Goal: Transaction & Acquisition: Purchase product/service

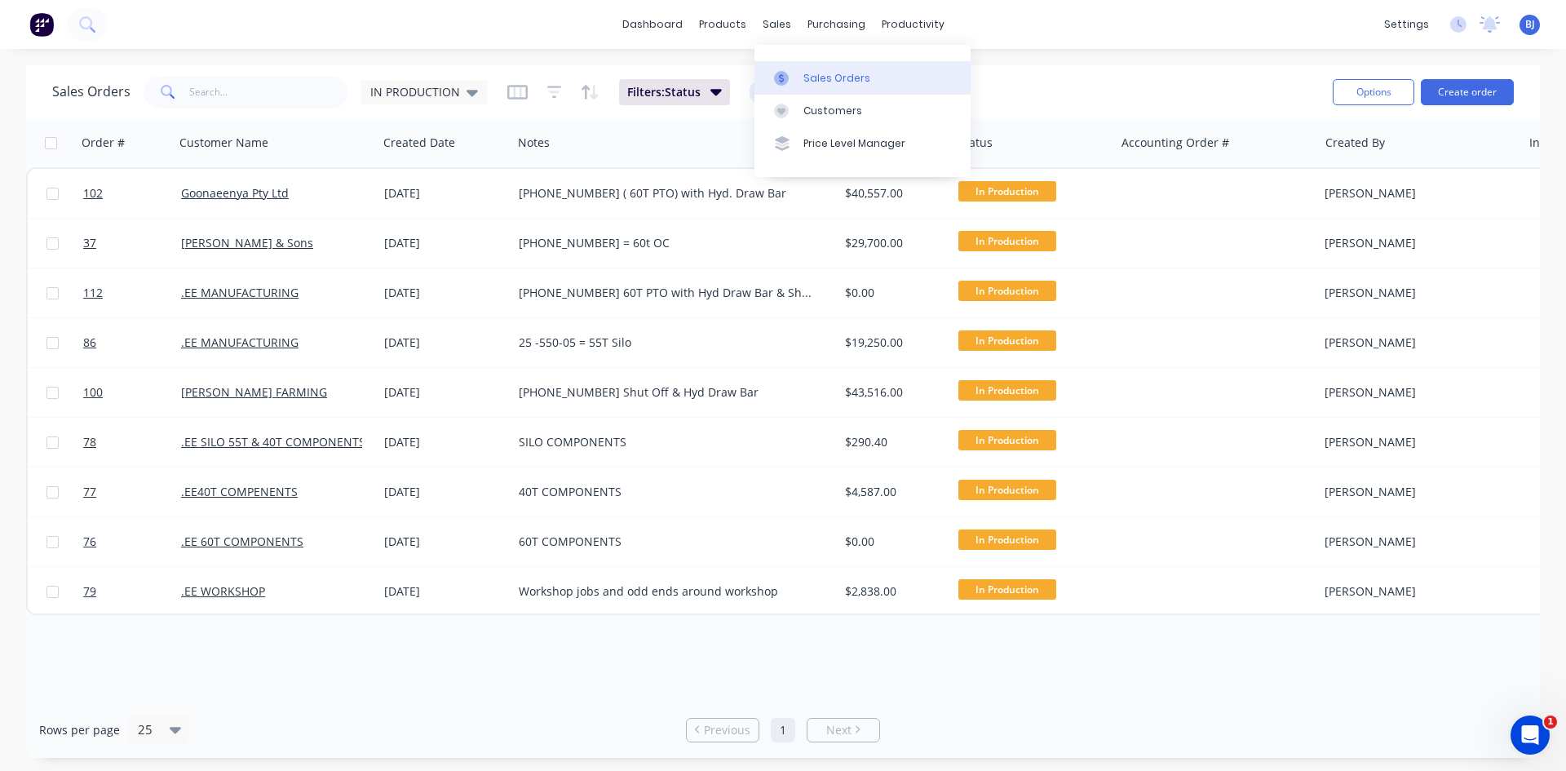
click at [813, 77] on div "Sales Orders" at bounding box center [836, 78] width 67 height 15
click at [466, 92] on icon at bounding box center [471, 93] width 11 height 7
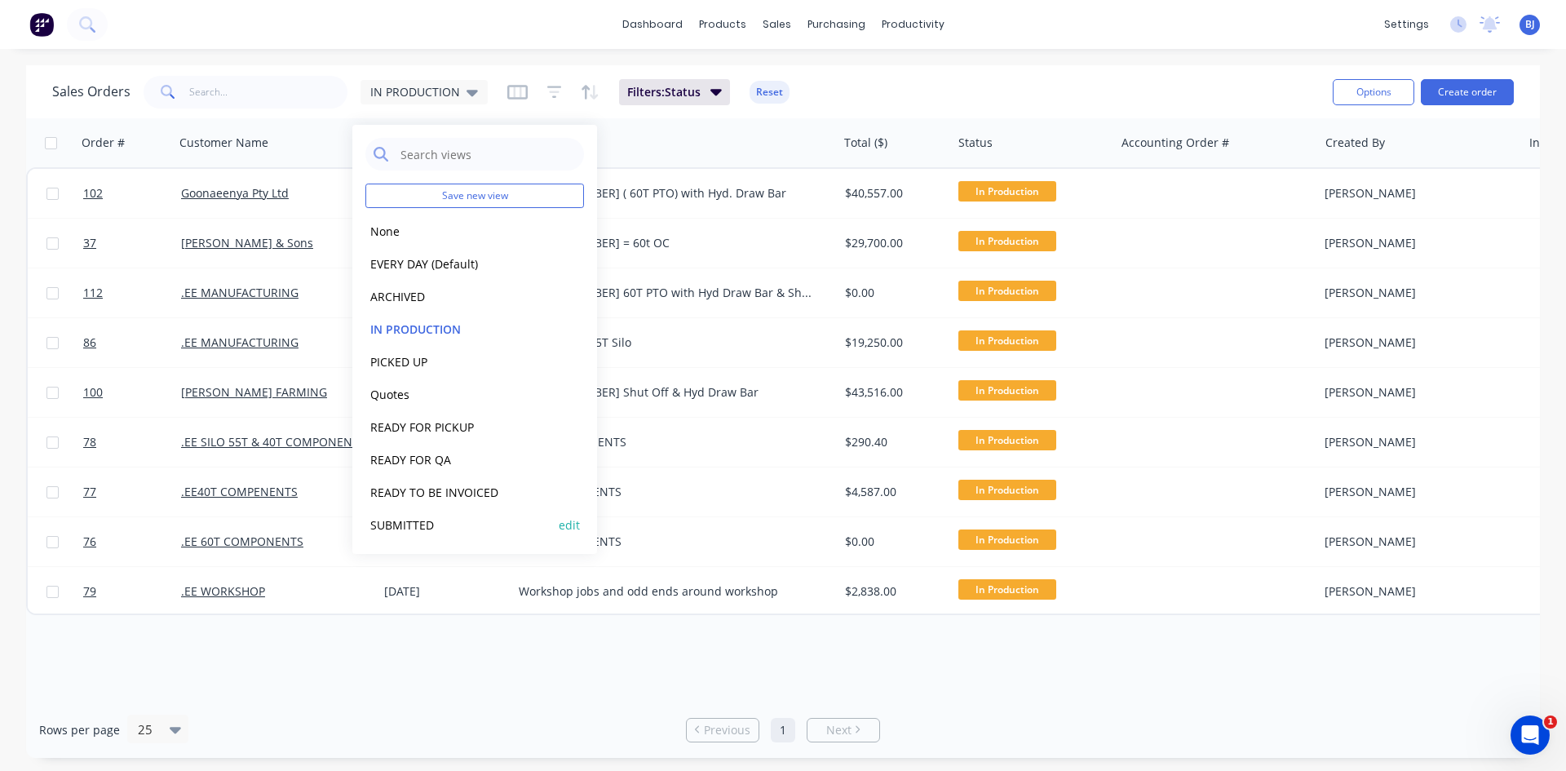
click at [422, 524] on button "SUBMITTED" at bounding box center [458, 524] width 186 height 19
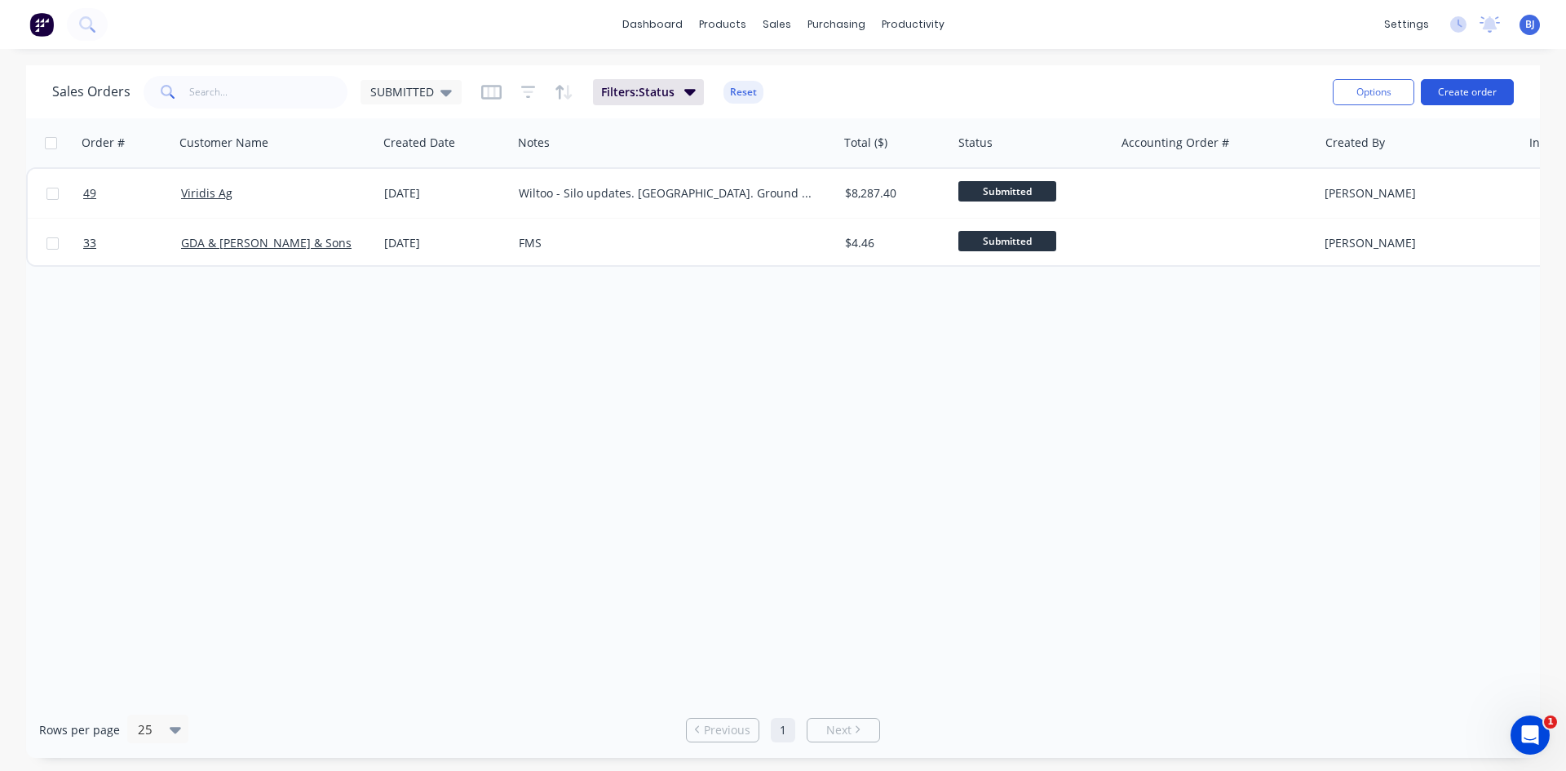
click at [1449, 91] on button "Create order" at bounding box center [1466, 92] width 93 height 26
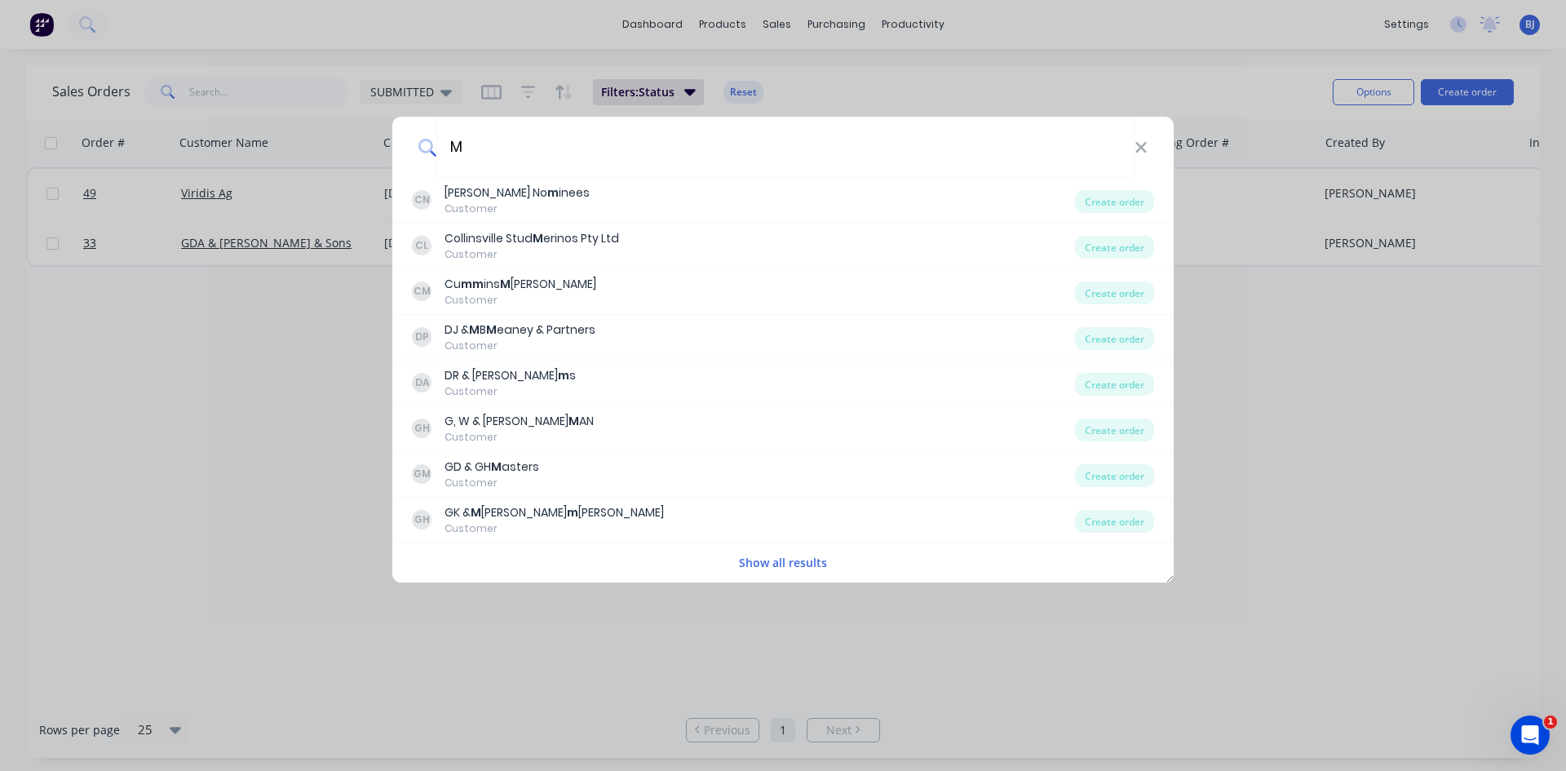
type input "M"
click at [803, 563] on button "Show all results" at bounding box center [783, 562] width 98 height 19
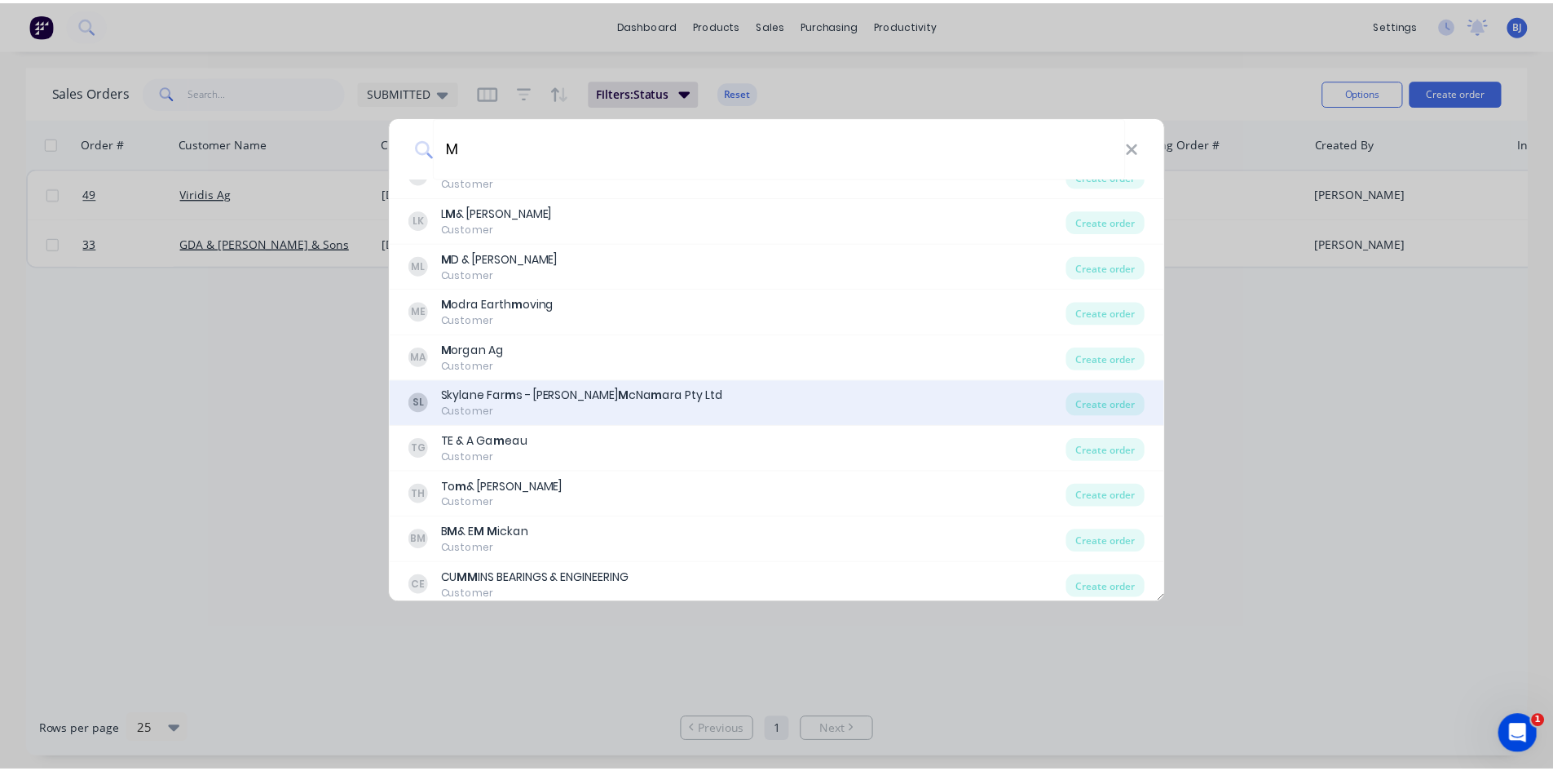
scroll to position [2528, 0]
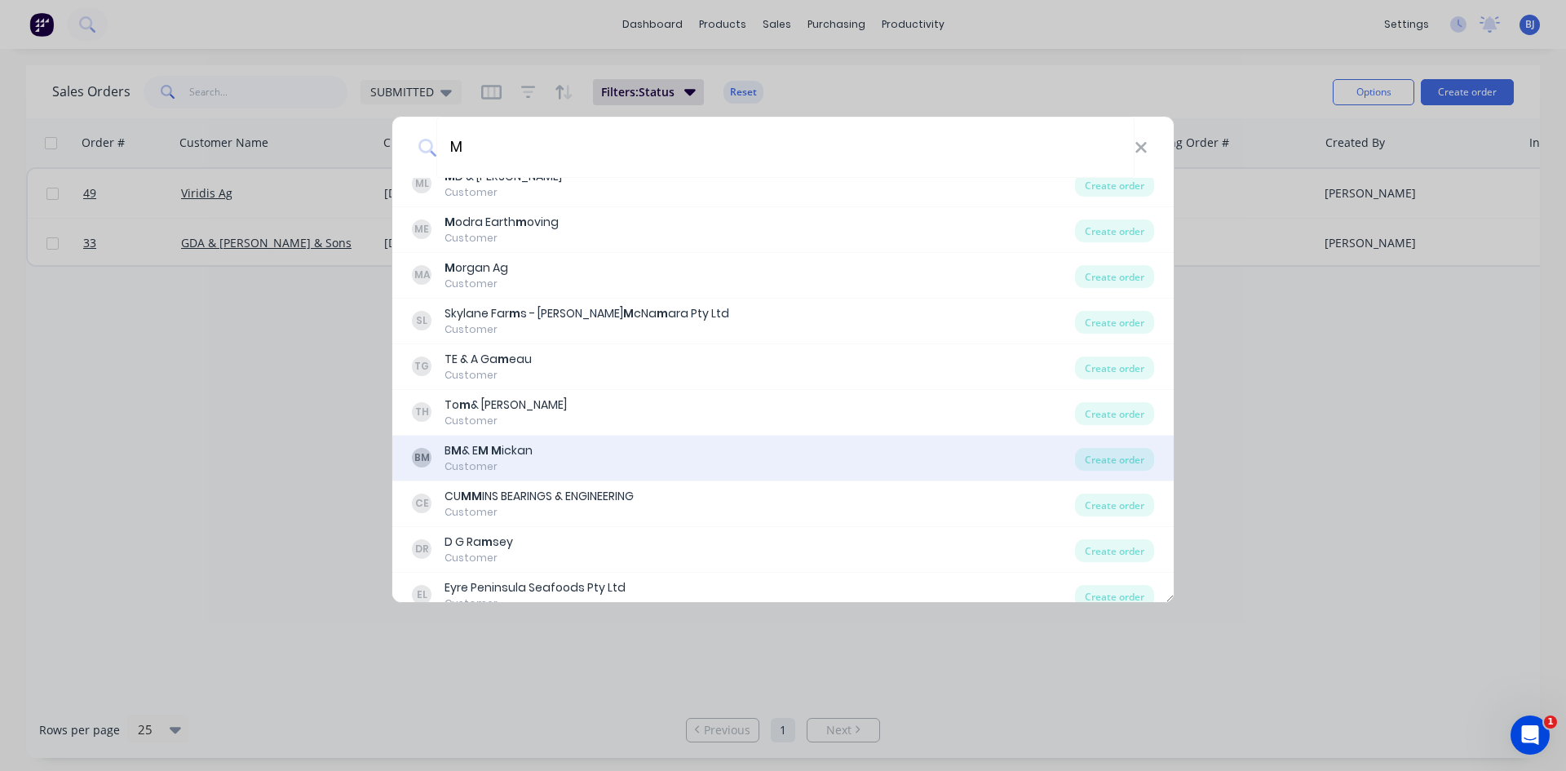
click at [557, 464] on div "BM B M & E M M ickan Customer" at bounding box center [743, 458] width 663 height 32
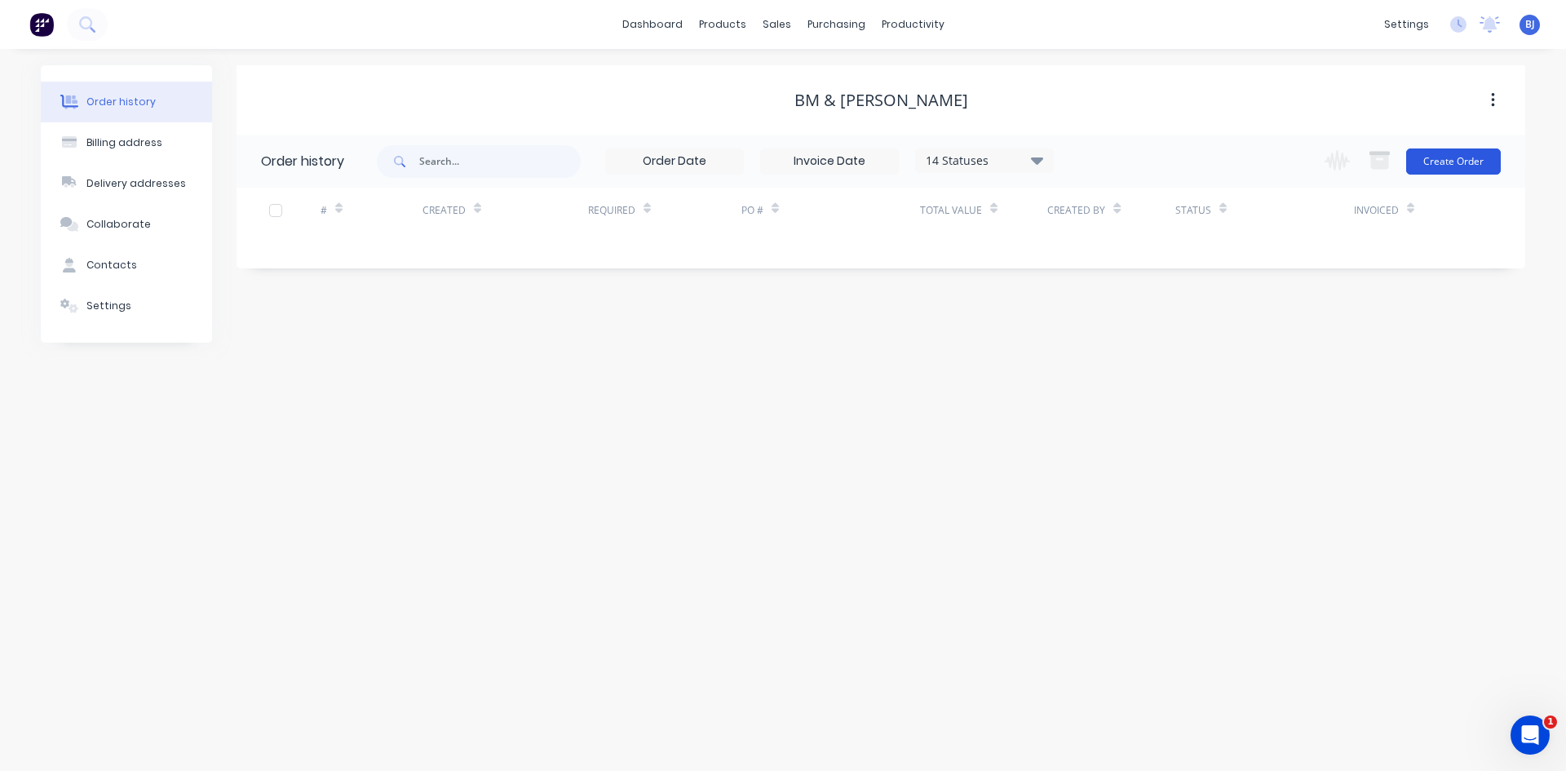
click at [1451, 162] on button "Create Order" at bounding box center [1453, 161] width 95 height 26
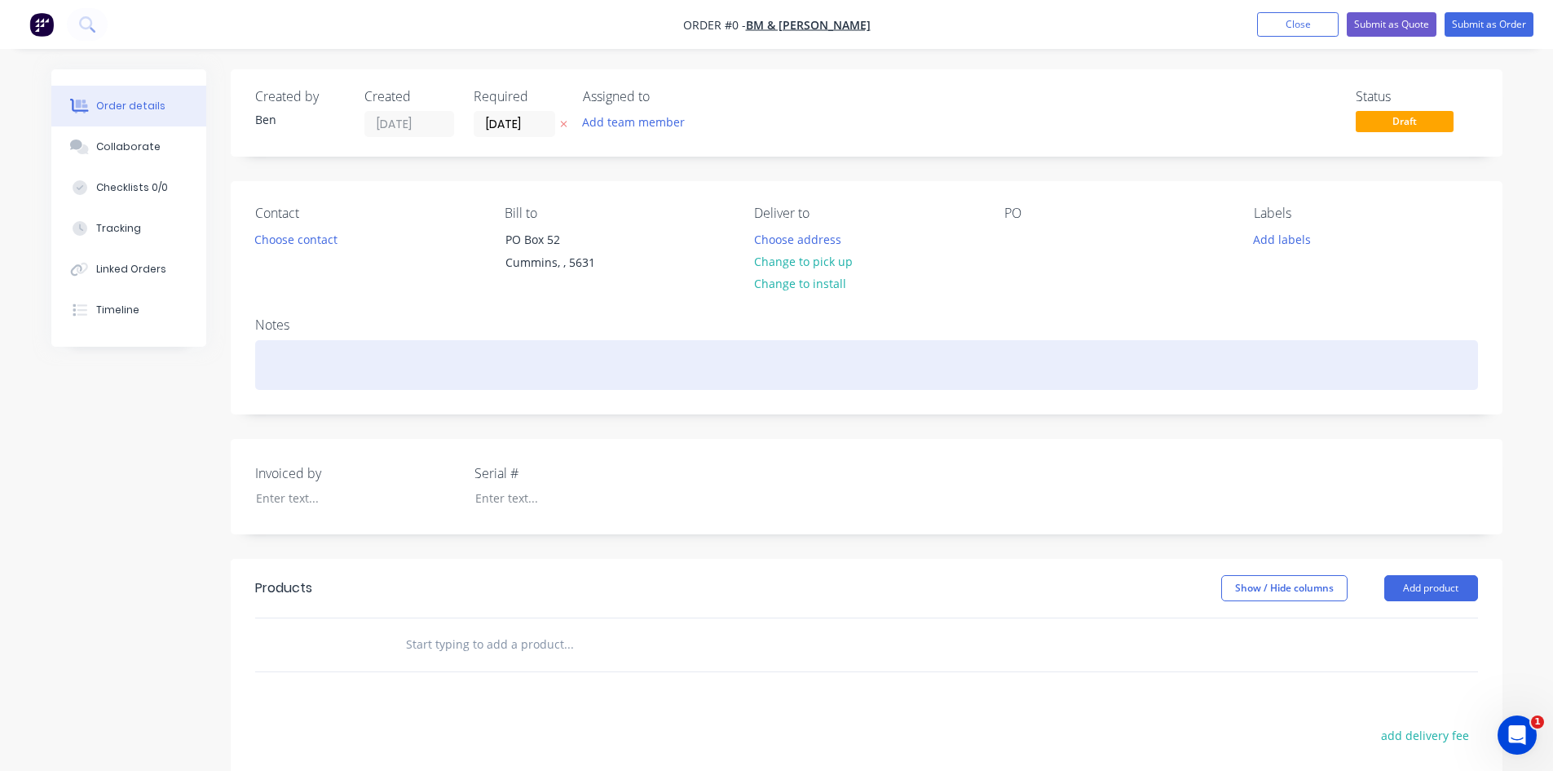
click at [258, 345] on div at bounding box center [866, 365] width 1223 height 50
click at [307, 382] on div "Replace tow hitch on Bin and add hydraulic wheels" at bounding box center [866, 365] width 1223 height 50
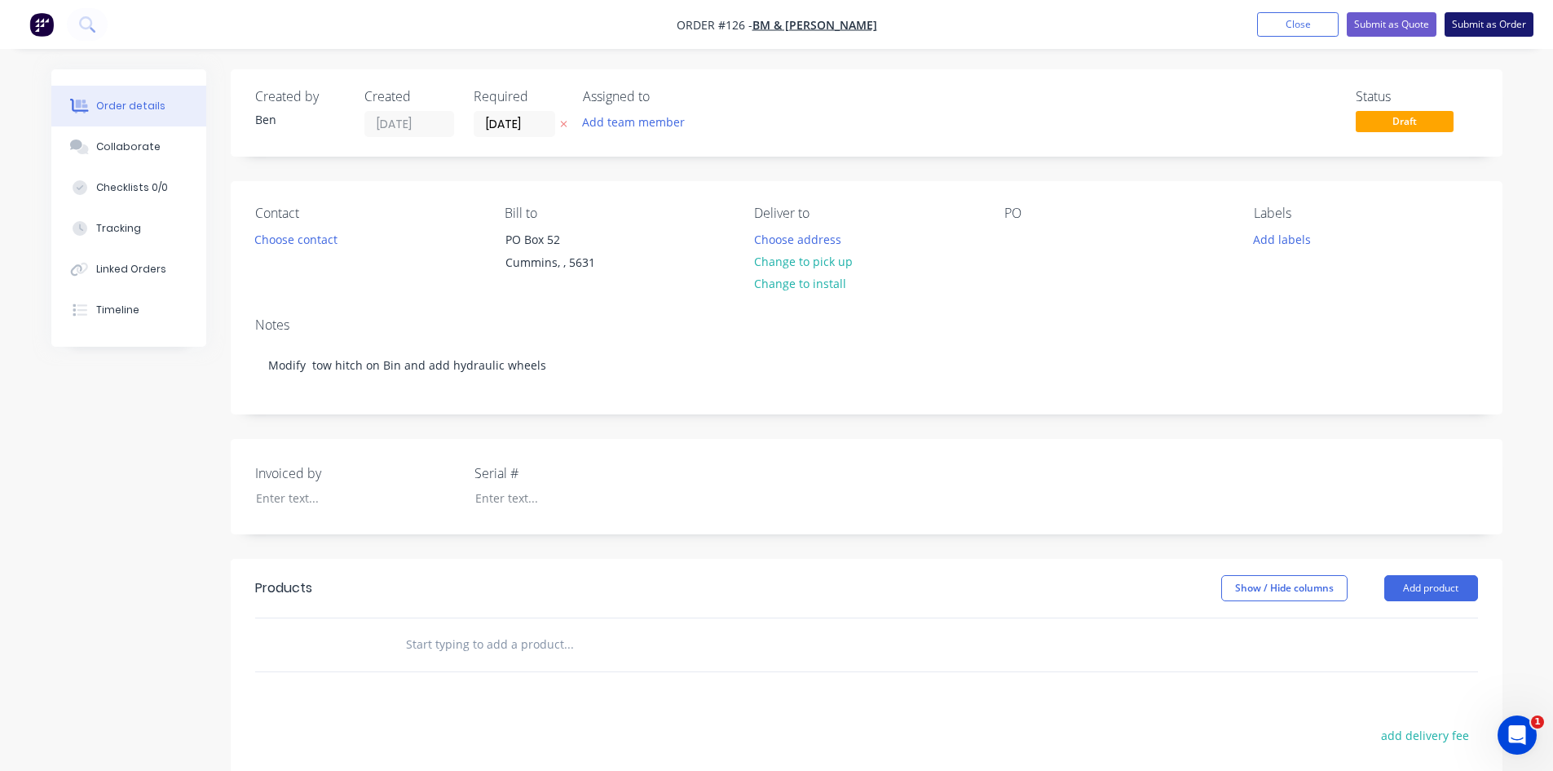
click at [1458, 29] on button "Submit as Order" at bounding box center [1489, 24] width 89 height 24
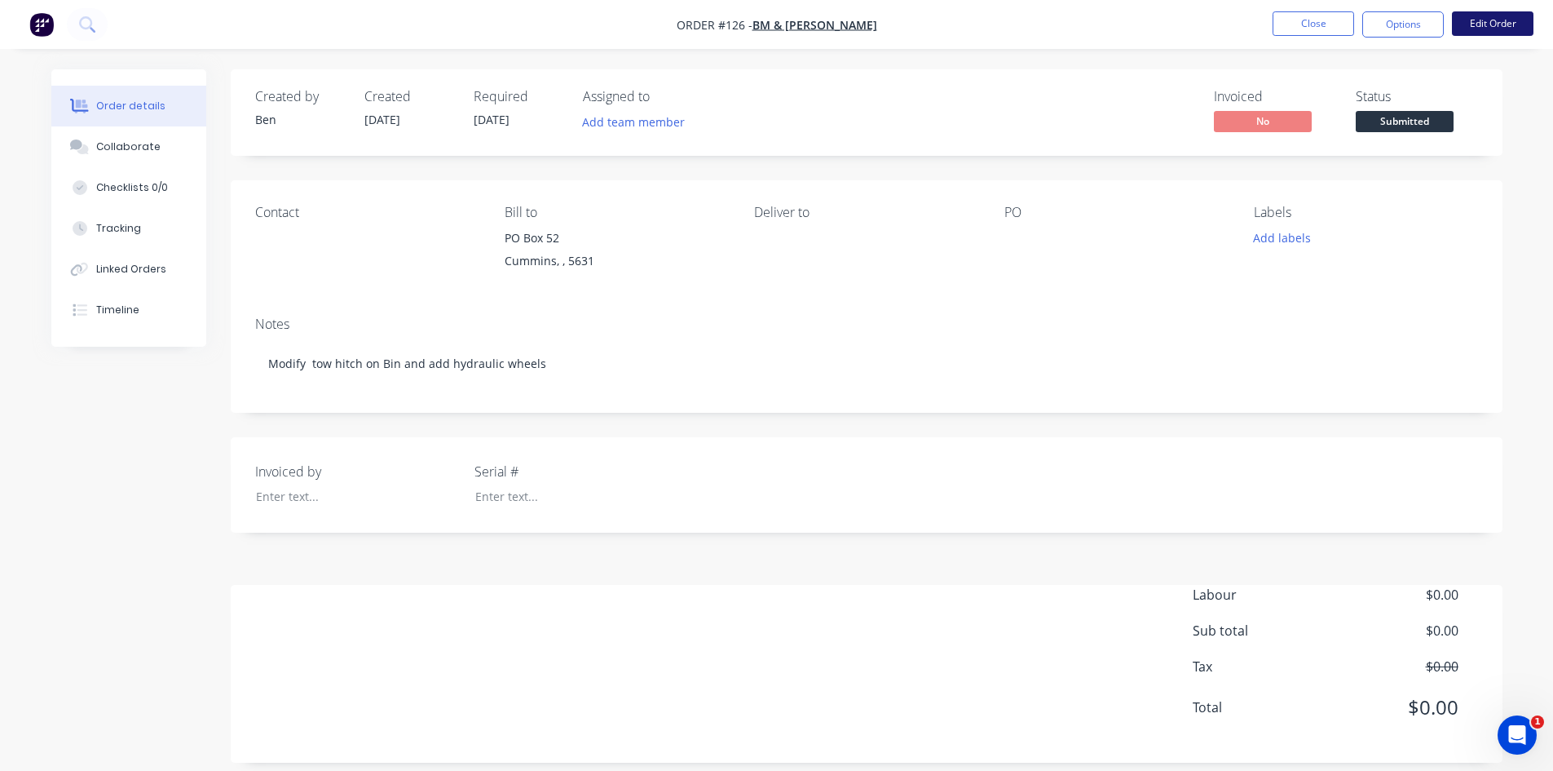
click at [1463, 31] on button "Edit Order" at bounding box center [1493, 23] width 82 height 24
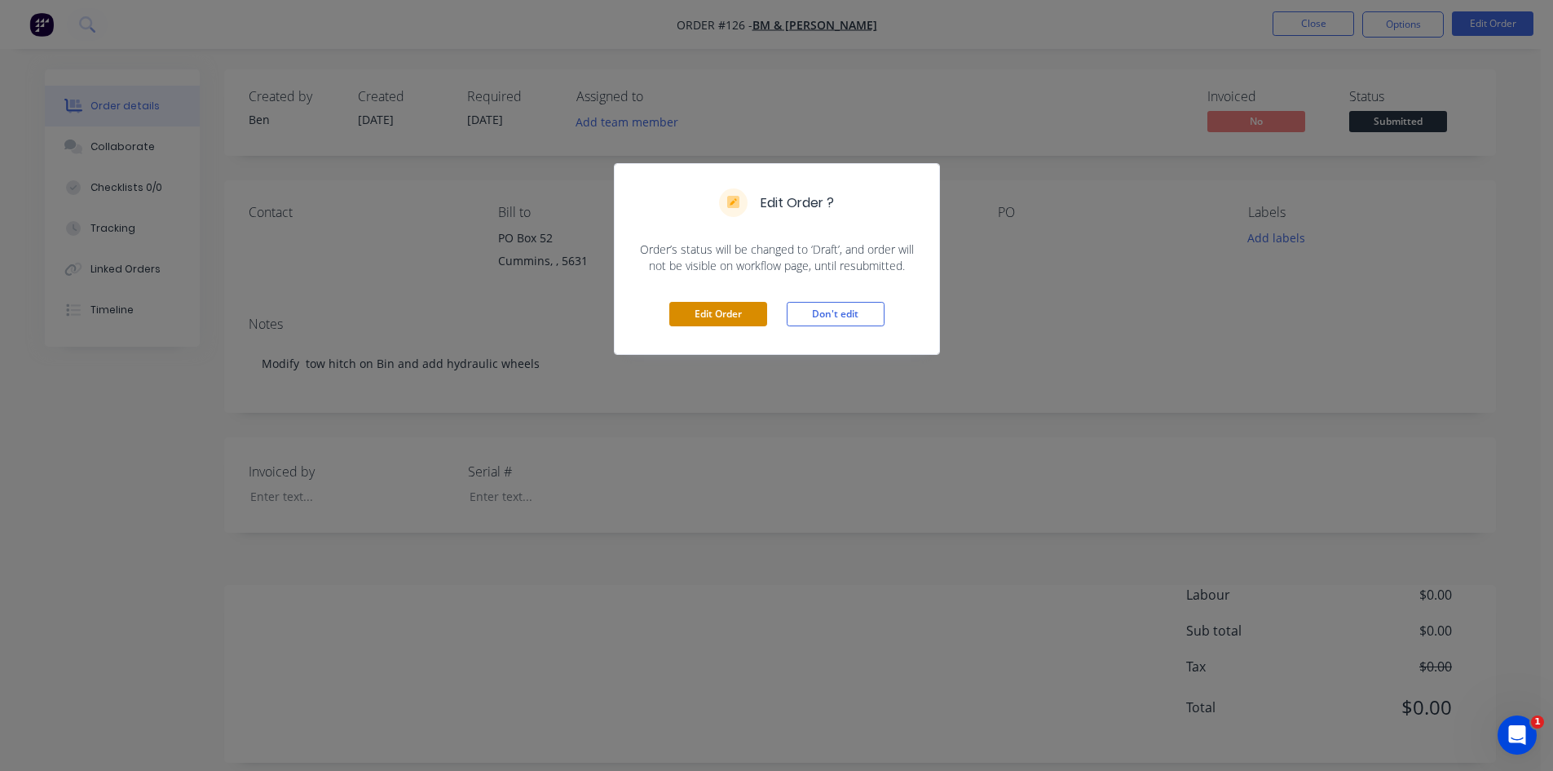
click at [742, 317] on button "Edit Order" at bounding box center [718, 314] width 98 height 24
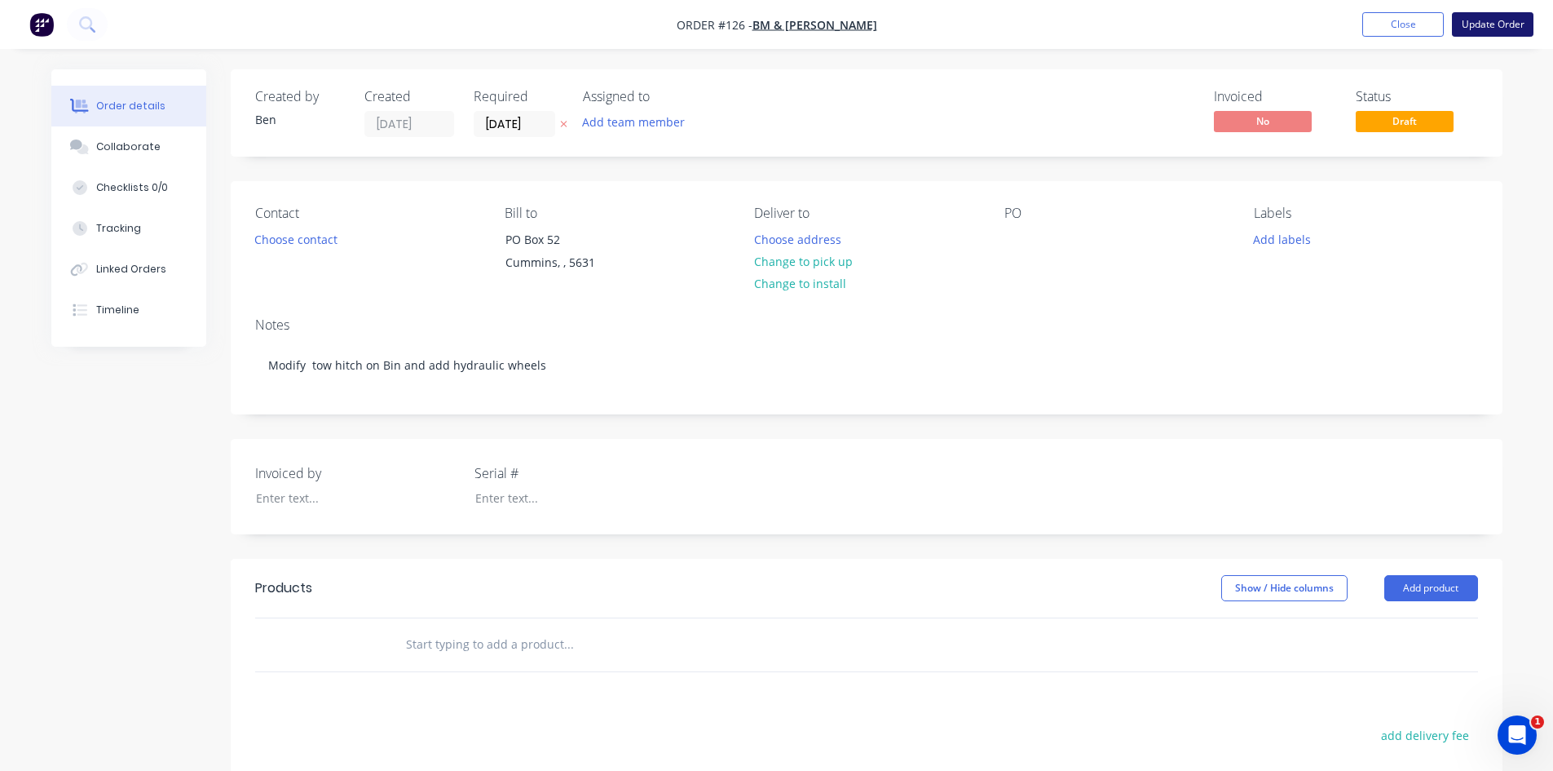
click at [1477, 33] on button "Update Order" at bounding box center [1493, 24] width 82 height 24
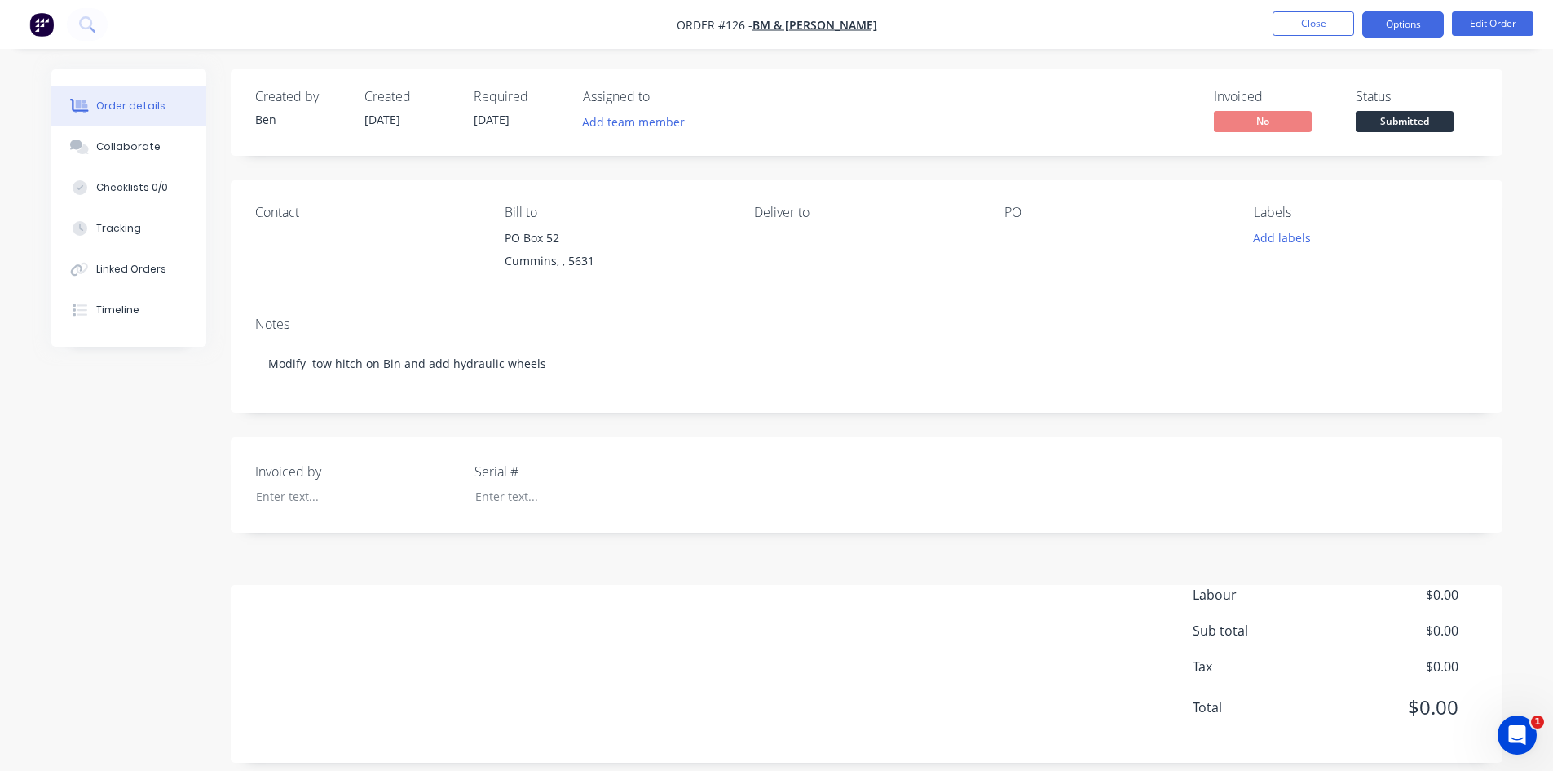
click at [1415, 33] on button "Options" at bounding box center [1404, 24] width 82 height 26
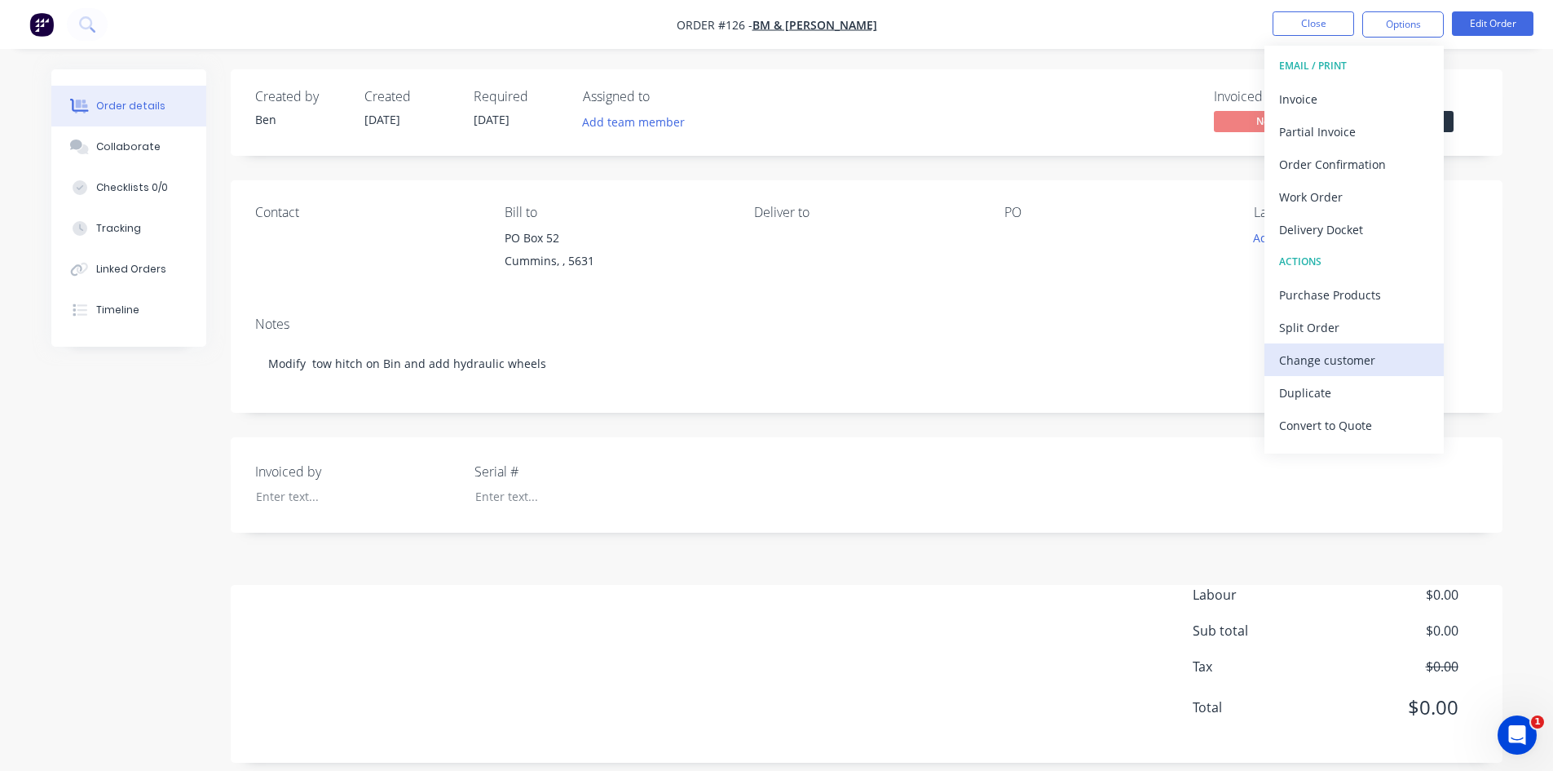
click at [1307, 364] on div "Change customer" at bounding box center [1354, 360] width 150 height 24
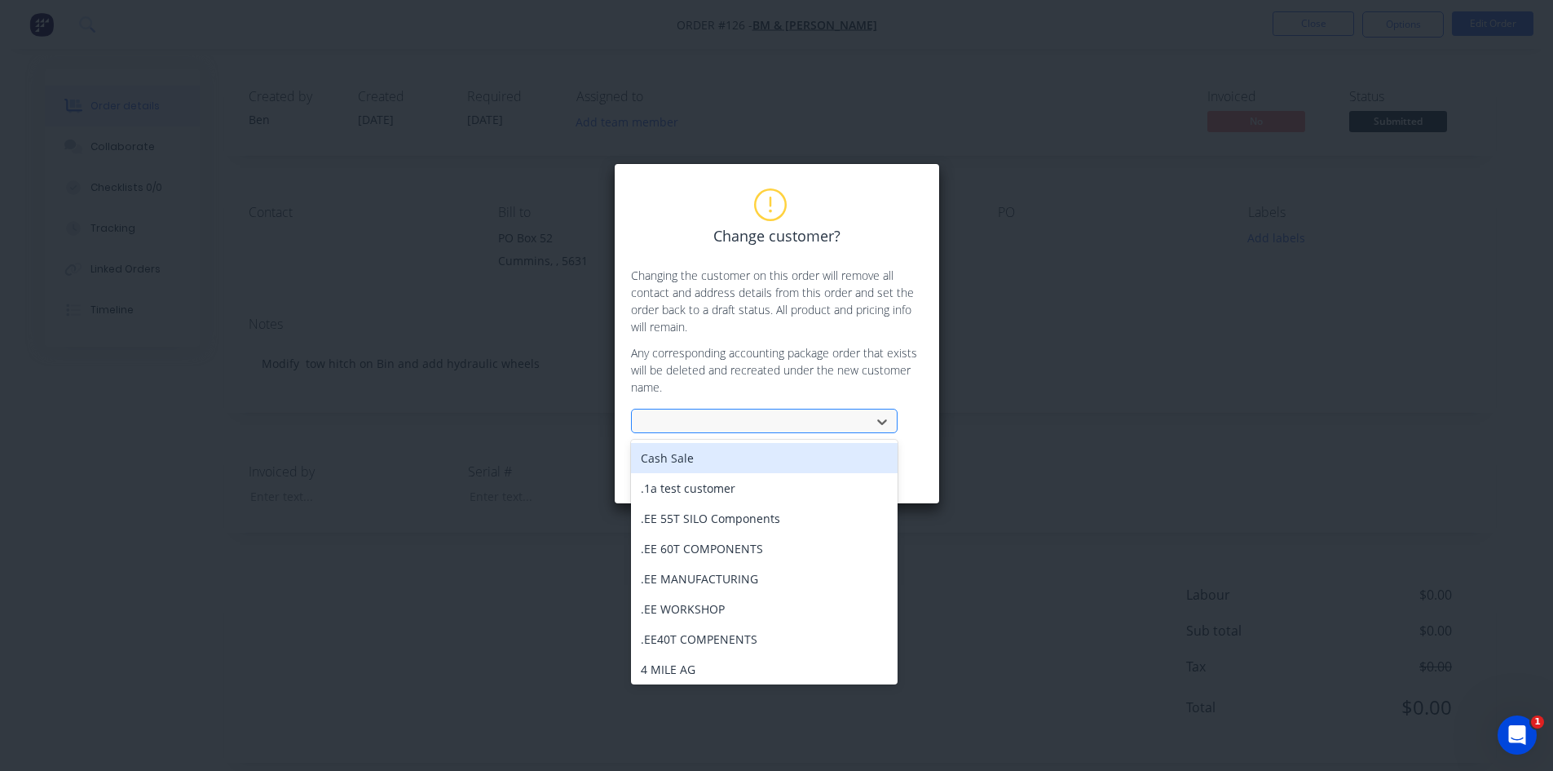
click at [645, 420] on input "text" at bounding box center [646, 421] width 3 height 17
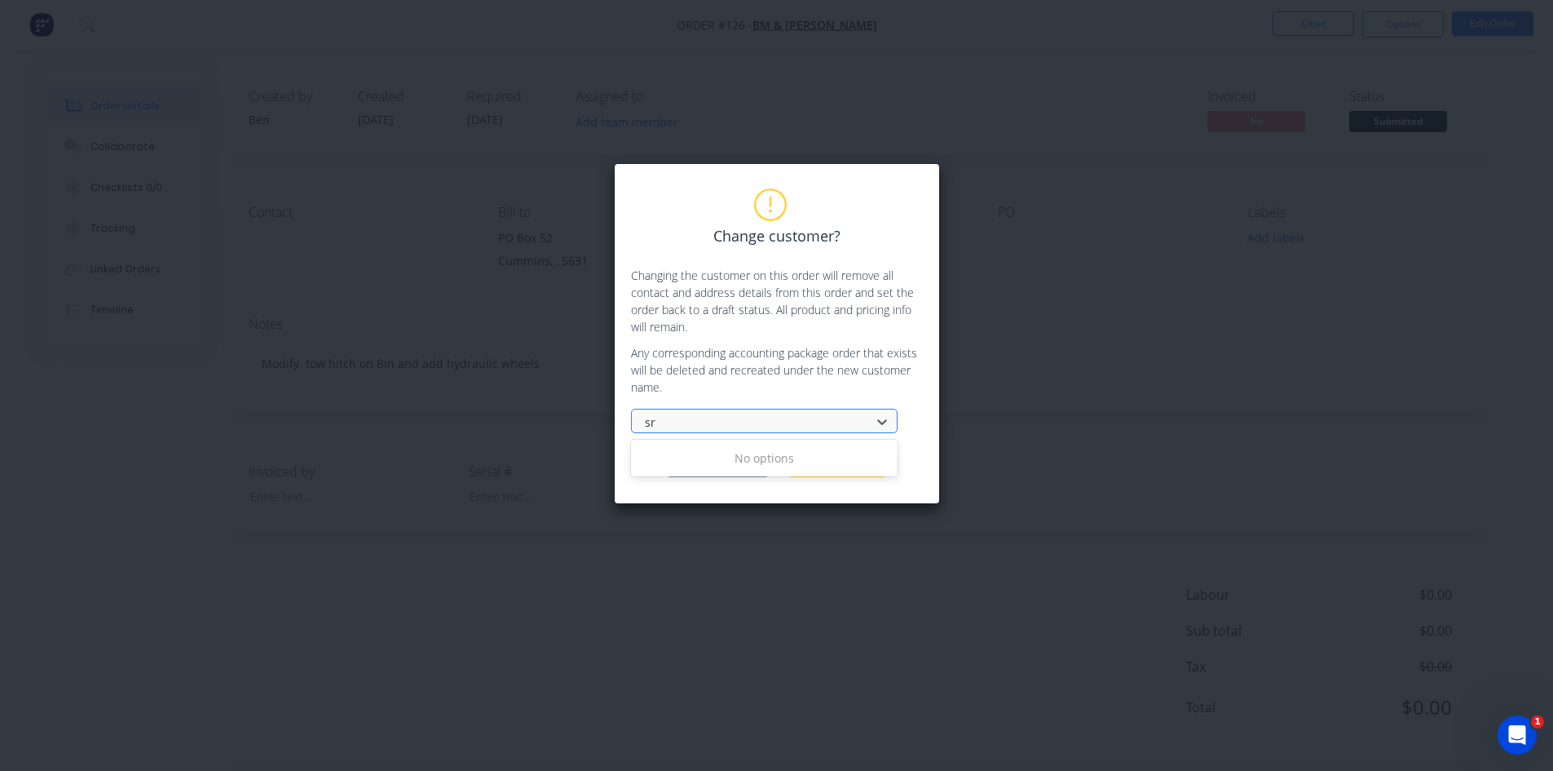
type input "s"
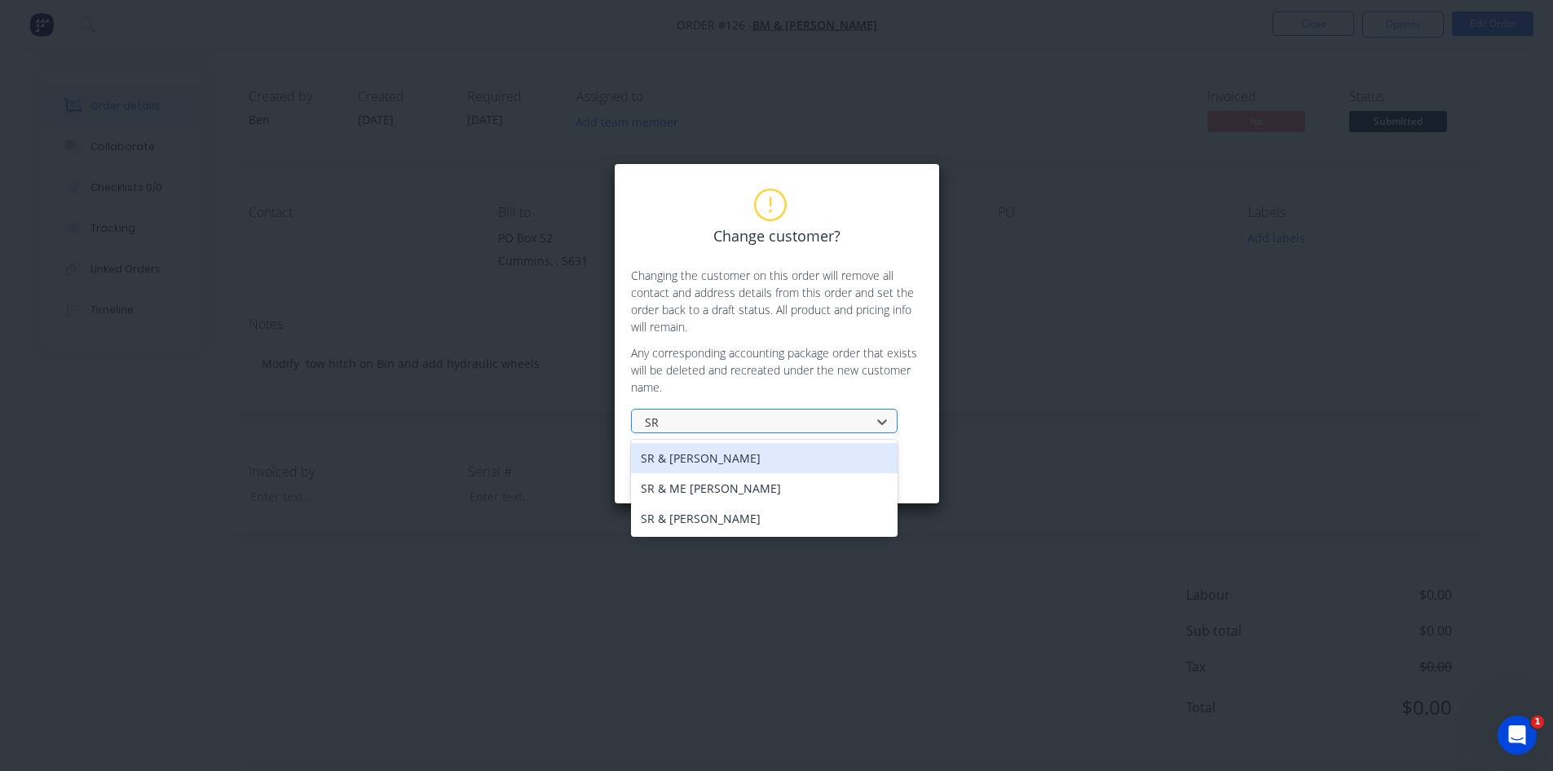
type input "SR &"
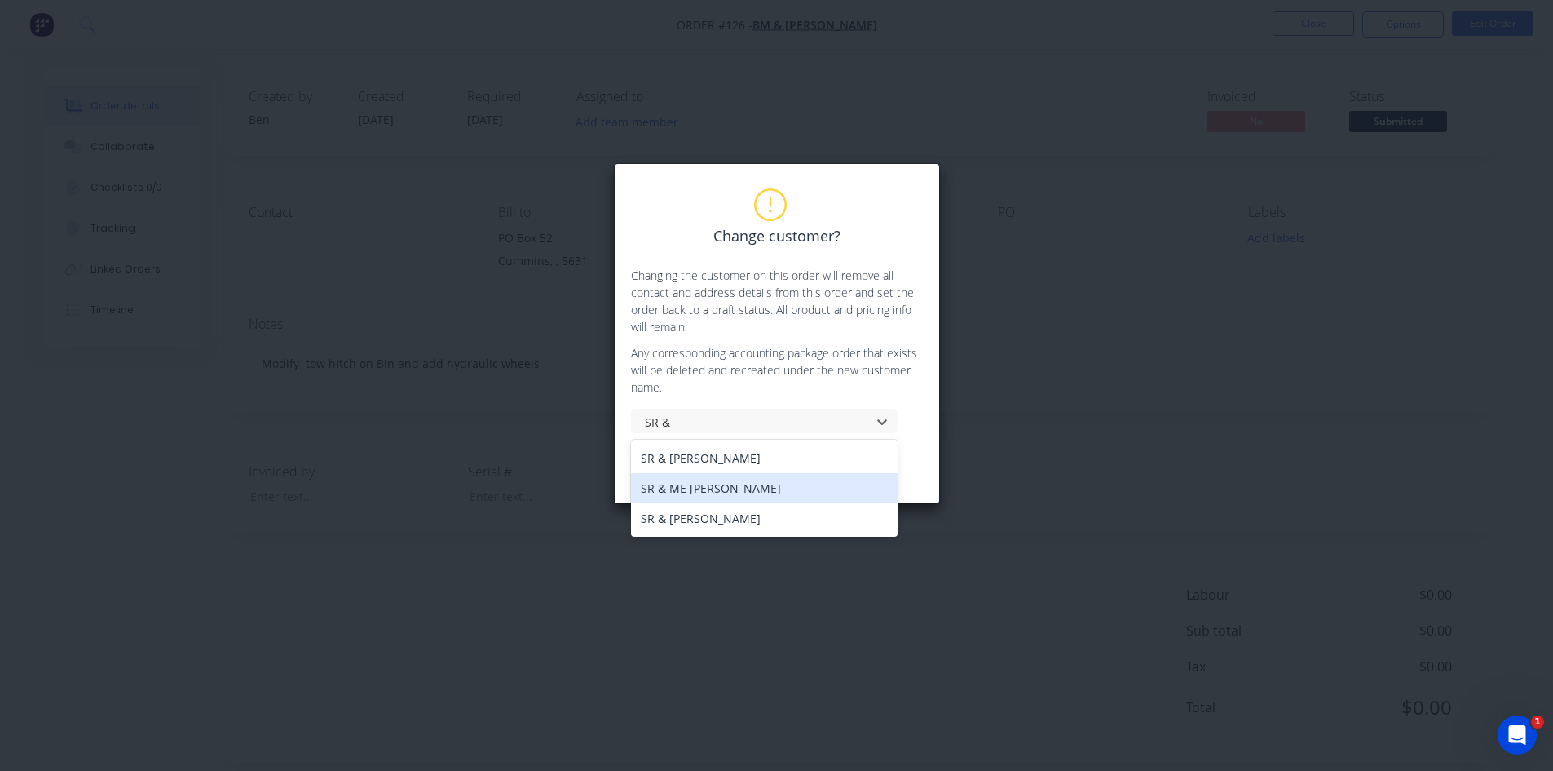
click at [678, 482] on div "SR & ME MICKAN" at bounding box center [764, 488] width 267 height 30
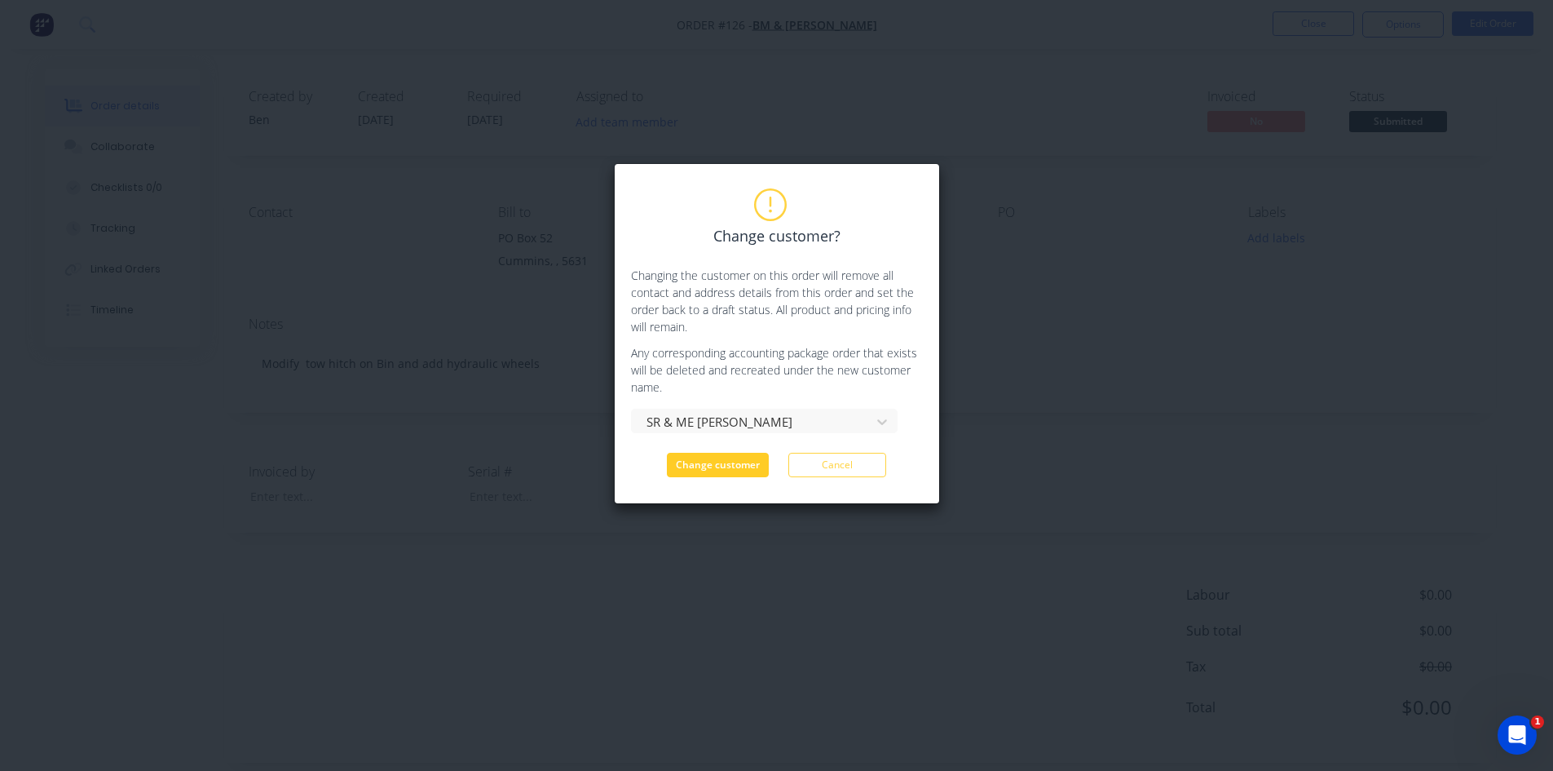
click at [692, 466] on button "Change customer" at bounding box center [718, 465] width 102 height 24
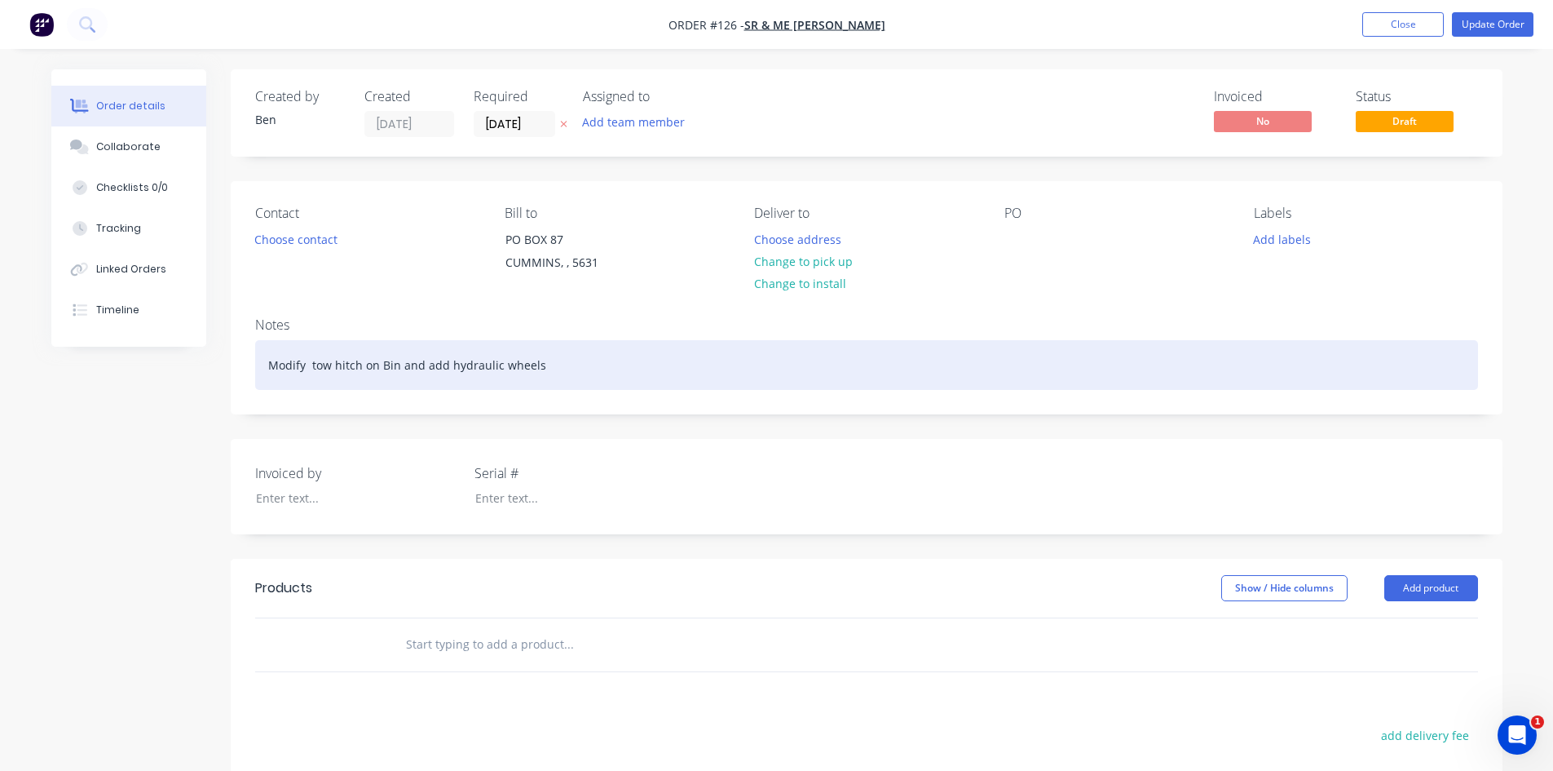
click at [397, 366] on div "Modify tow hitch on Bin and add hydraulic wheels" at bounding box center [866, 365] width 1223 height 50
click at [750, 365] on div "Modify tow hitch on Bin to new so can leave attached to tractor and add hydraul…" at bounding box center [866, 365] width 1223 height 50
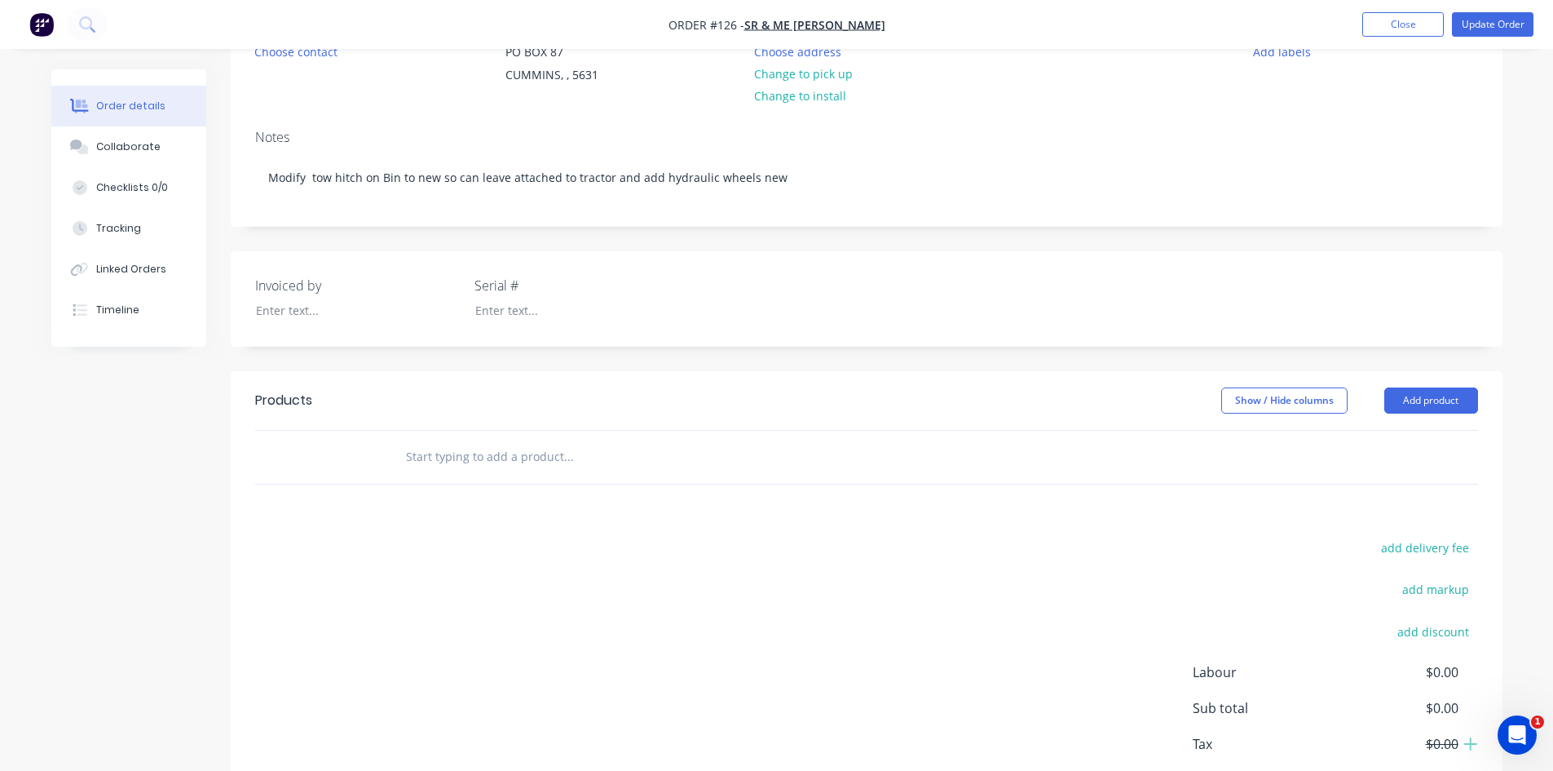
scroll to position [245, 0]
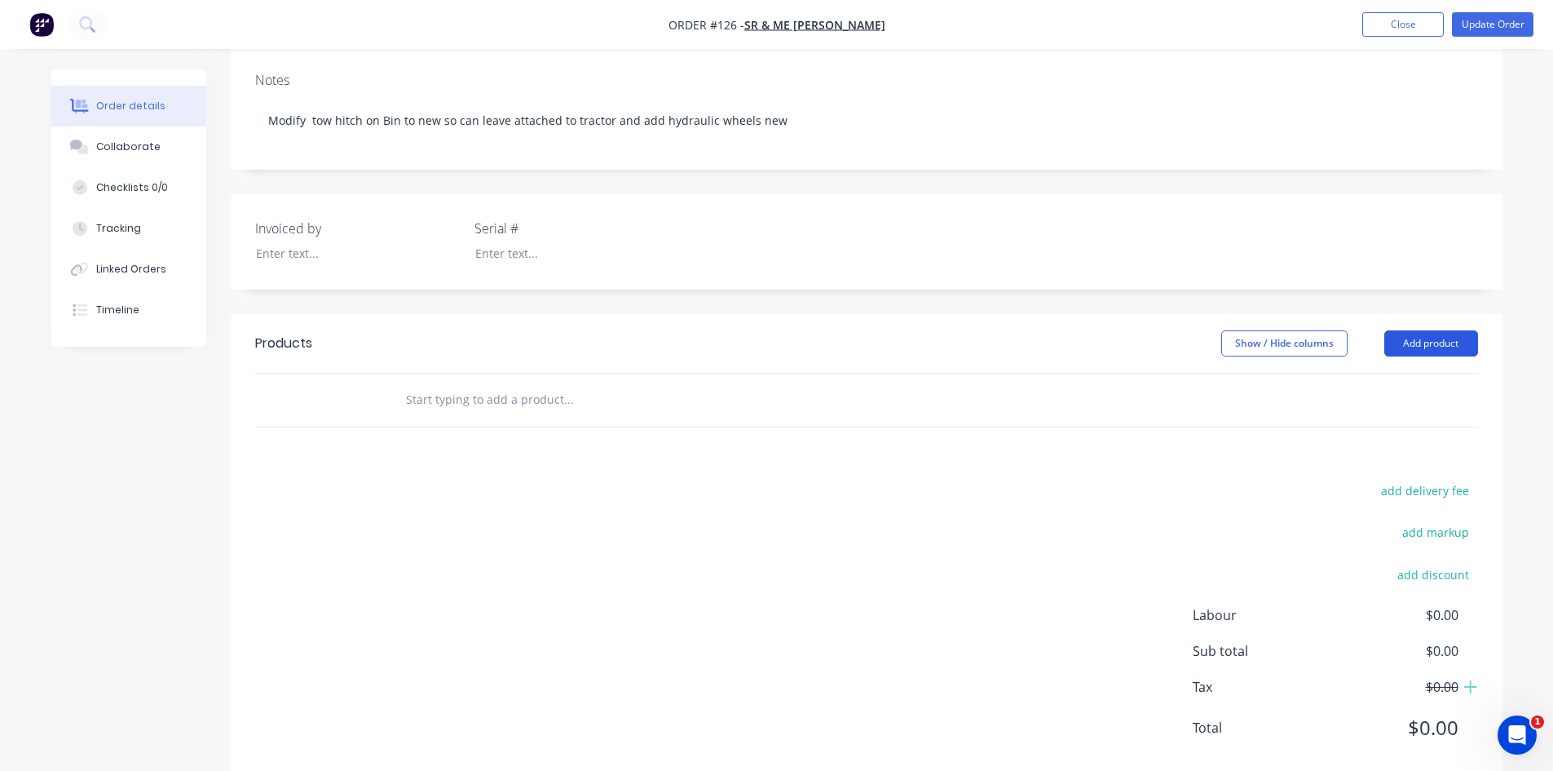
click at [1431, 346] on button "Add product" at bounding box center [1432, 343] width 94 height 26
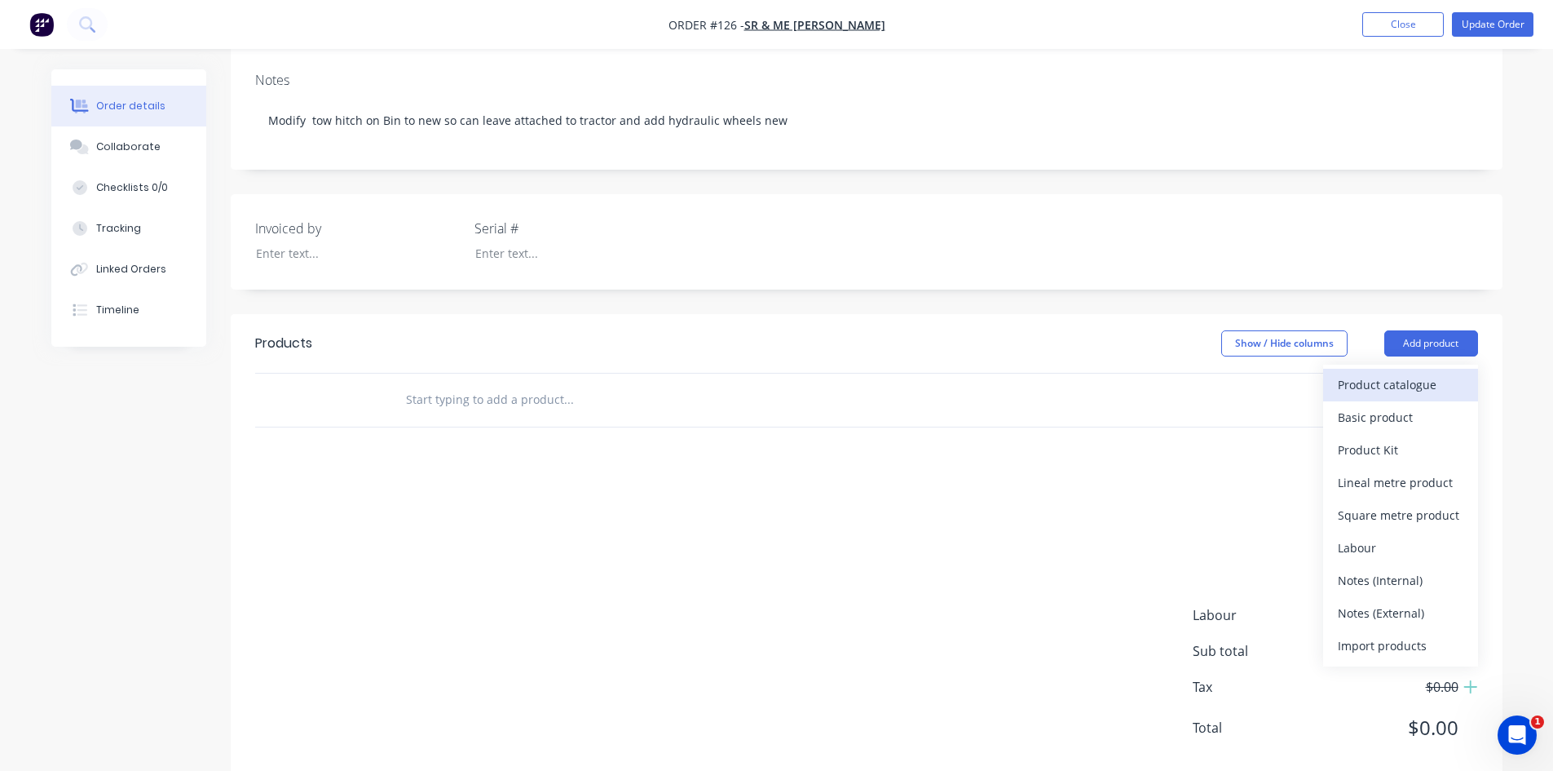
click at [1390, 387] on div "Product catalogue" at bounding box center [1401, 385] width 126 height 24
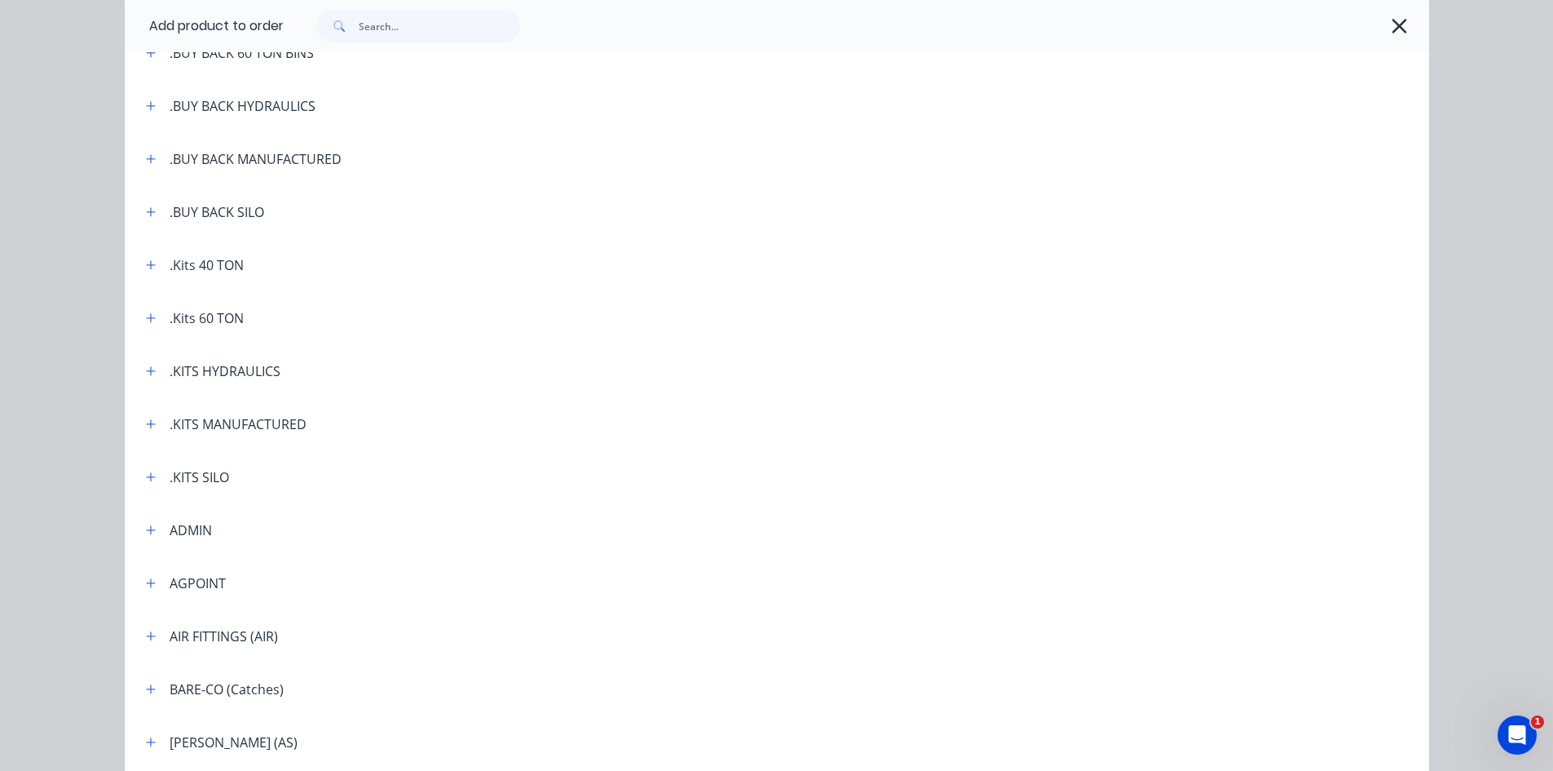
scroll to position [326, 0]
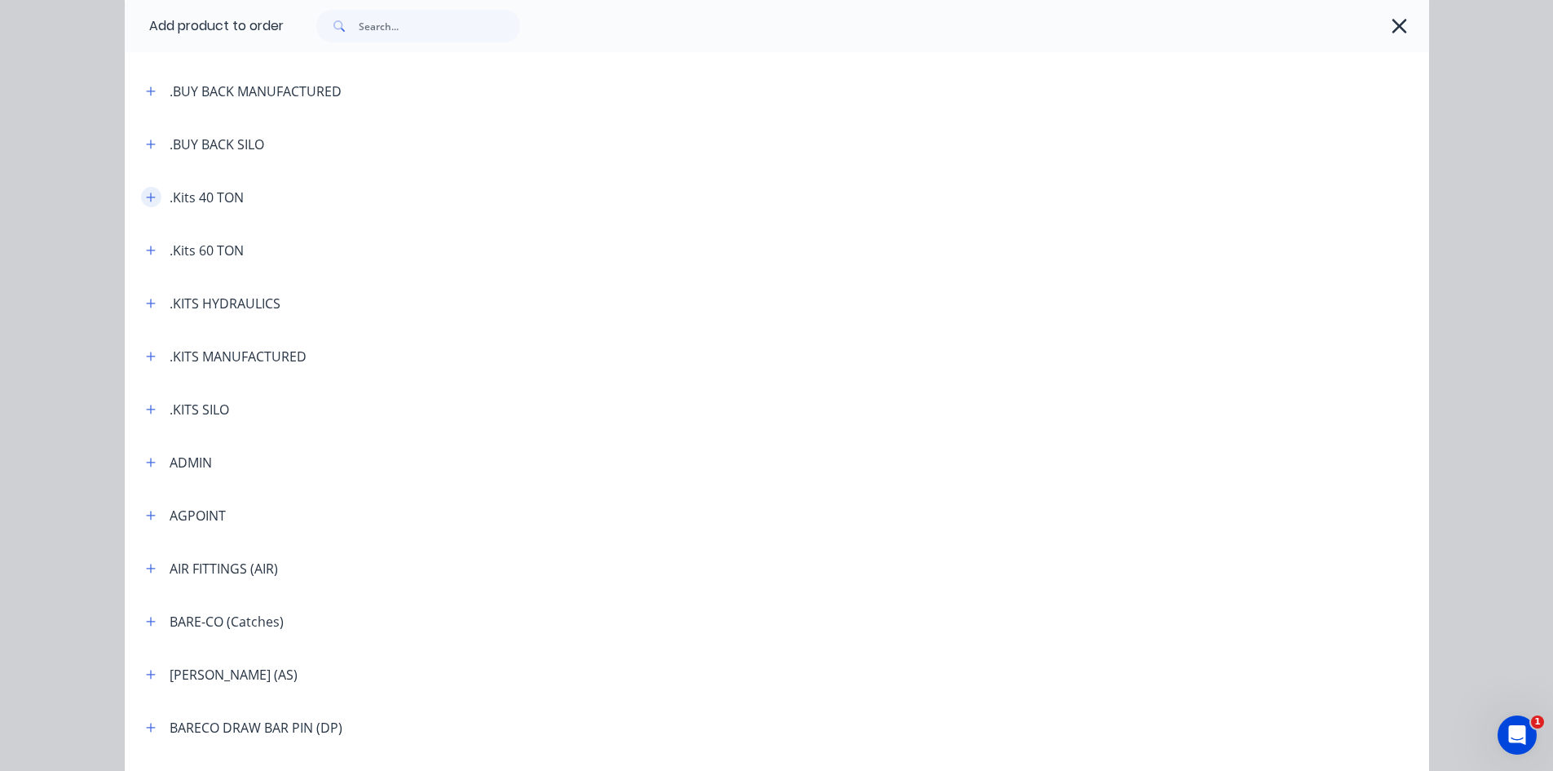
click at [148, 198] on icon "button" at bounding box center [151, 197] width 10 height 11
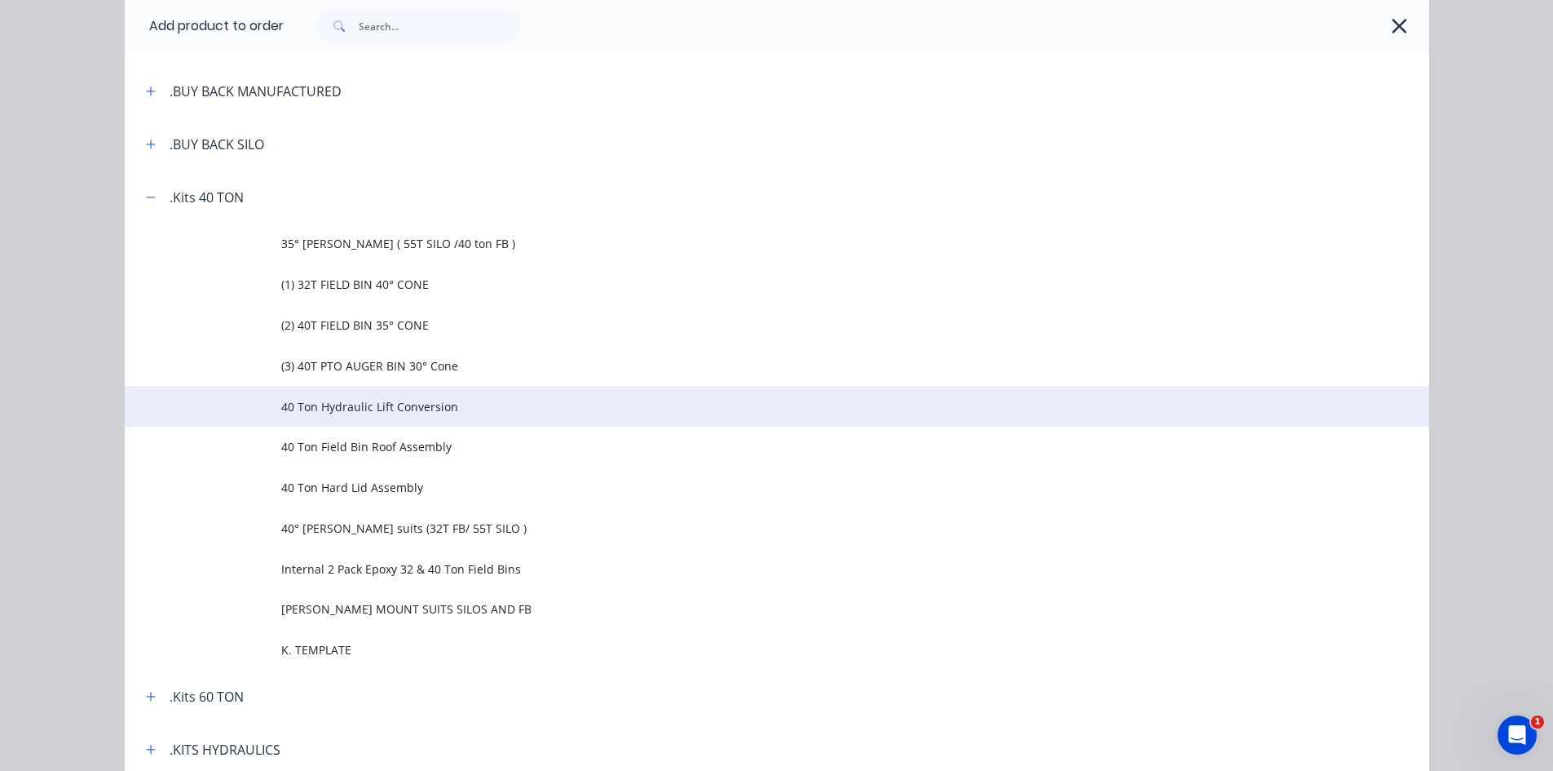
click at [413, 411] on span "40 Ton Hydraulic Lift Conversion" at bounding box center [740, 406] width 918 height 17
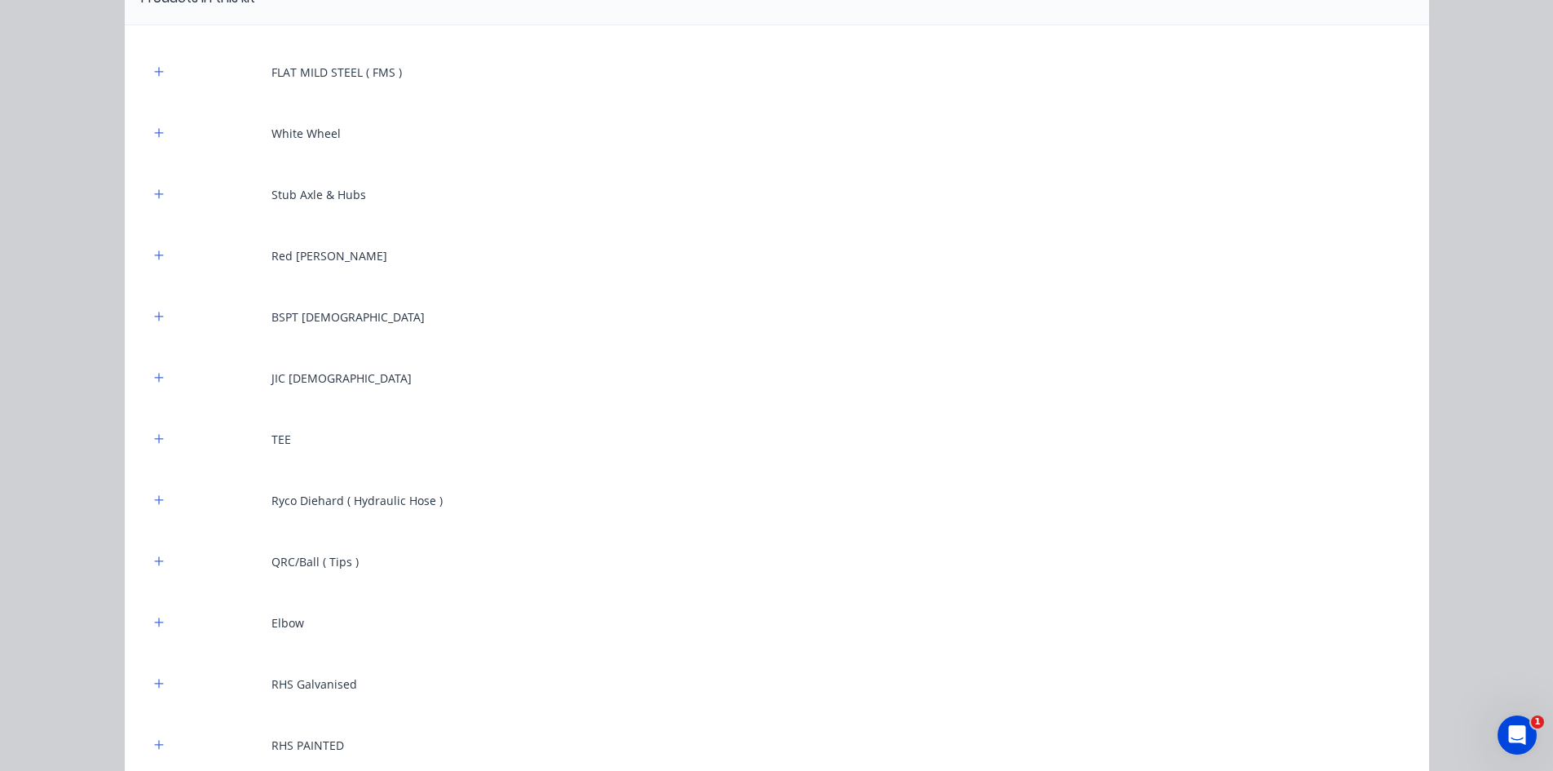
scroll to position [152, 0]
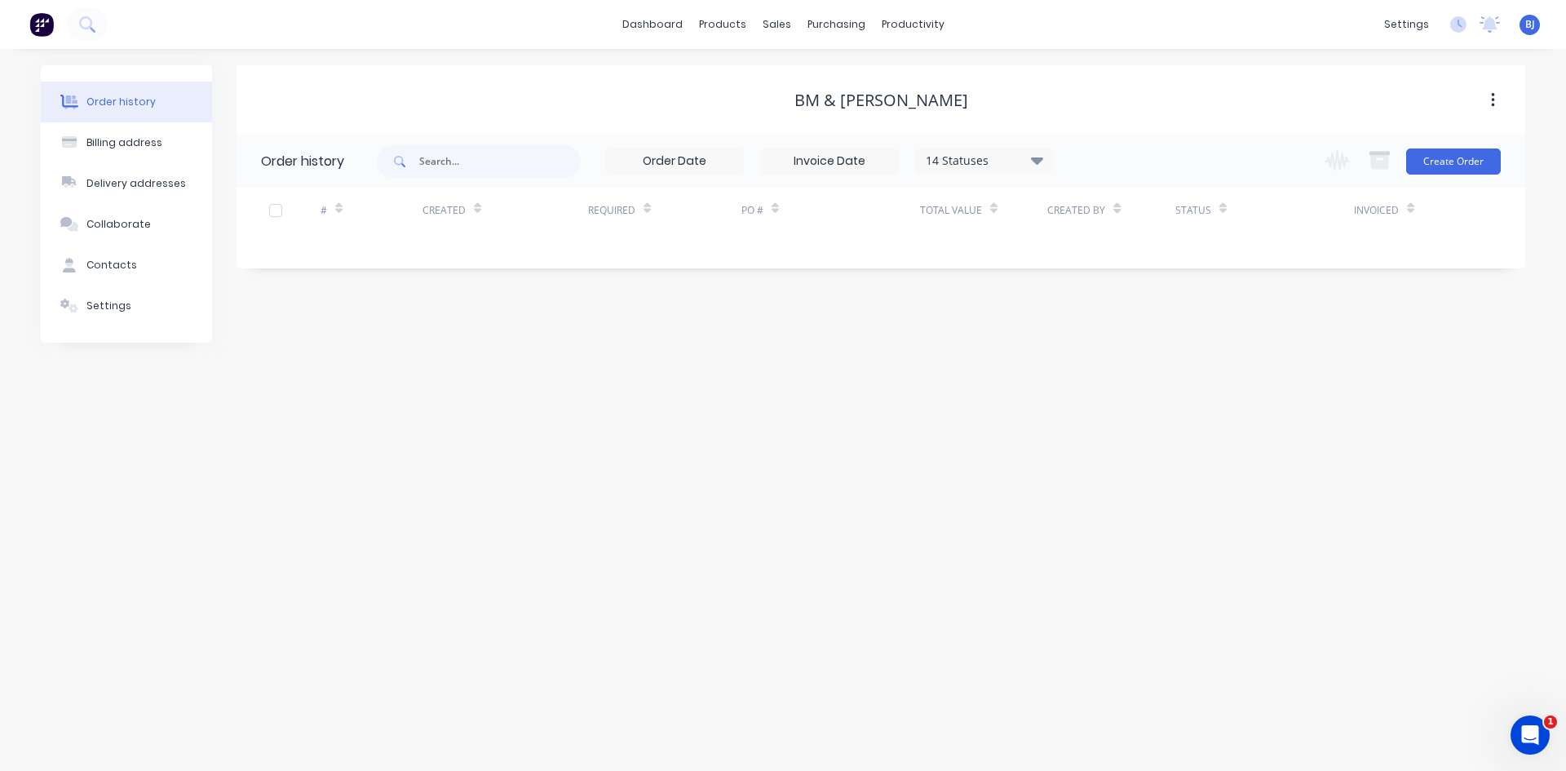
click at [457, 219] on div "Created" at bounding box center [451, 210] width 59 height 29
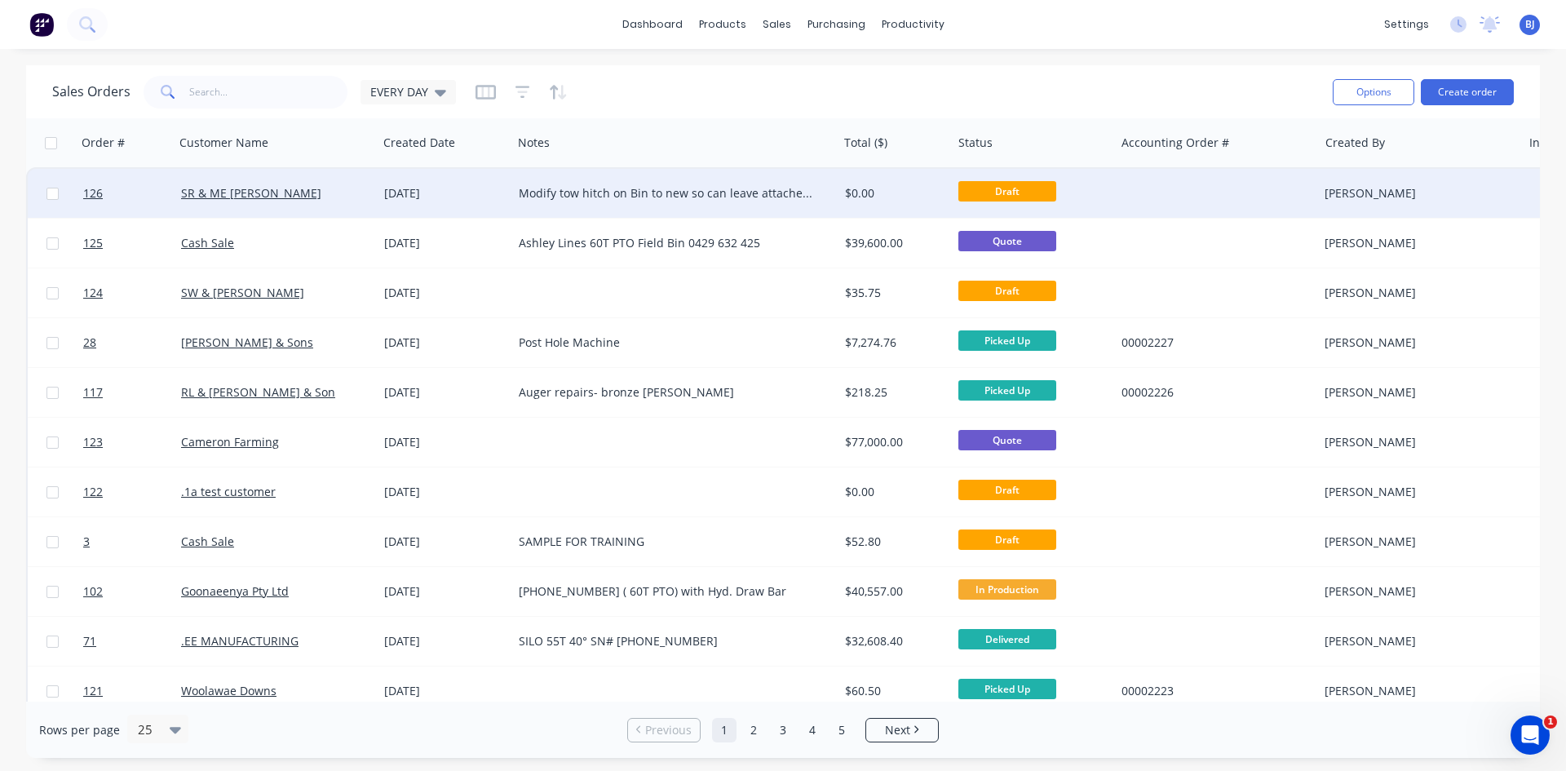
click at [508, 188] on div "25 Aug 2025" at bounding box center [445, 193] width 135 height 49
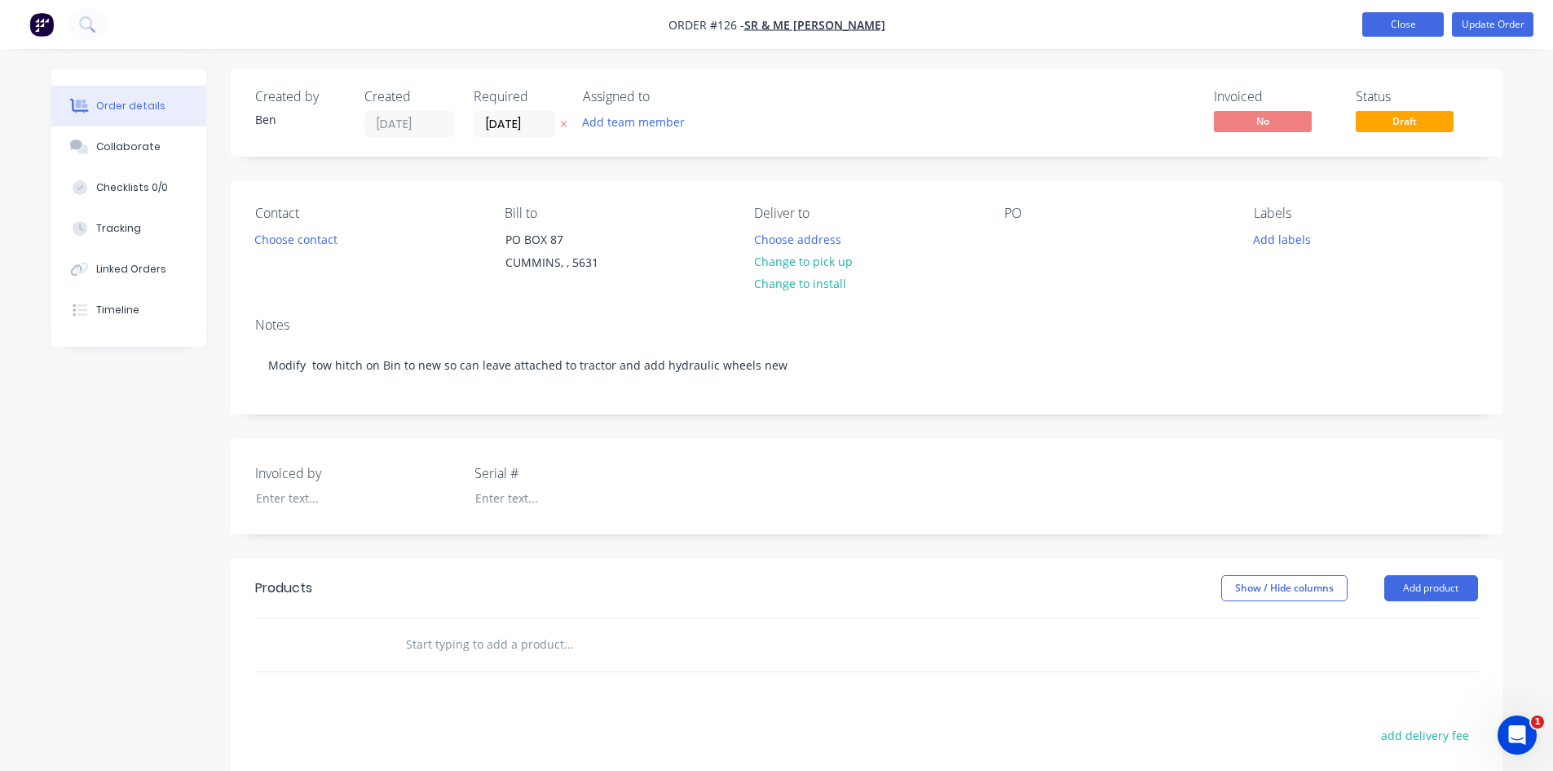
click at [1415, 28] on button "Close" at bounding box center [1404, 24] width 82 height 24
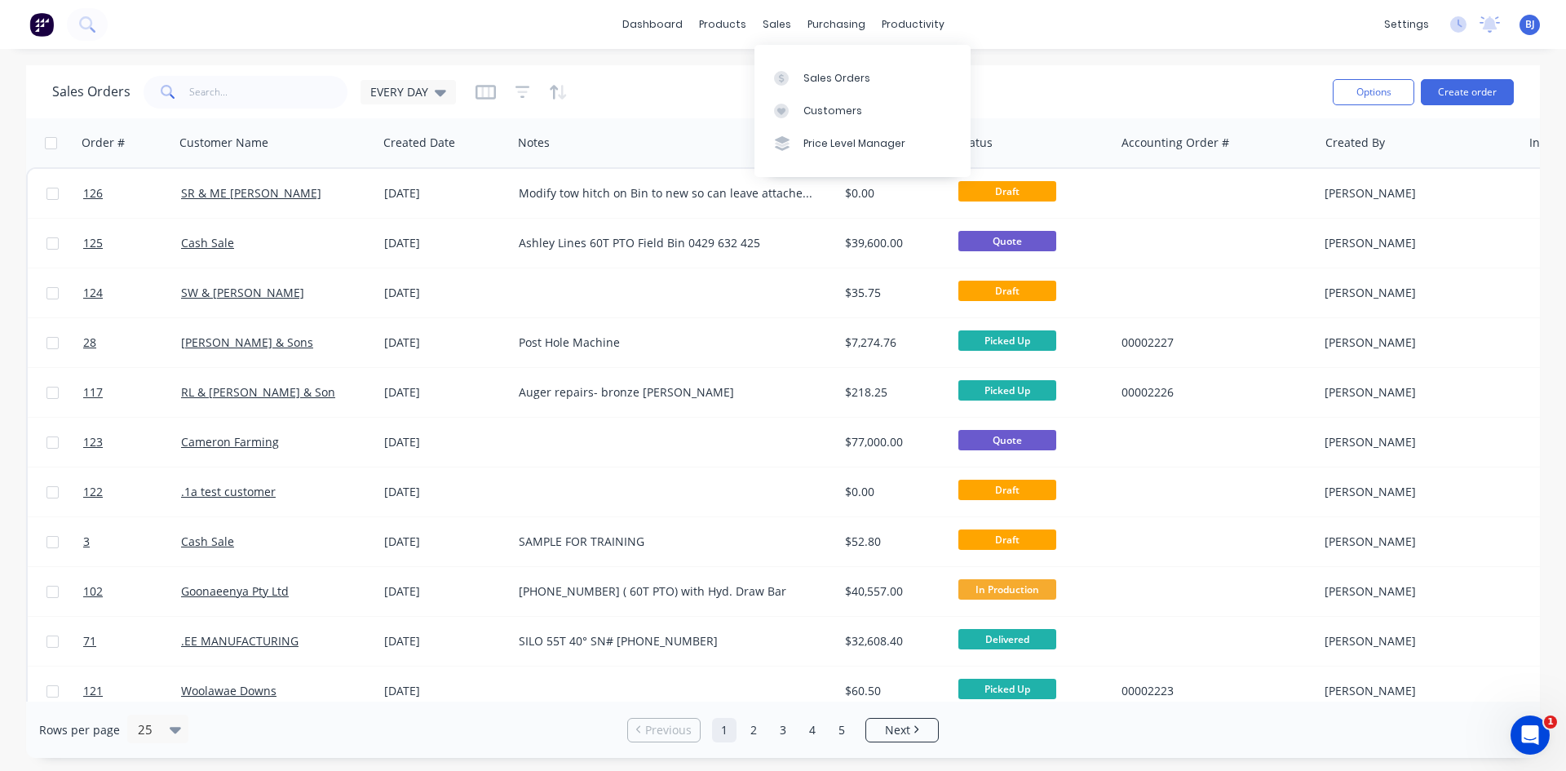
drag, startPoint x: 768, startPoint y: 30, endPoint x: 775, endPoint y: 45, distance: 16.1
click at [771, 39] on div "dashboard products sales purchasing productivity dashboard products Product Cat…" at bounding box center [783, 24] width 1566 height 49
click at [796, 77] on div at bounding box center [786, 78] width 24 height 15
click at [781, 78] on icon at bounding box center [781, 77] width 5 height 9
click at [1472, 91] on button "Create order" at bounding box center [1466, 92] width 93 height 26
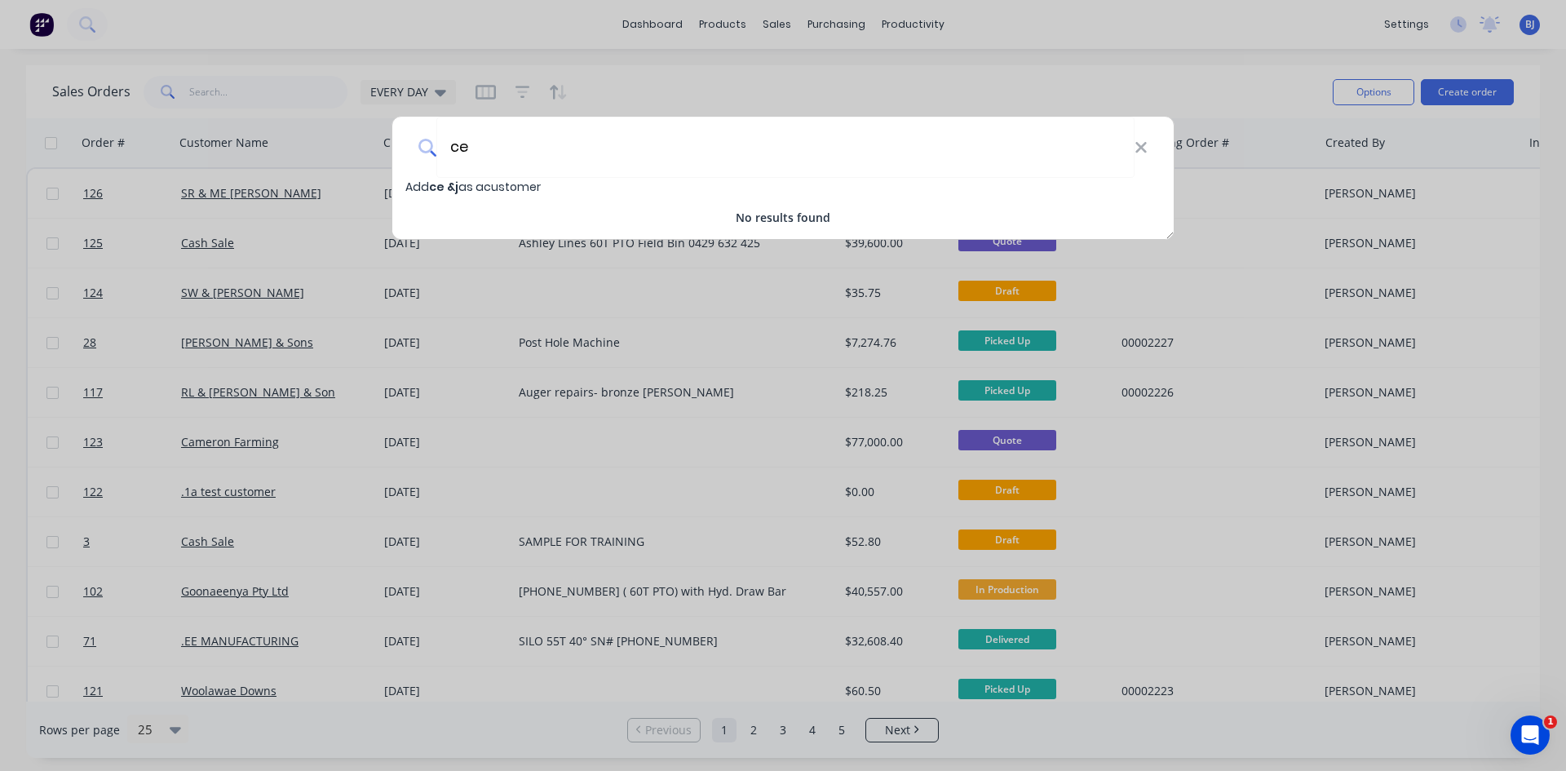
type input "c"
drag, startPoint x: 468, startPoint y: 147, endPoint x: 471, endPoint y: 159, distance: 12.7
click at [470, 155] on input "CE &JM SKINNER" at bounding box center [785, 147] width 698 height 61
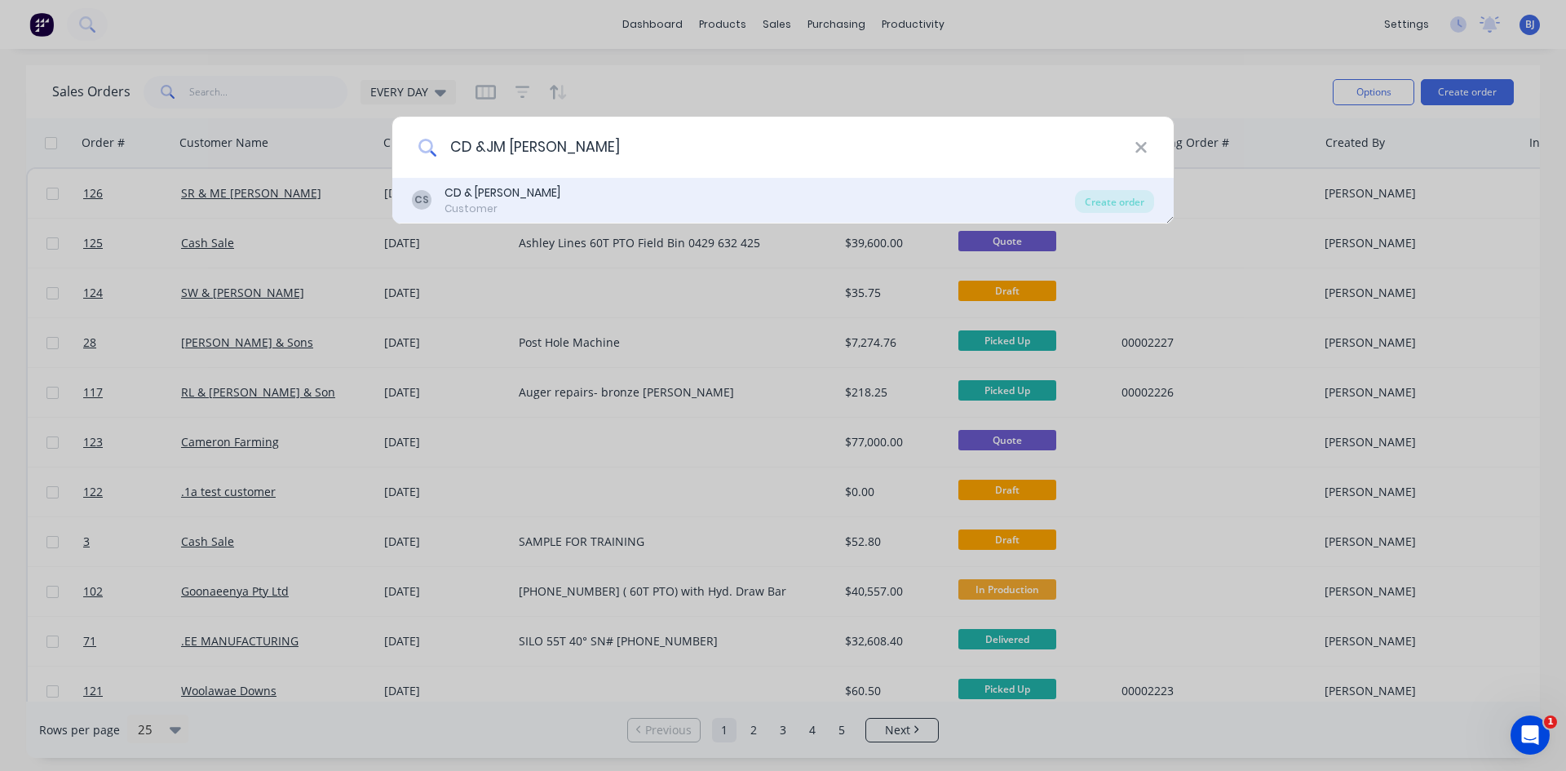
type input "CD &JM SKINNER"
click at [454, 190] on div "CD & JM Skinner" at bounding box center [502, 192] width 116 height 17
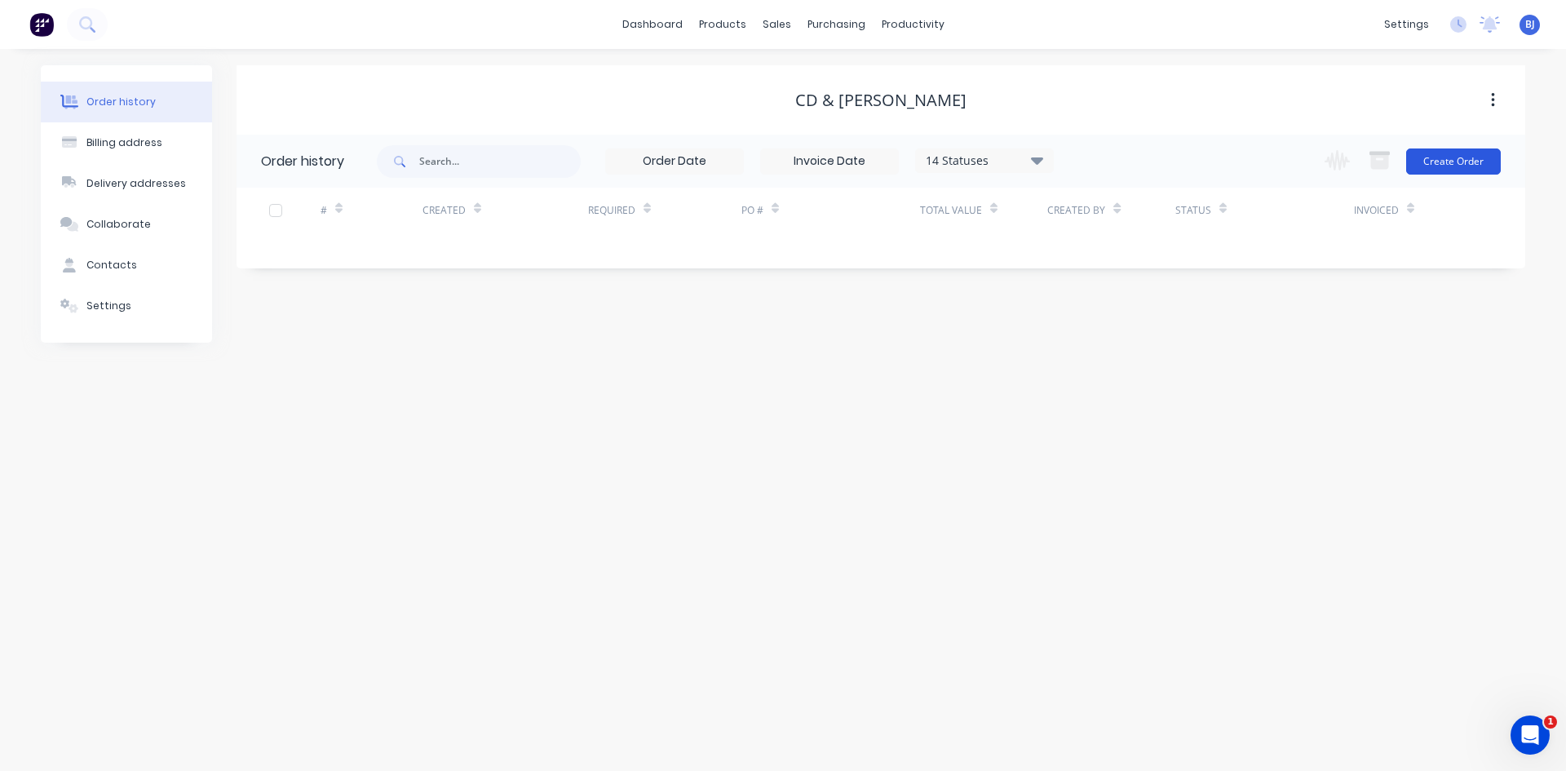
click at [1433, 157] on button "Create Order" at bounding box center [1453, 161] width 95 height 26
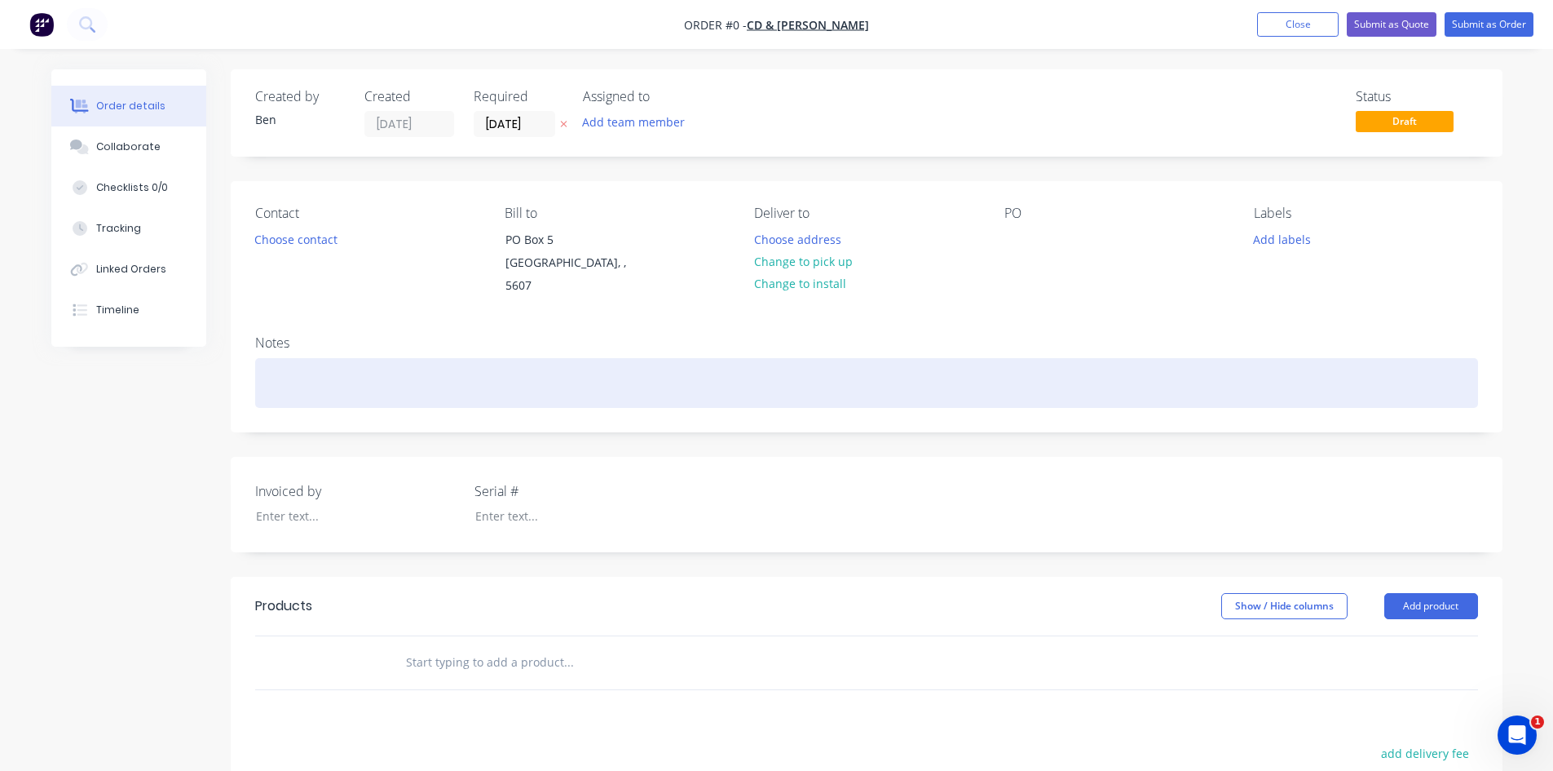
click at [289, 358] on div at bounding box center [866, 383] width 1223 height 50
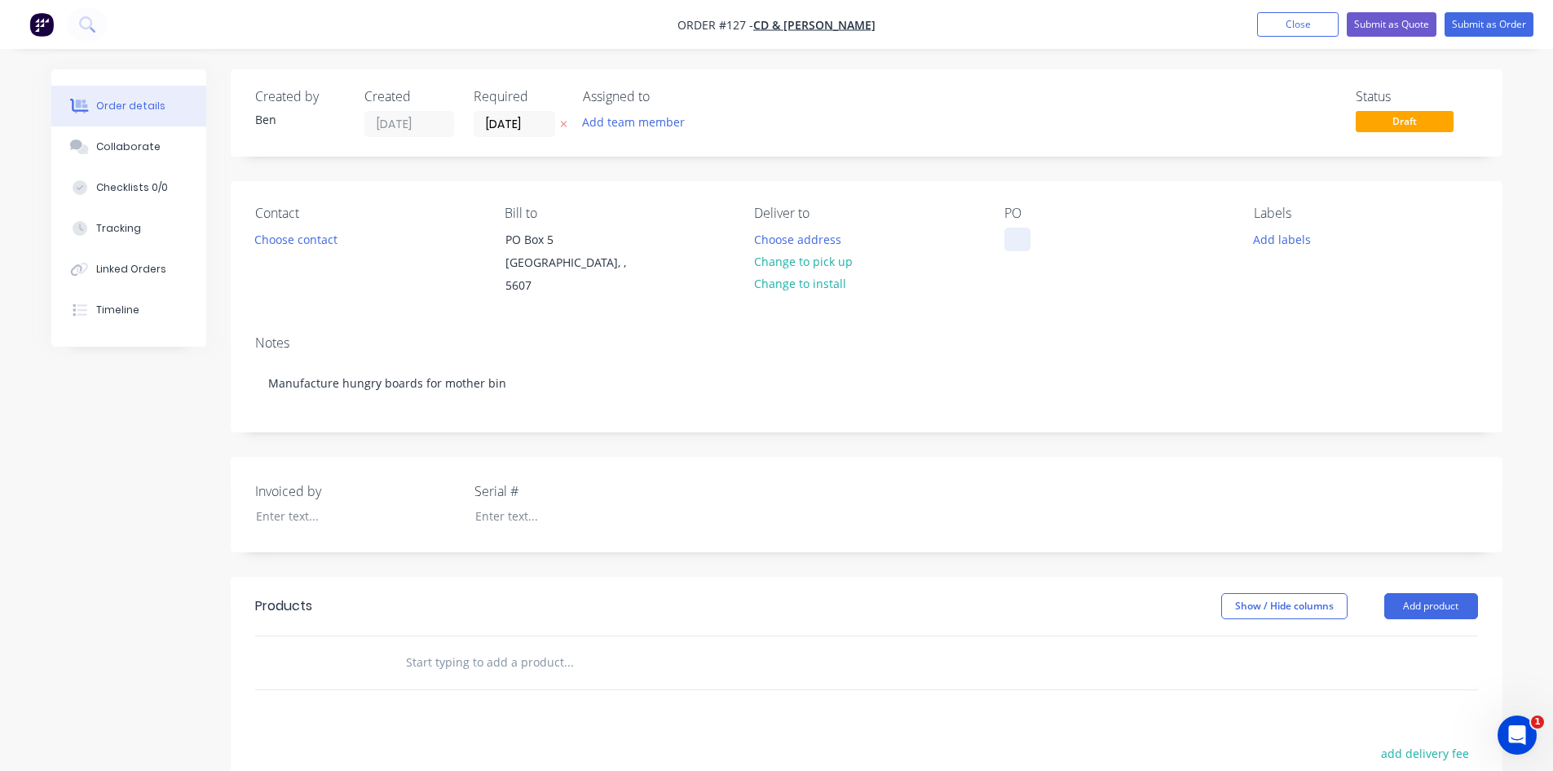
click at [1015, 242] on div at bounding box center [1018, 239] width 26 height 24
drag, startPoint x: 1074, startPoint y: 238, endPoint x: 1074, endPoint y: 250, distance: 11.4
click at [1074, 248] on div "Craig 0427207061" at bounding box center [1098, 239] width 186 height 24
drag, startPoint x: 1095, startPoint y: 240, endPoint x: 1137, endPoint y: 295, distance: 69.3
click at [1096, 242] on div "Craig 0427 207061" at bounding box center [1099, 239] width 189 height 24
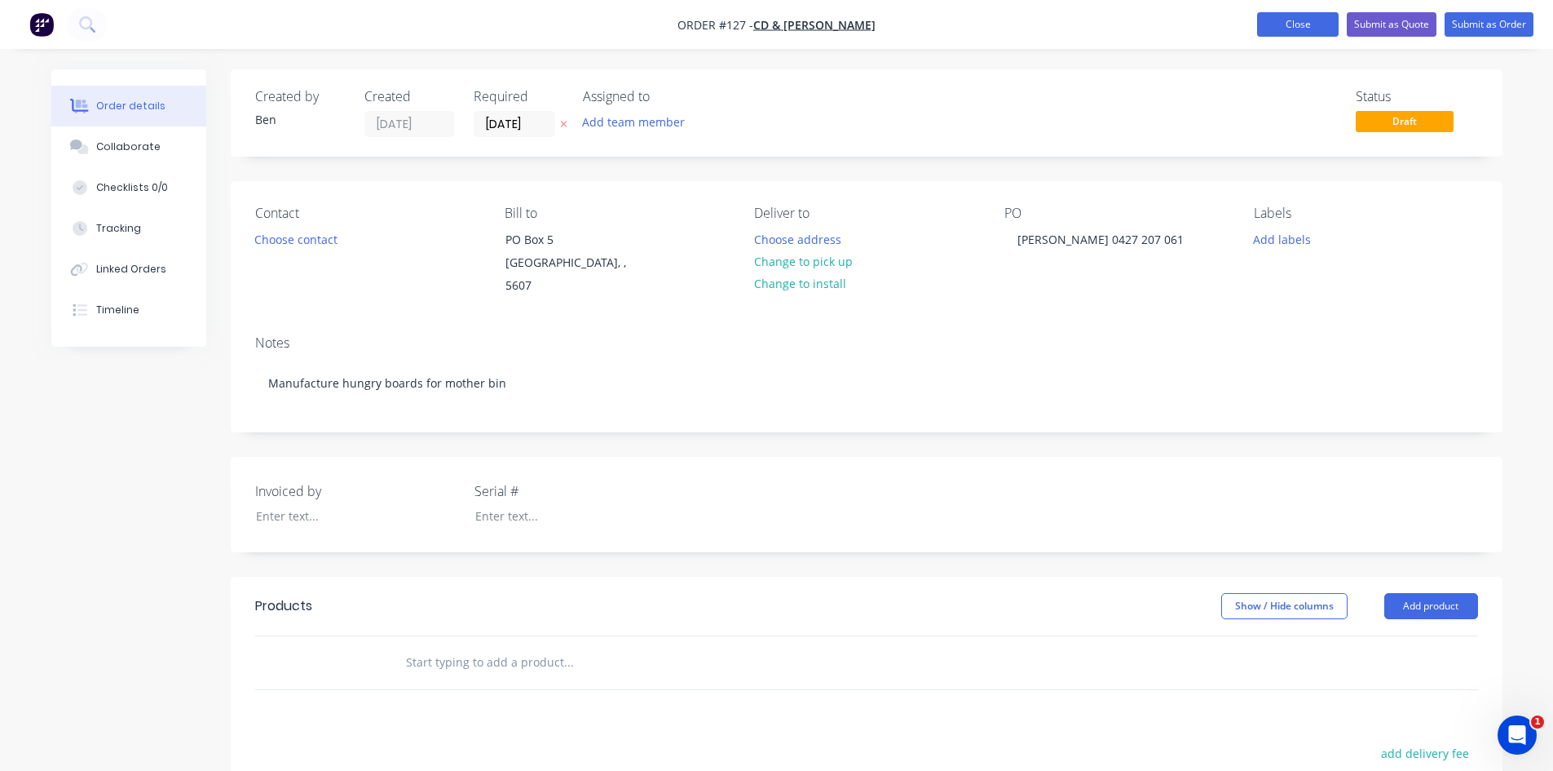
click at [1309, 26] on button "Close" at bounding box center [1298, 24] width 82 height 24
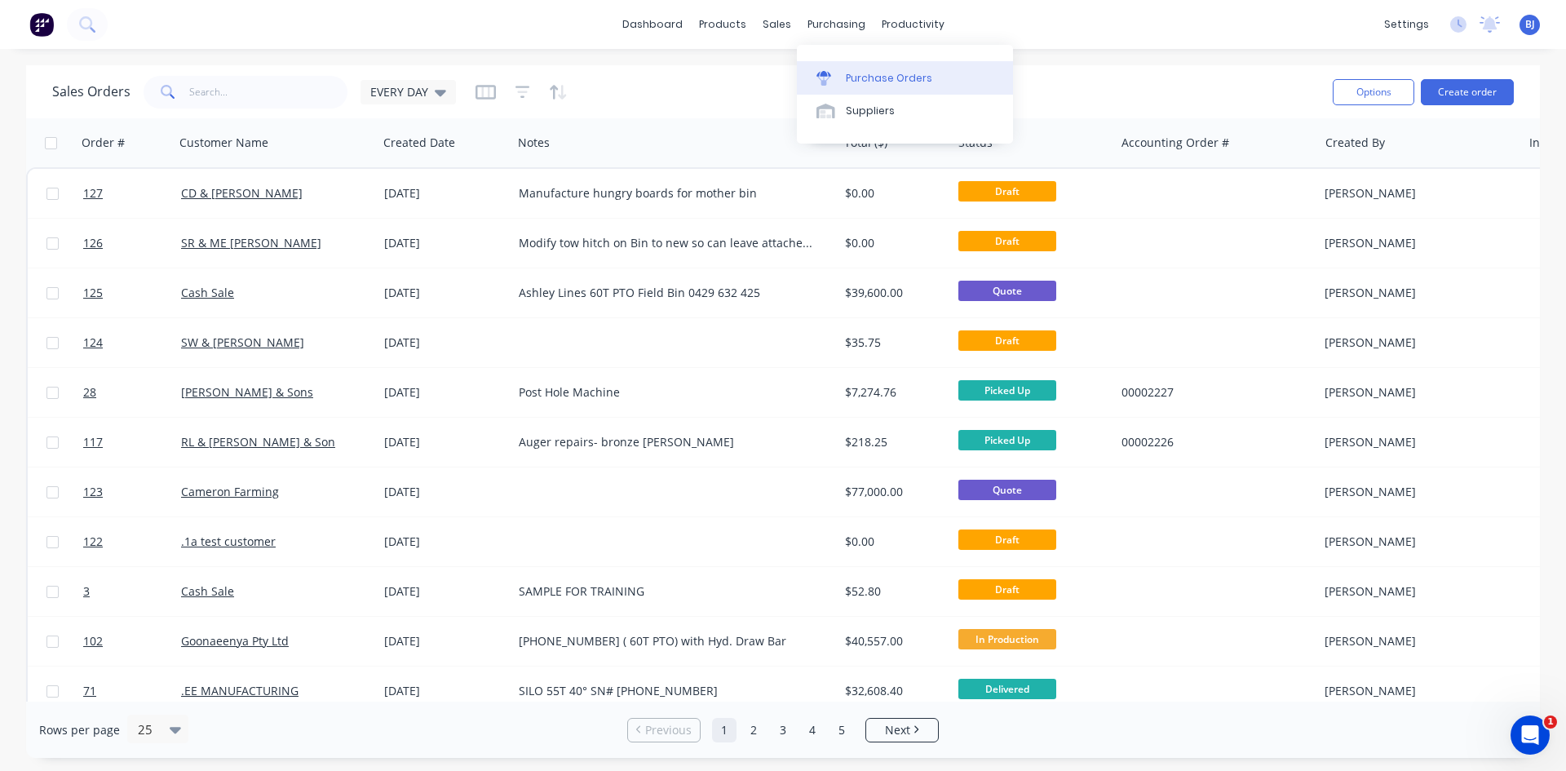
click at [837, 76] on div at bounding box center [828, 78] width 24 height 15
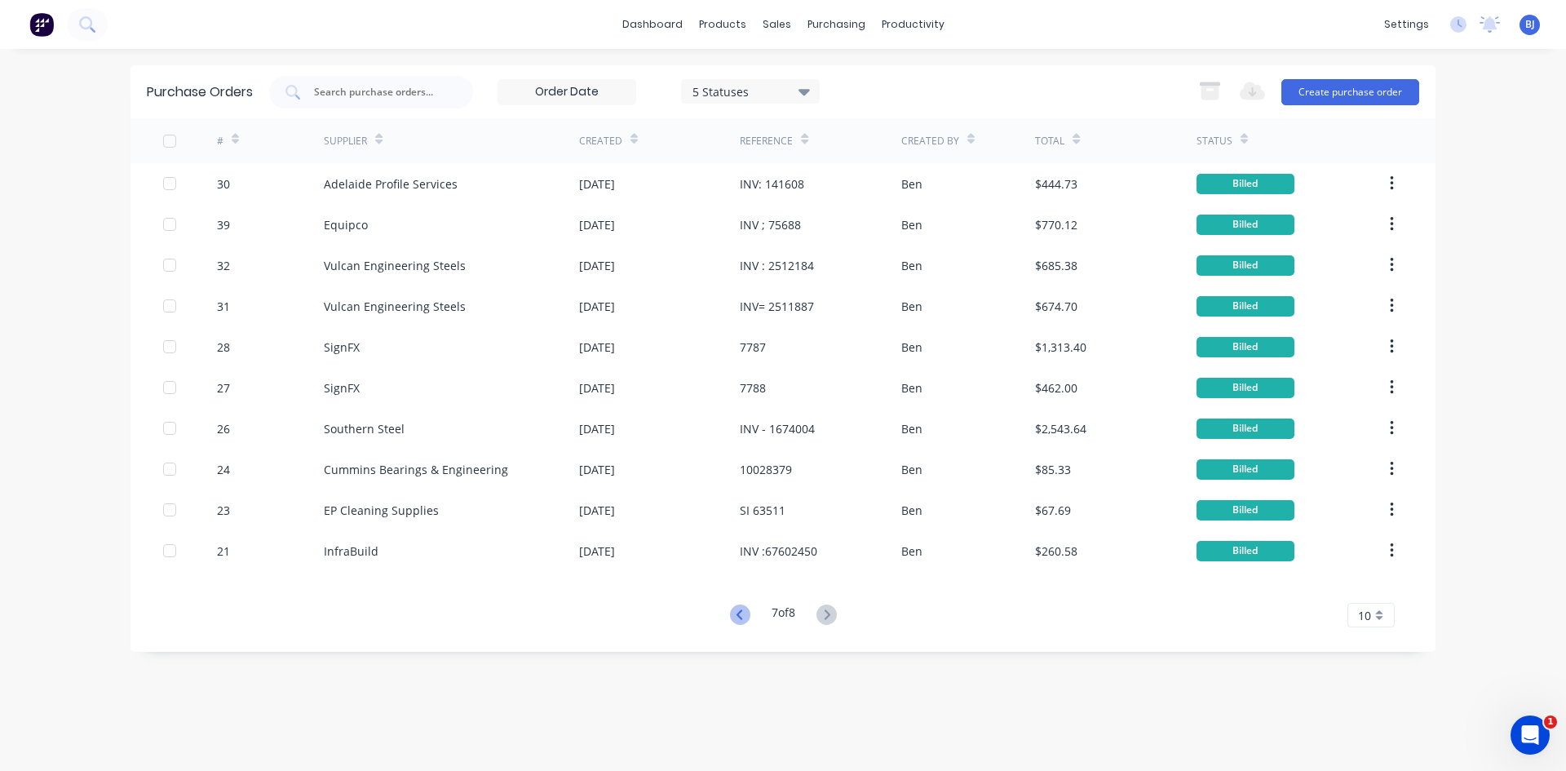
click at [731, 613] on icon at bounding box center [740, 614] width 20 height 20
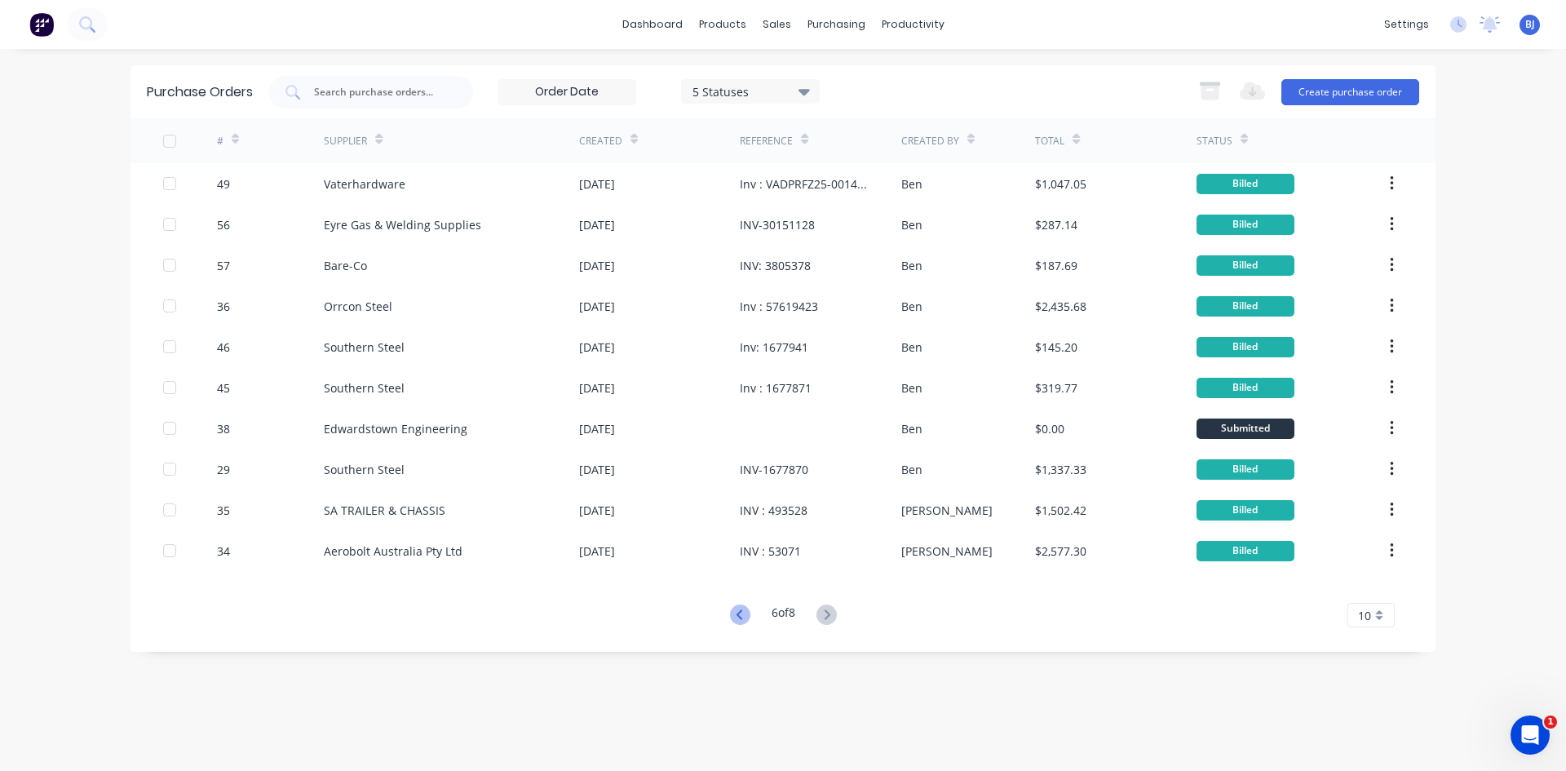
click at [738, 610] on icon at bounding box center [738, 614] width 6 height 10
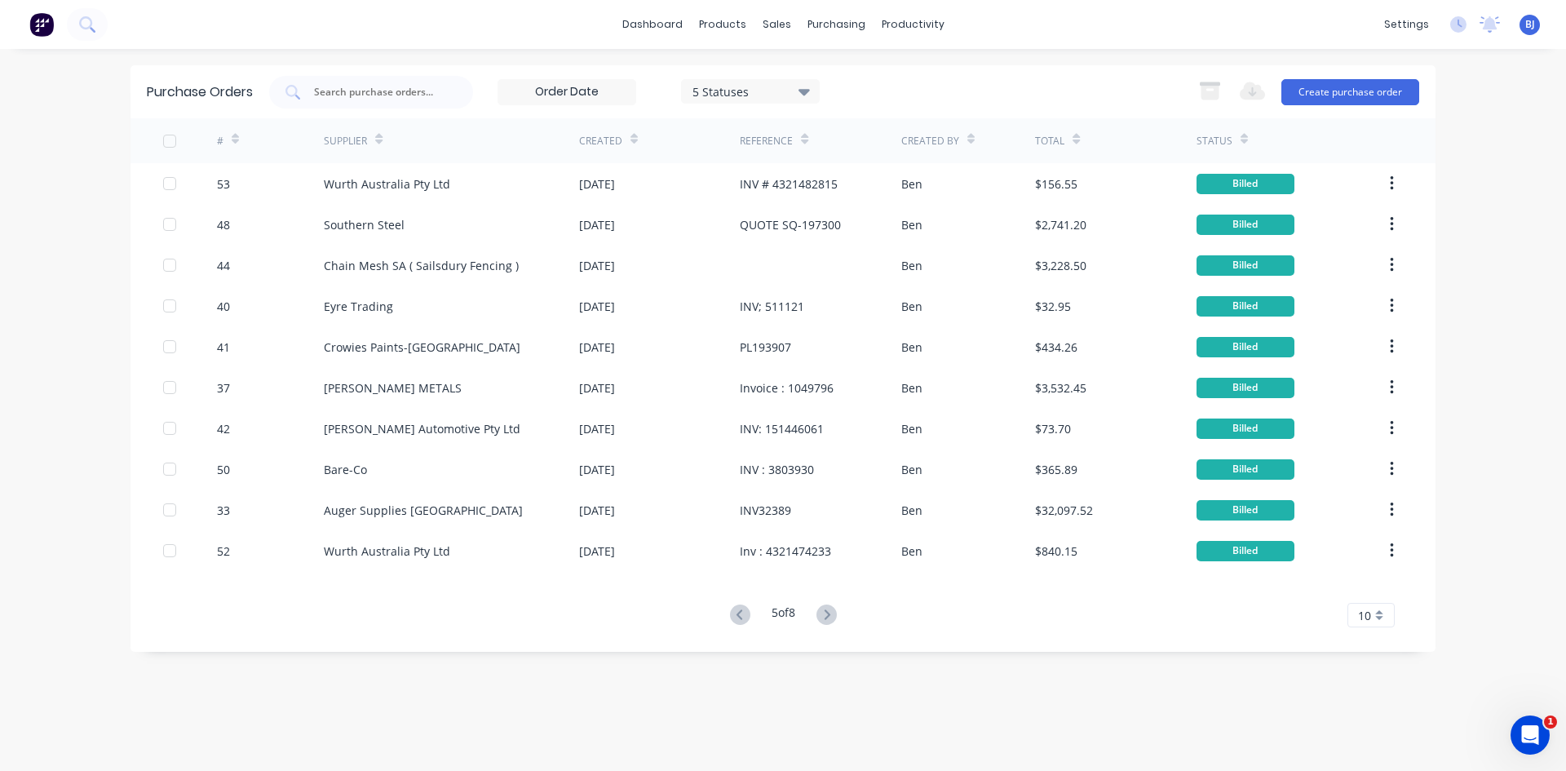
click at [738, 610] on icon at bounding box center [738, 614] width 6 height 10
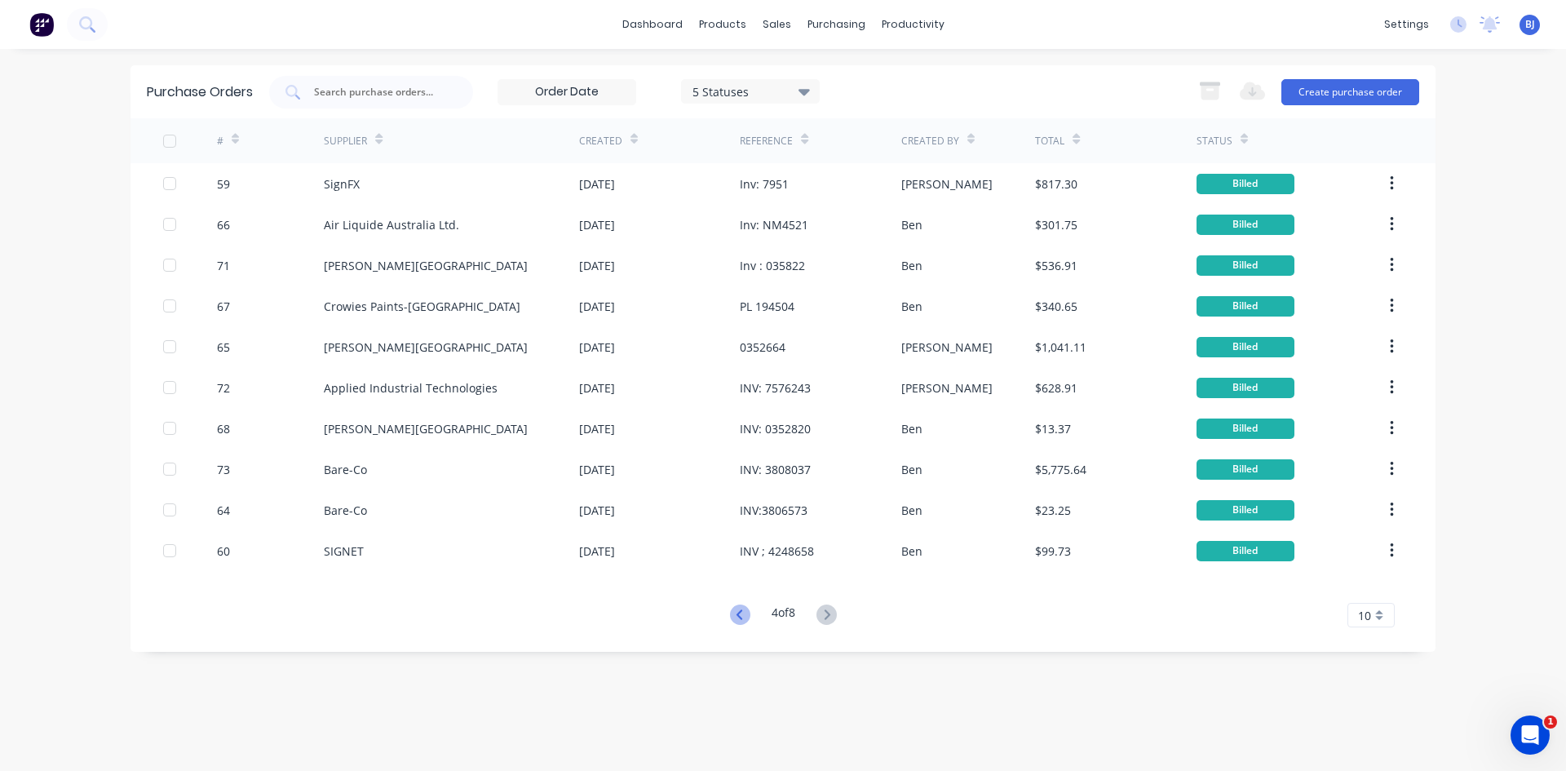
click at [736, 613] on icon at bounding box center [740, 614] width 20 height 20
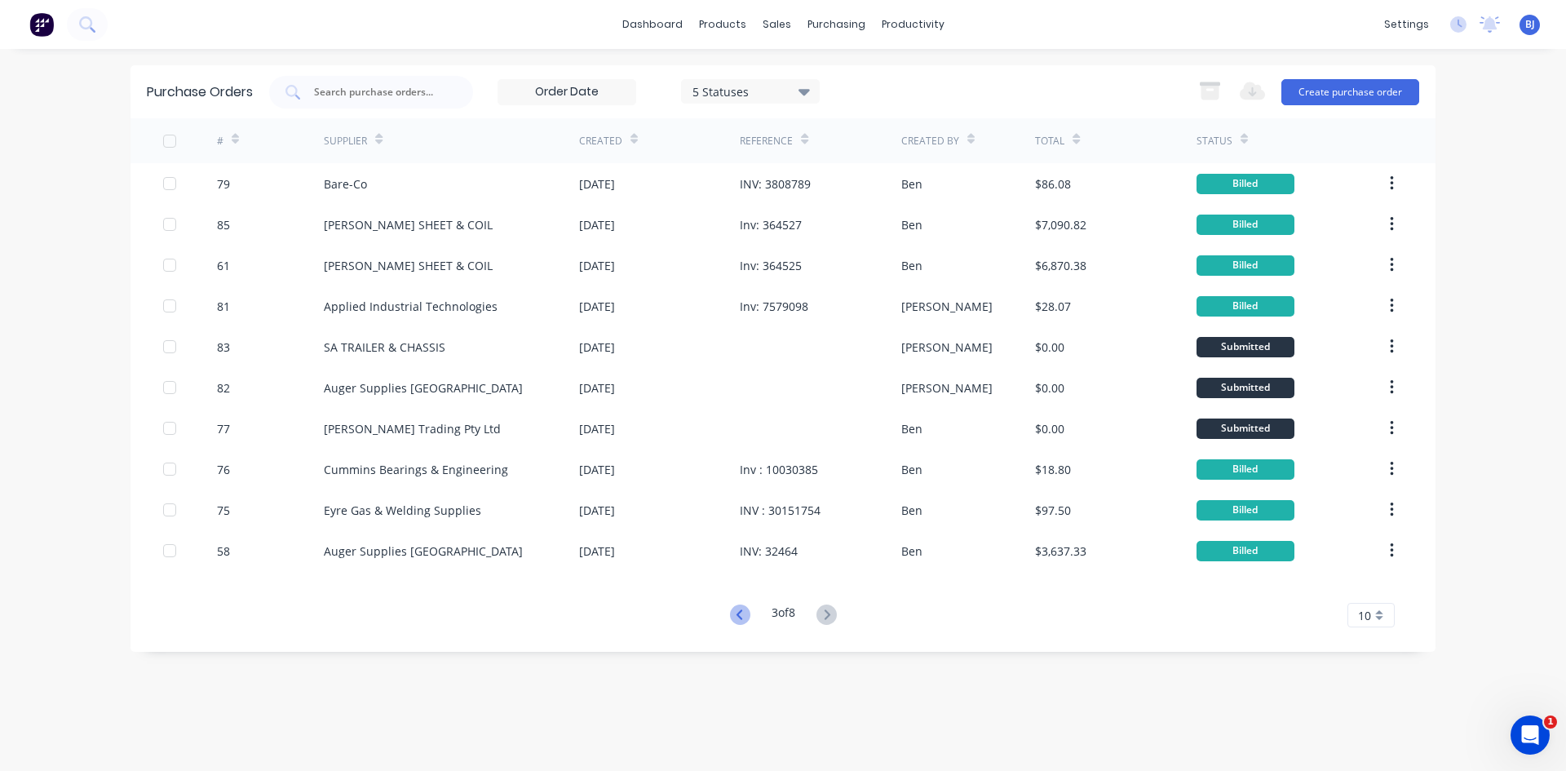
click at [739, 611] on icon at bounding box center [740, 614] width 20 height 20
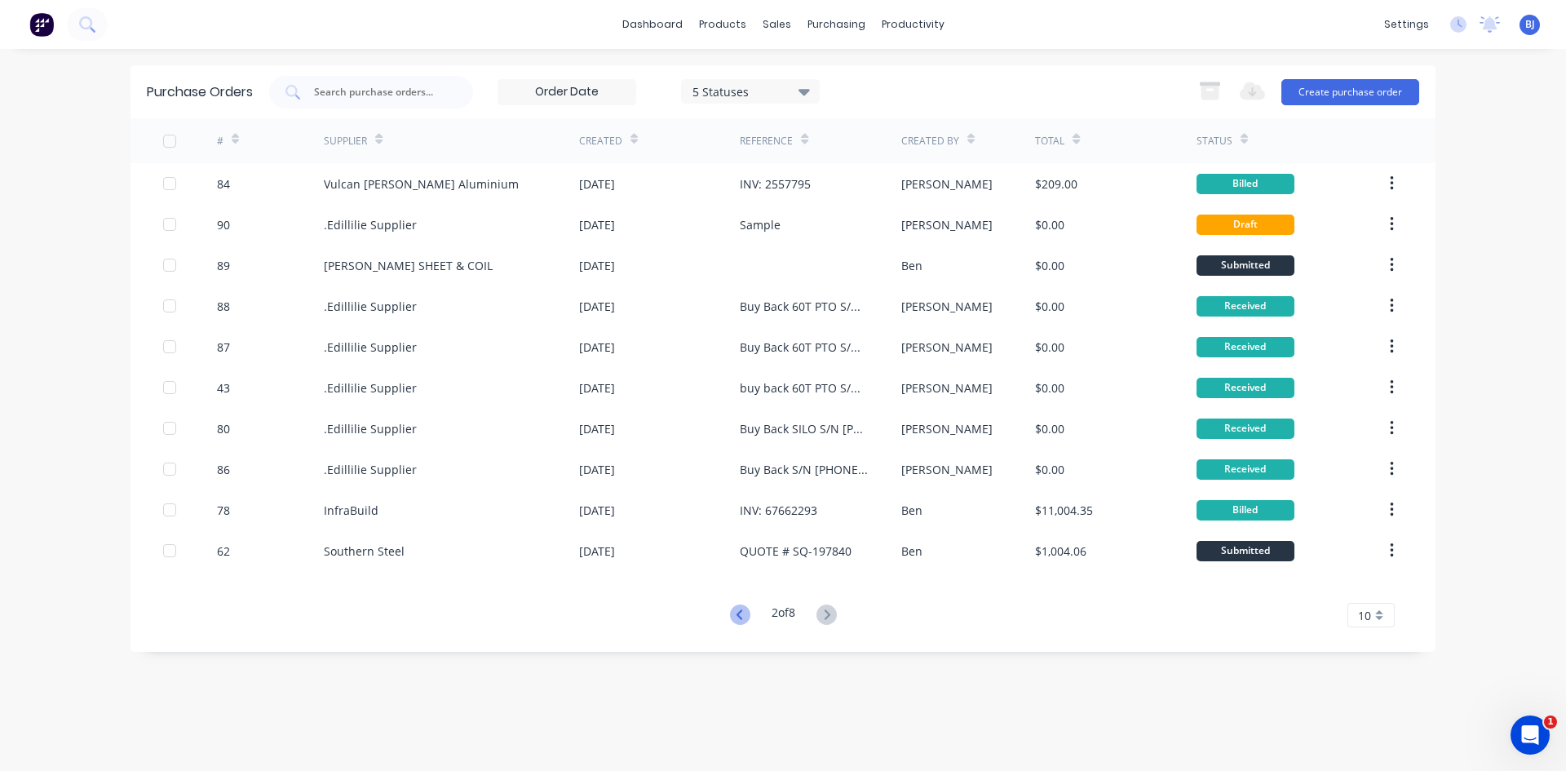
click at [736, 614] on icon at bounding box center [740, 614] width 20 height 20
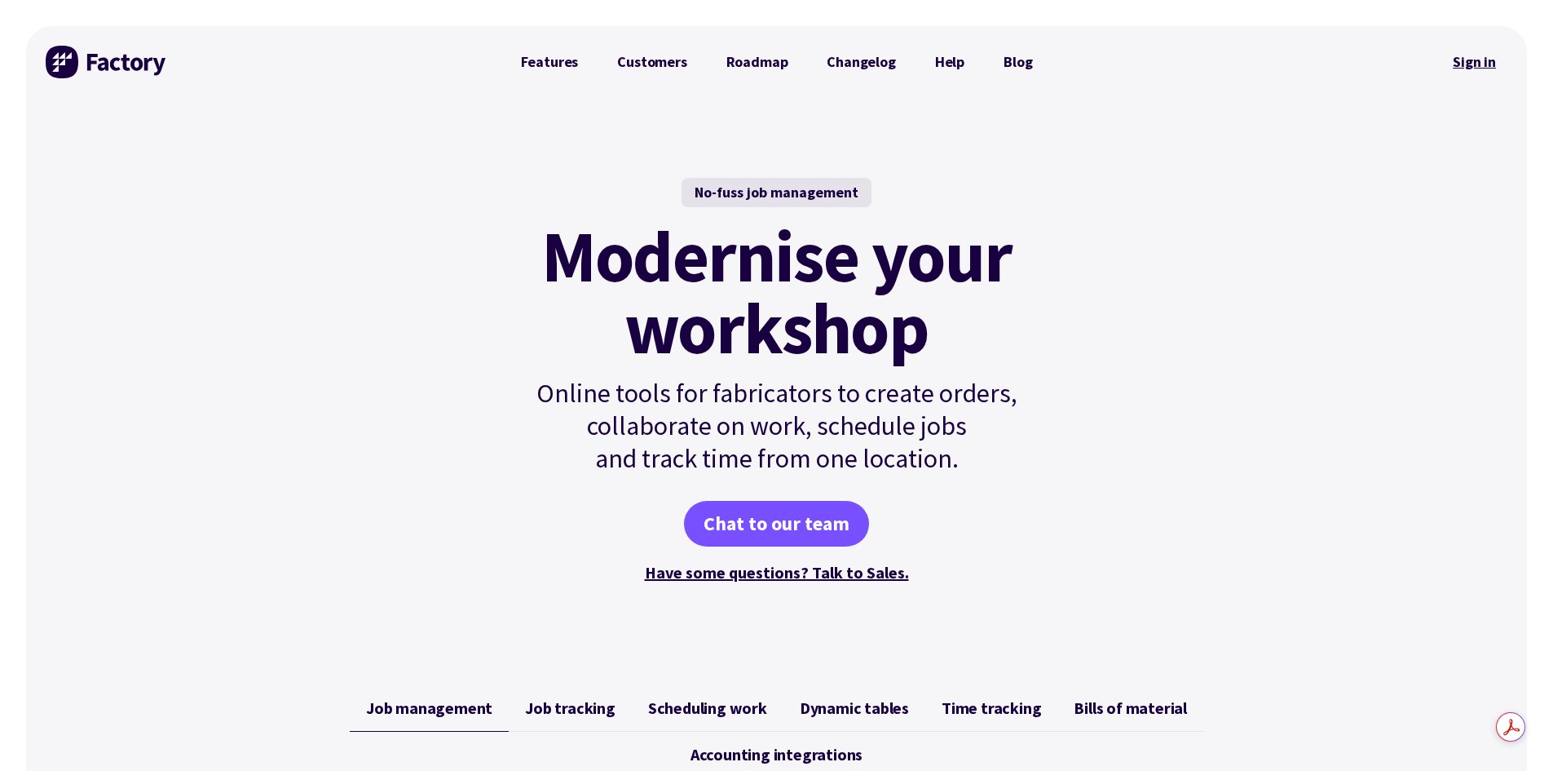
click at [1463, 63] on link "Sign in" at bounding box center [1475, 62] width 66 height 38
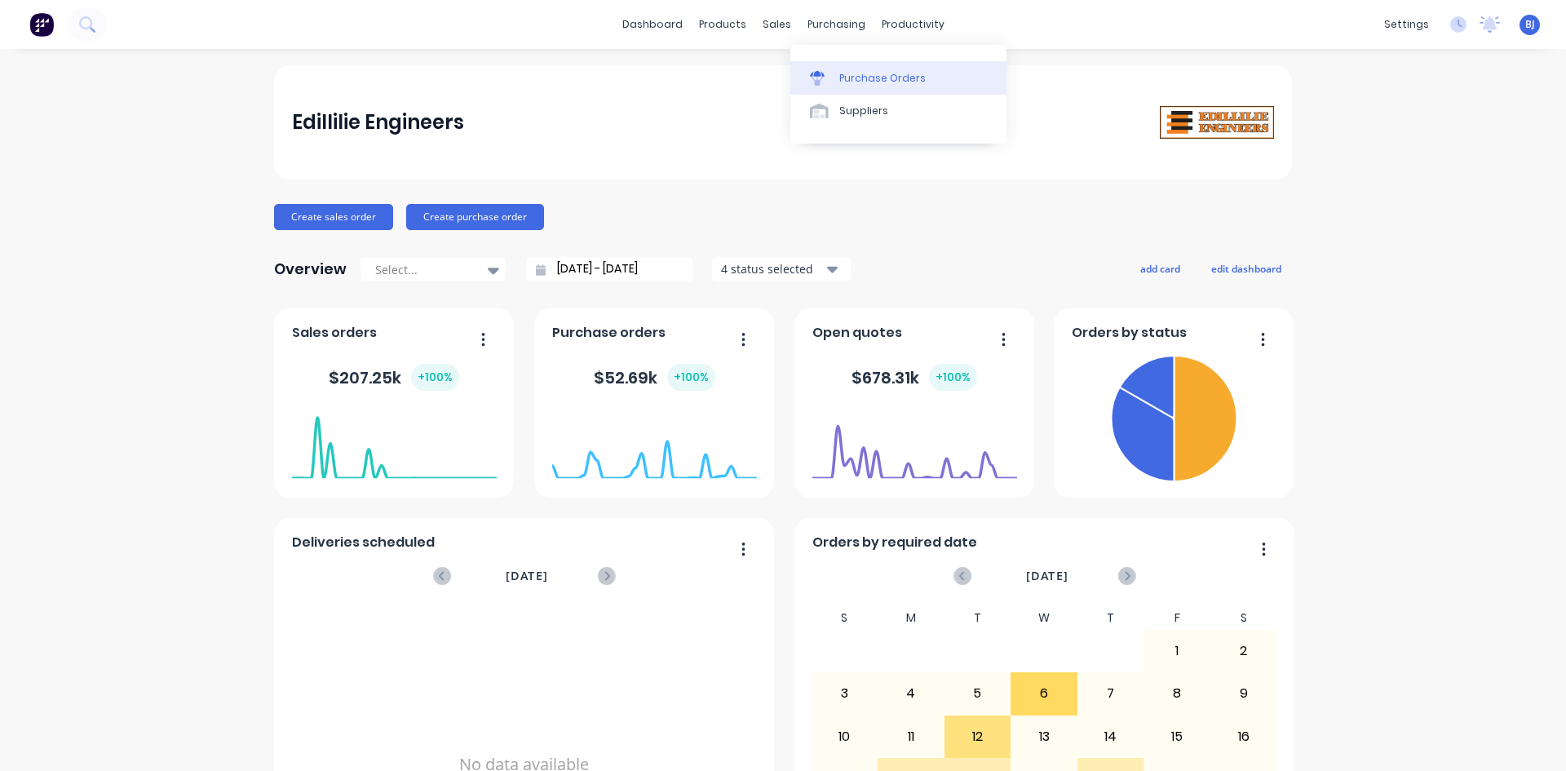
click at [830, 69] on link "Purchase Orders" at bounding box center [898, 77] width 216 height 33
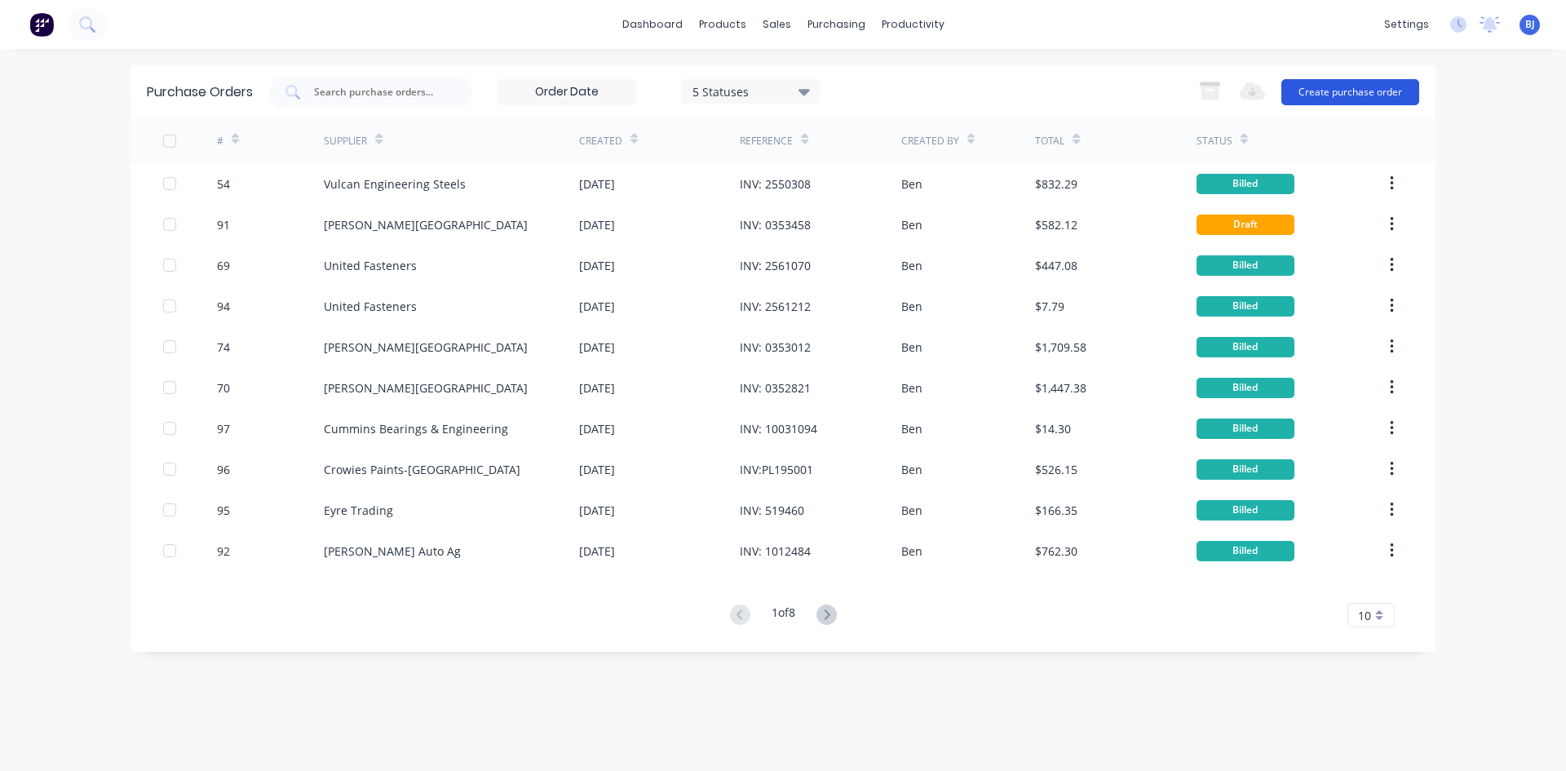
click at [1353, 90] on button "Create purchase order" at bounding box center [1350, 92] width 138 height 26
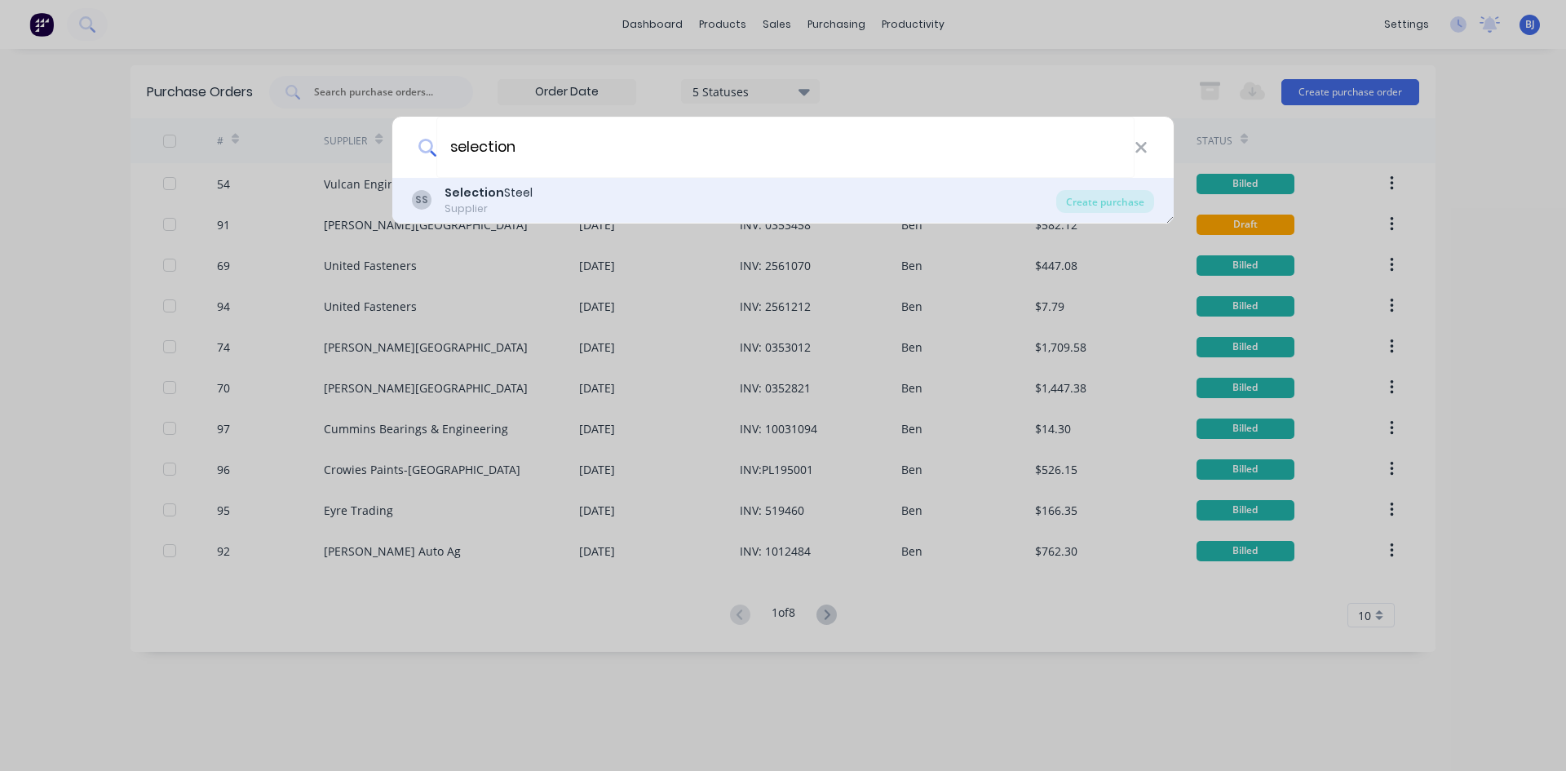
type input "selection"
click at [506, 192] on div "Selection Steel" at bounding box center [488, 192] width 88 height 17
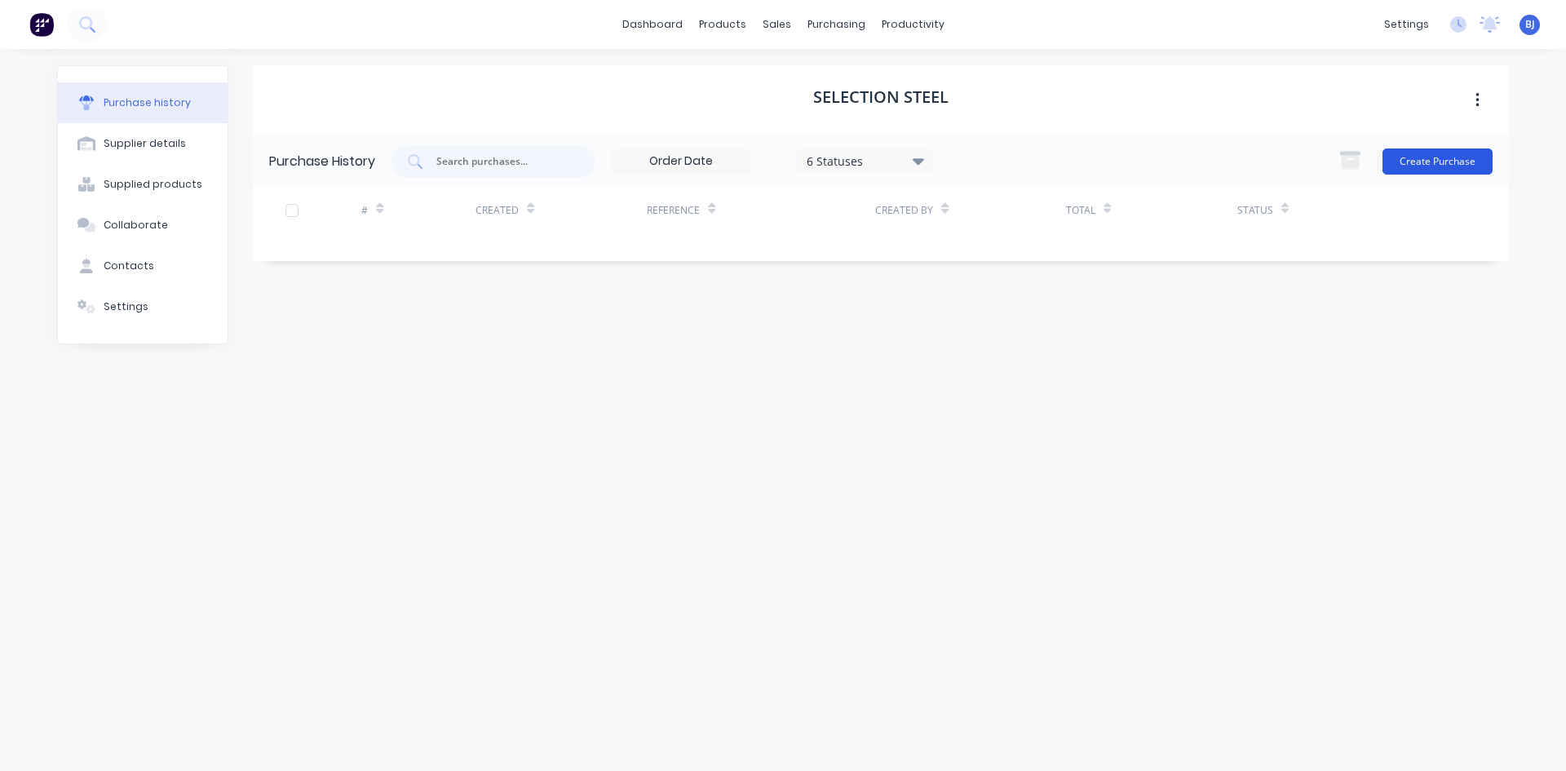
click at [1419, 166] on button "Create Purchase" at bounding box center [1437, 161] width 110 height 26
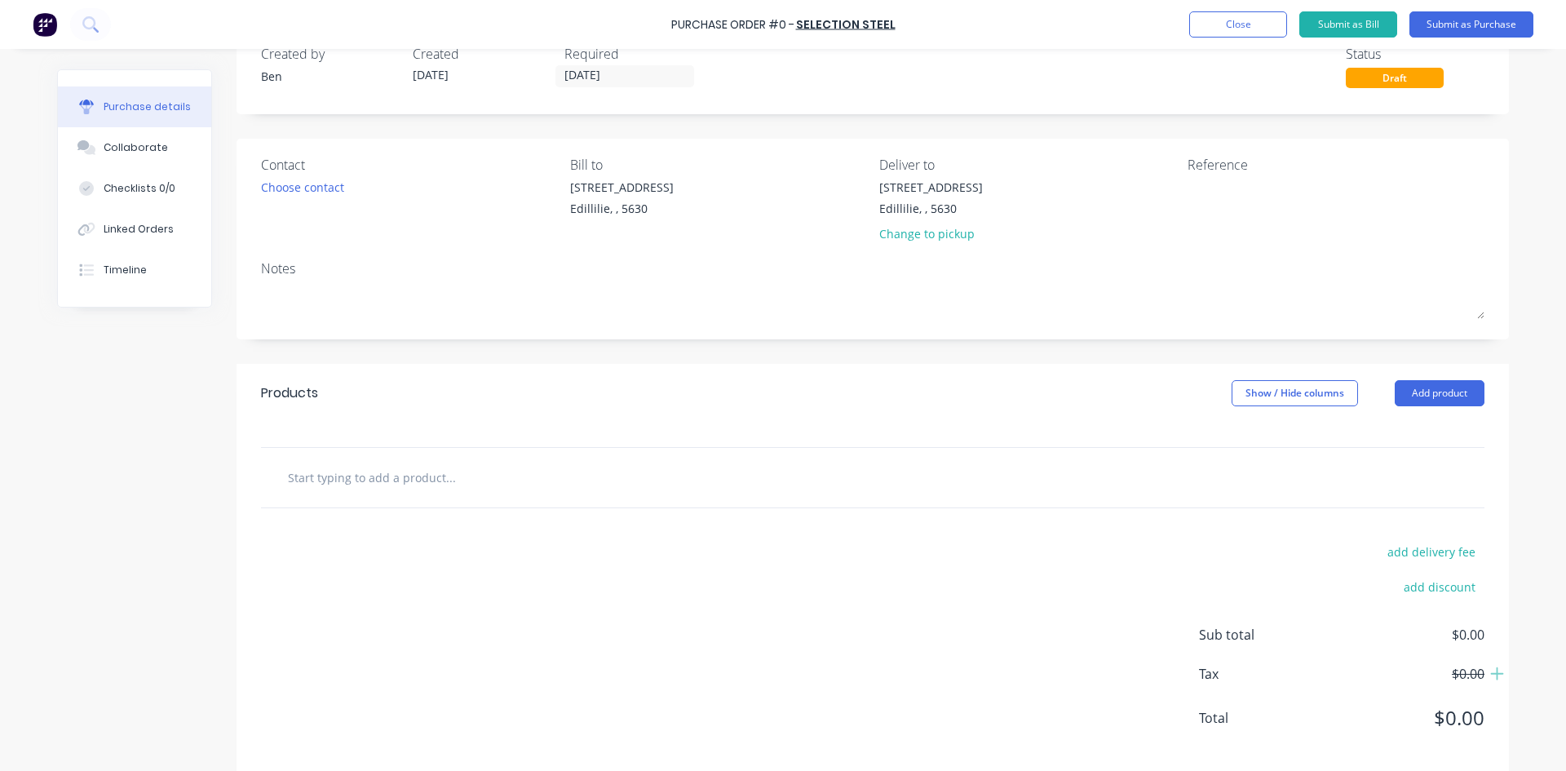
scroll to position [64, 0]
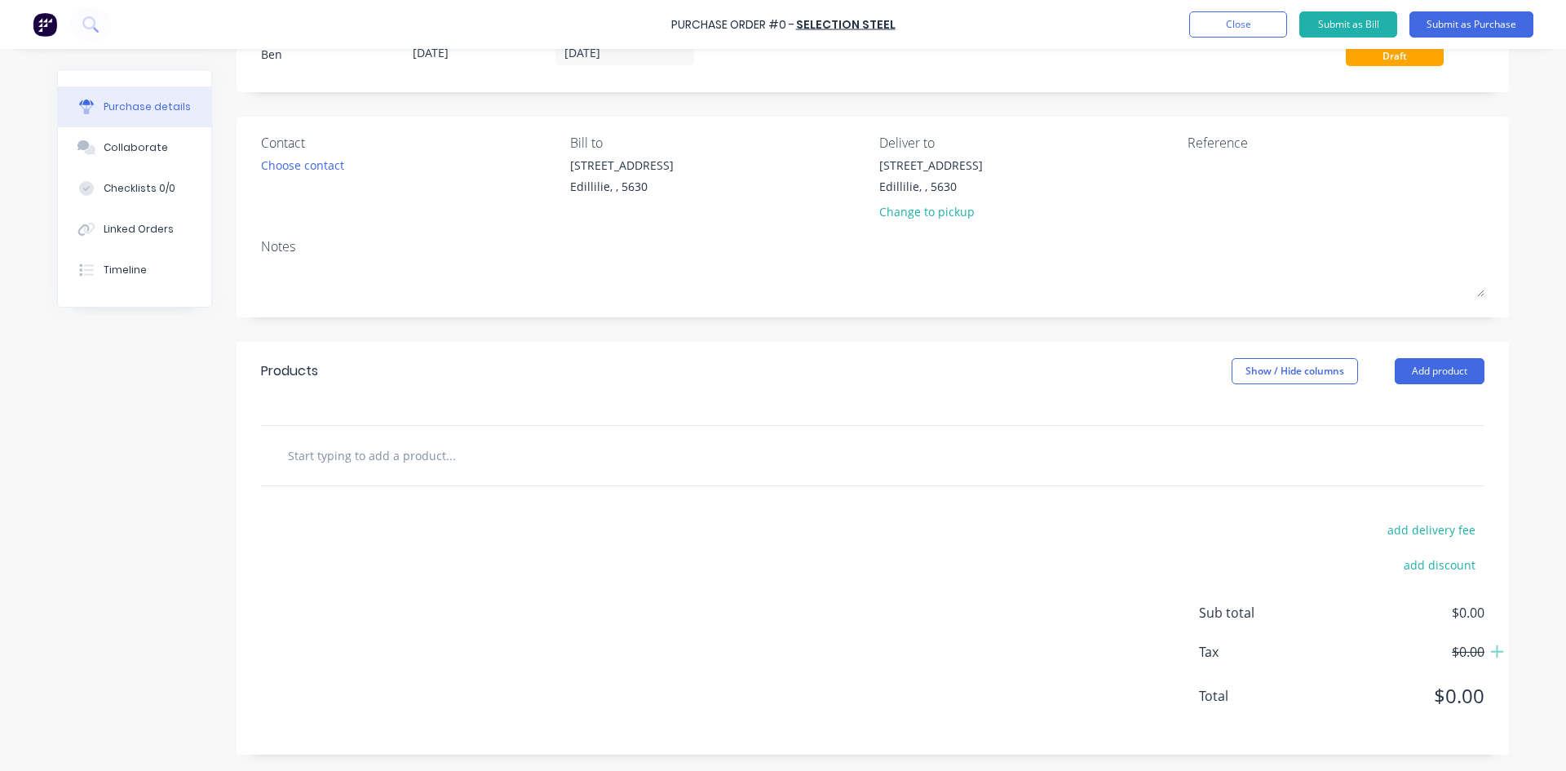
click at [340, 462] on input "text" at bounding box center [450, 455] width 326 height 33
click at [1418, 372] on button "Add product" at bounding box center [1439, 371] width 90 height 26
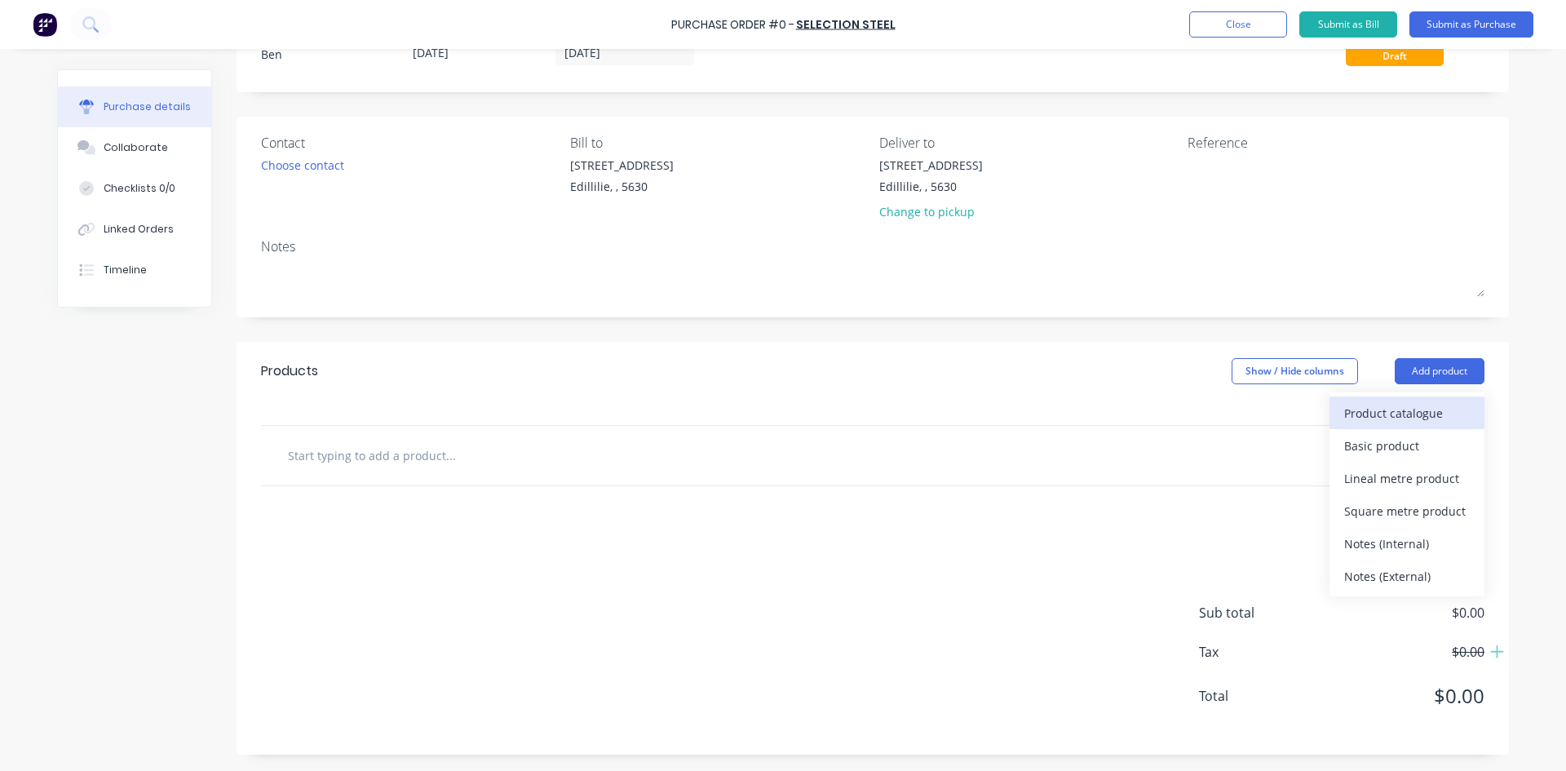
click at [1394, 410] on div "Product catalogue" at bounding box center [1407, 413] width 126 height 24
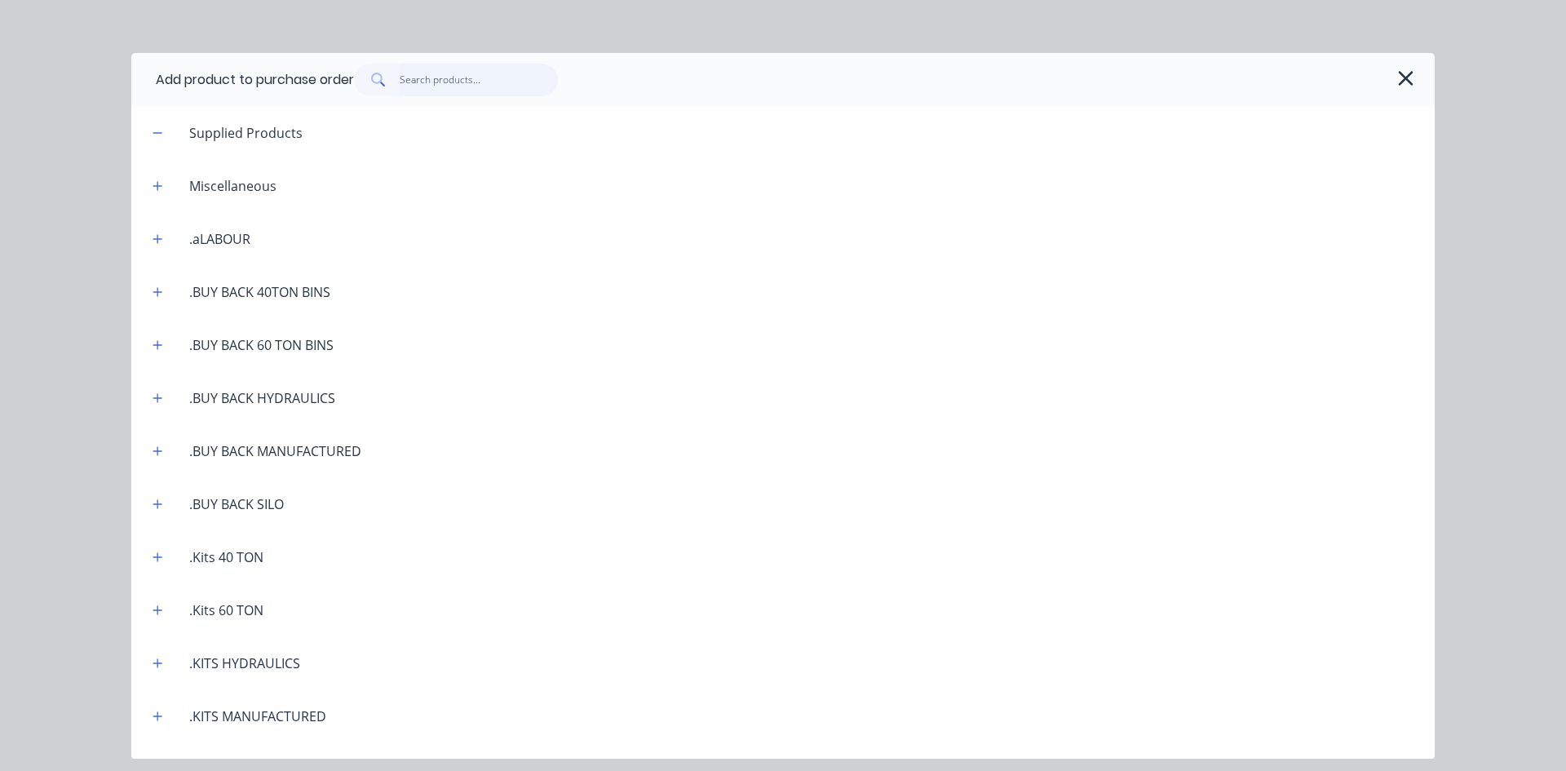
click at [435, 88] on input "text" at bounding box center [479, 80] width 159 height 33
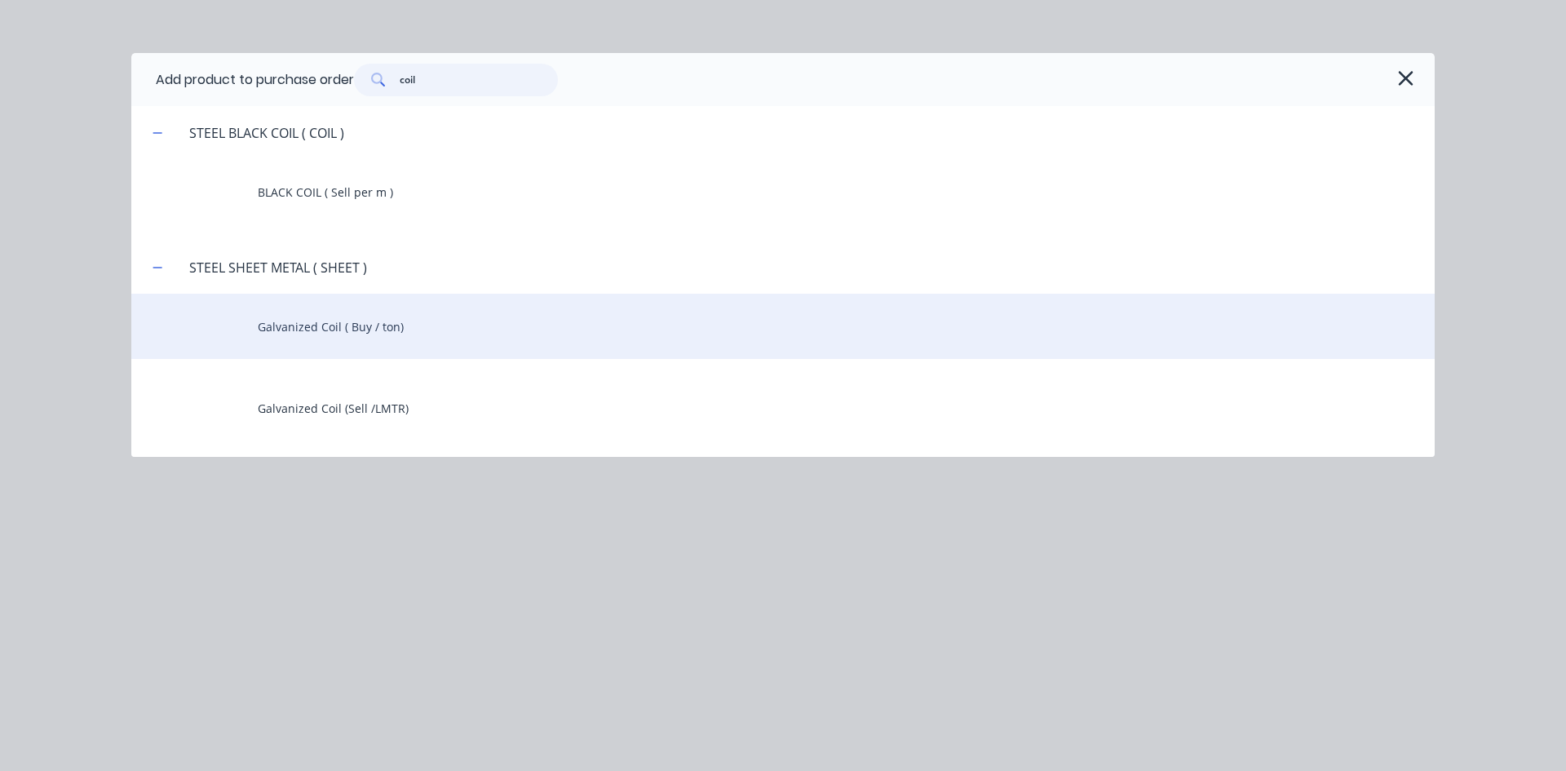
type input "coil"
click at [309, 333] on div "Galvanized Coil ( Buy / ton)" at bounding box center [782, 326] width 1303 height 65
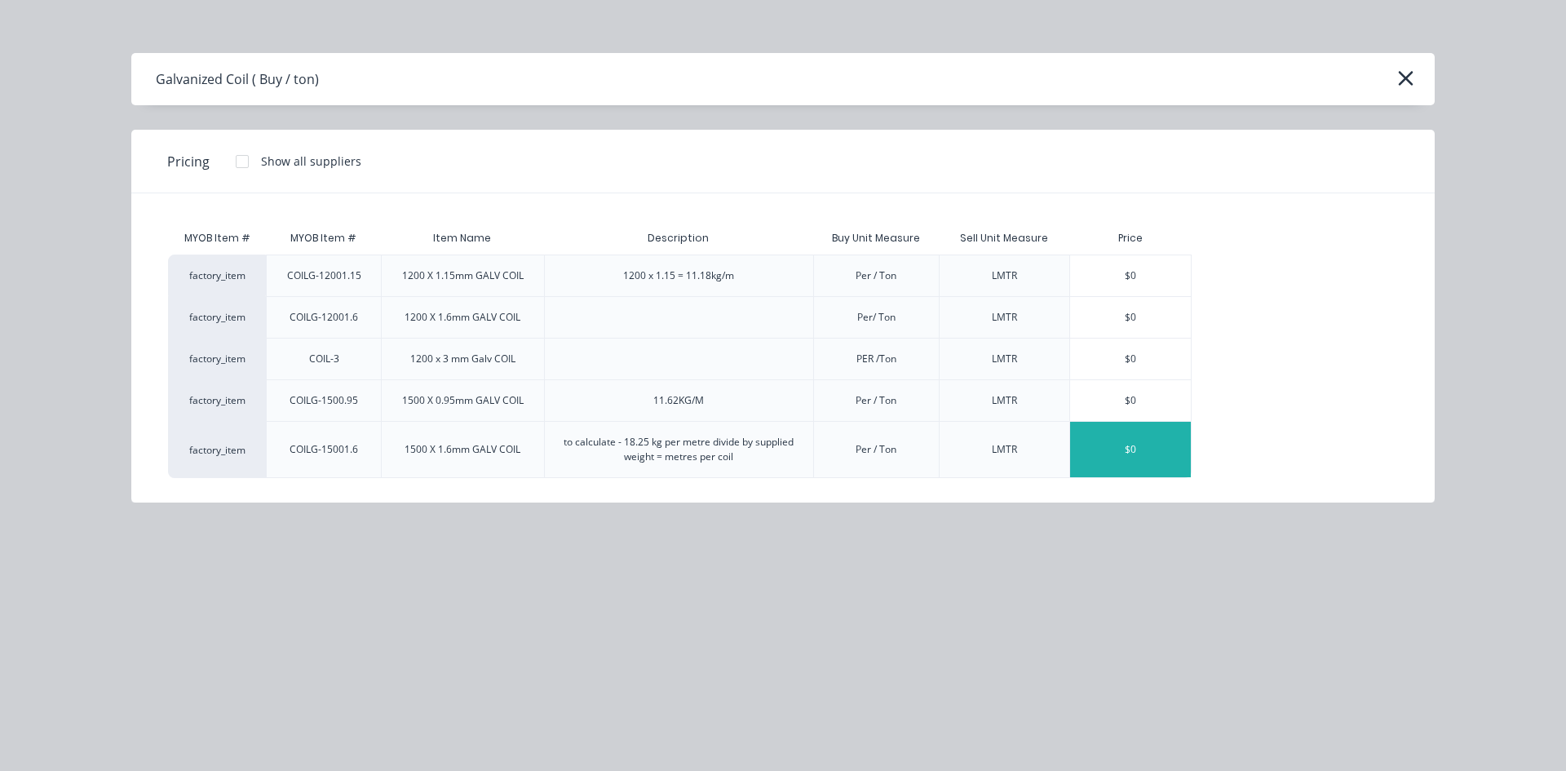
click at [1111, 459] on div "$0" at bounding box center [1130, 449] width 121 height 55
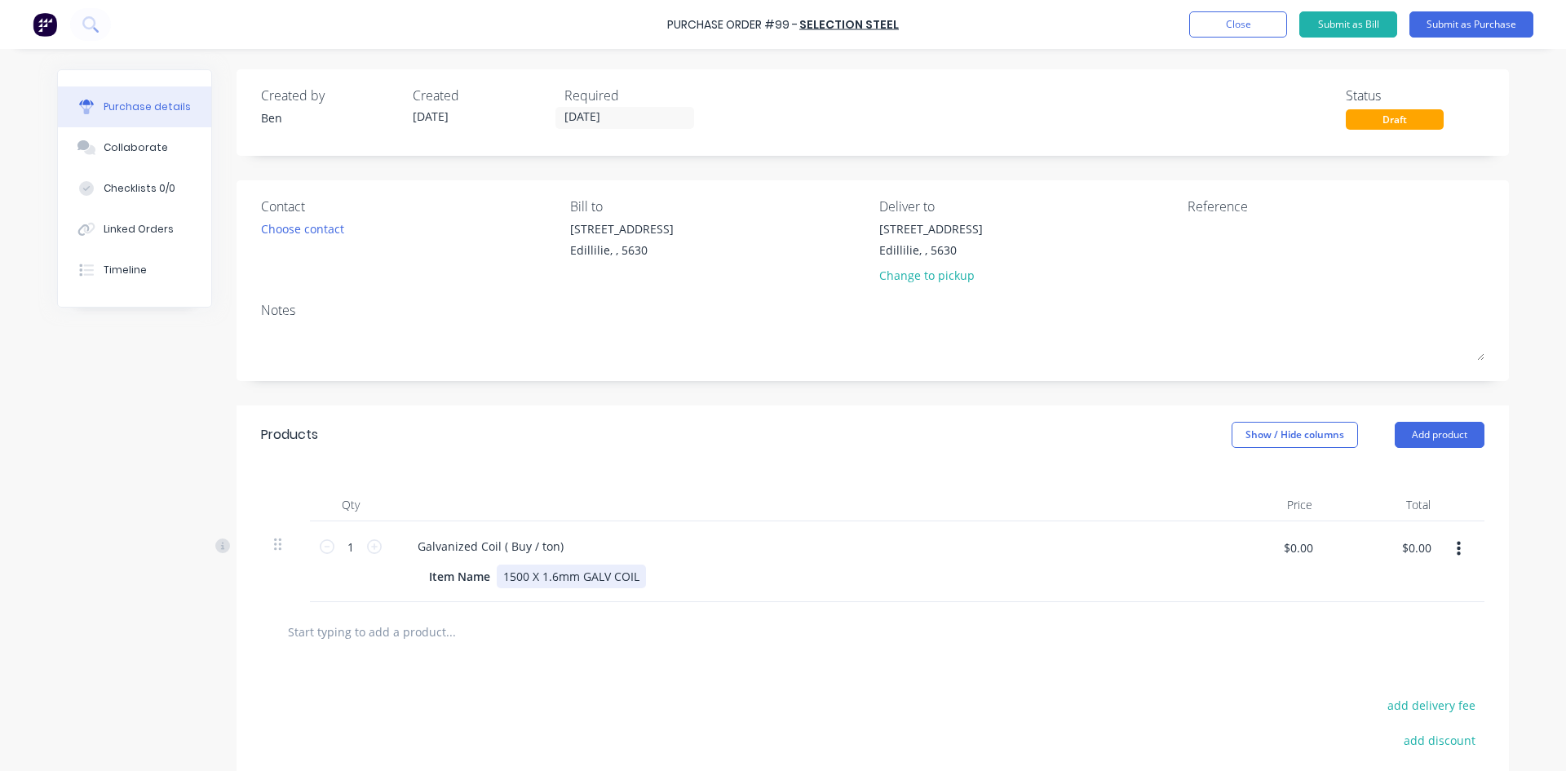
click at [637, 573] on div "1500 X 1.6mm GALV COIL" at bounding box center [571, 576] width 149 height 24
click at [368, 545] on icon at bounding box center [374, 546] width 15 height 15
type input "4"
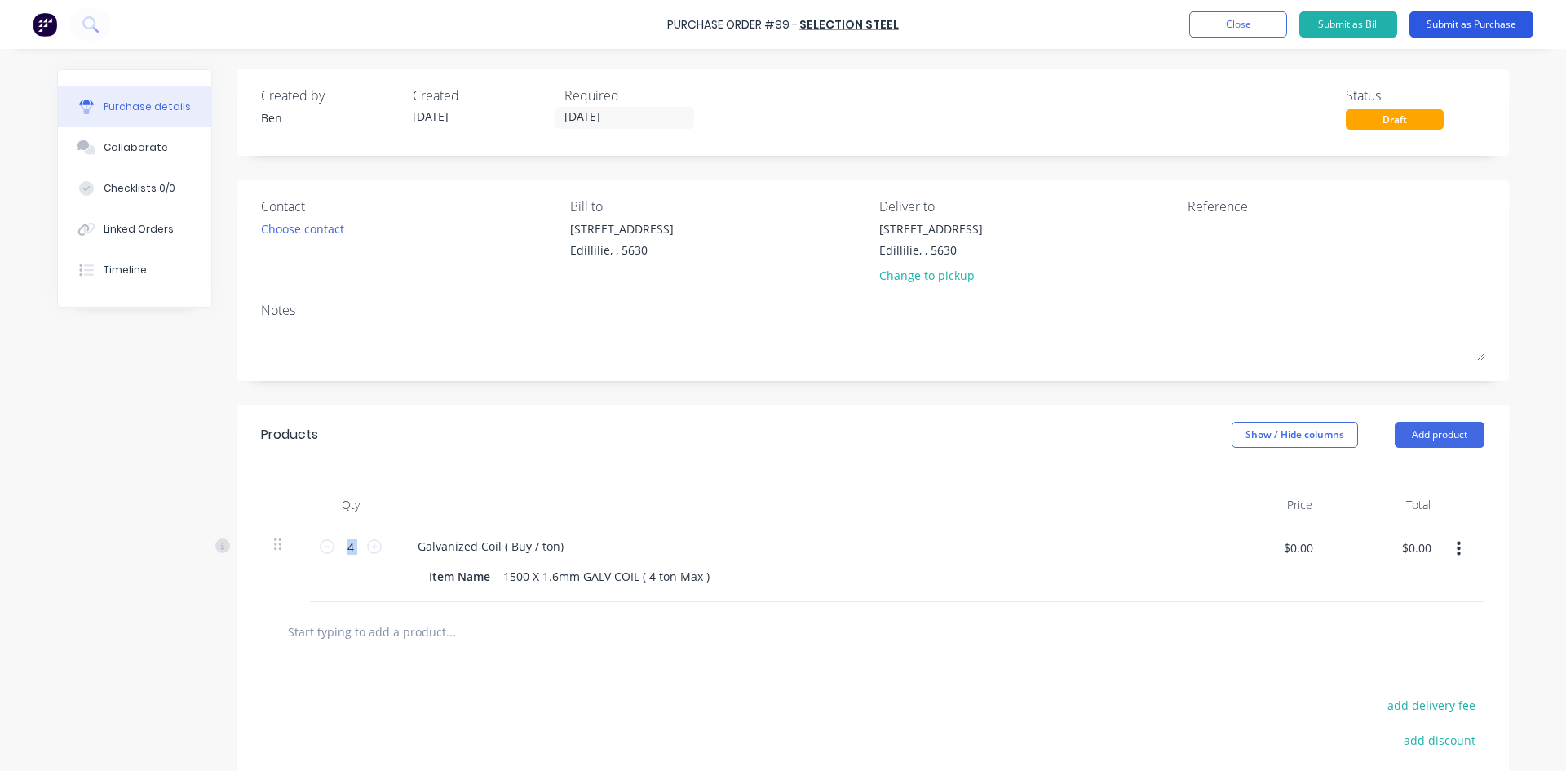
click at [1496, 22] on button "Submit as Purchase" at bounding box center [1471, 24] width 124 height 26
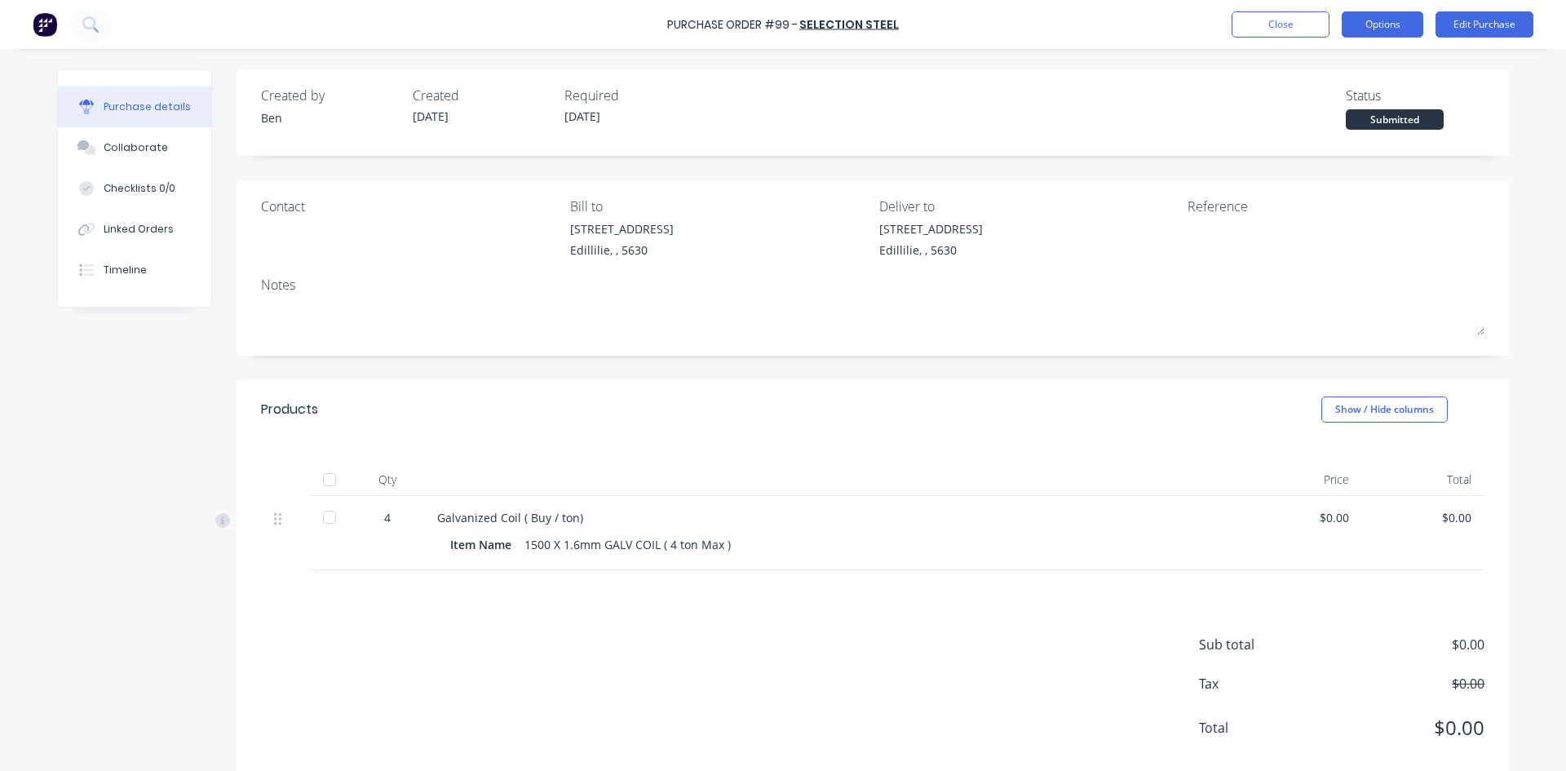
click at [1408, 25] on button "Options" at bounding box center [1382, 24] width 82 height 26
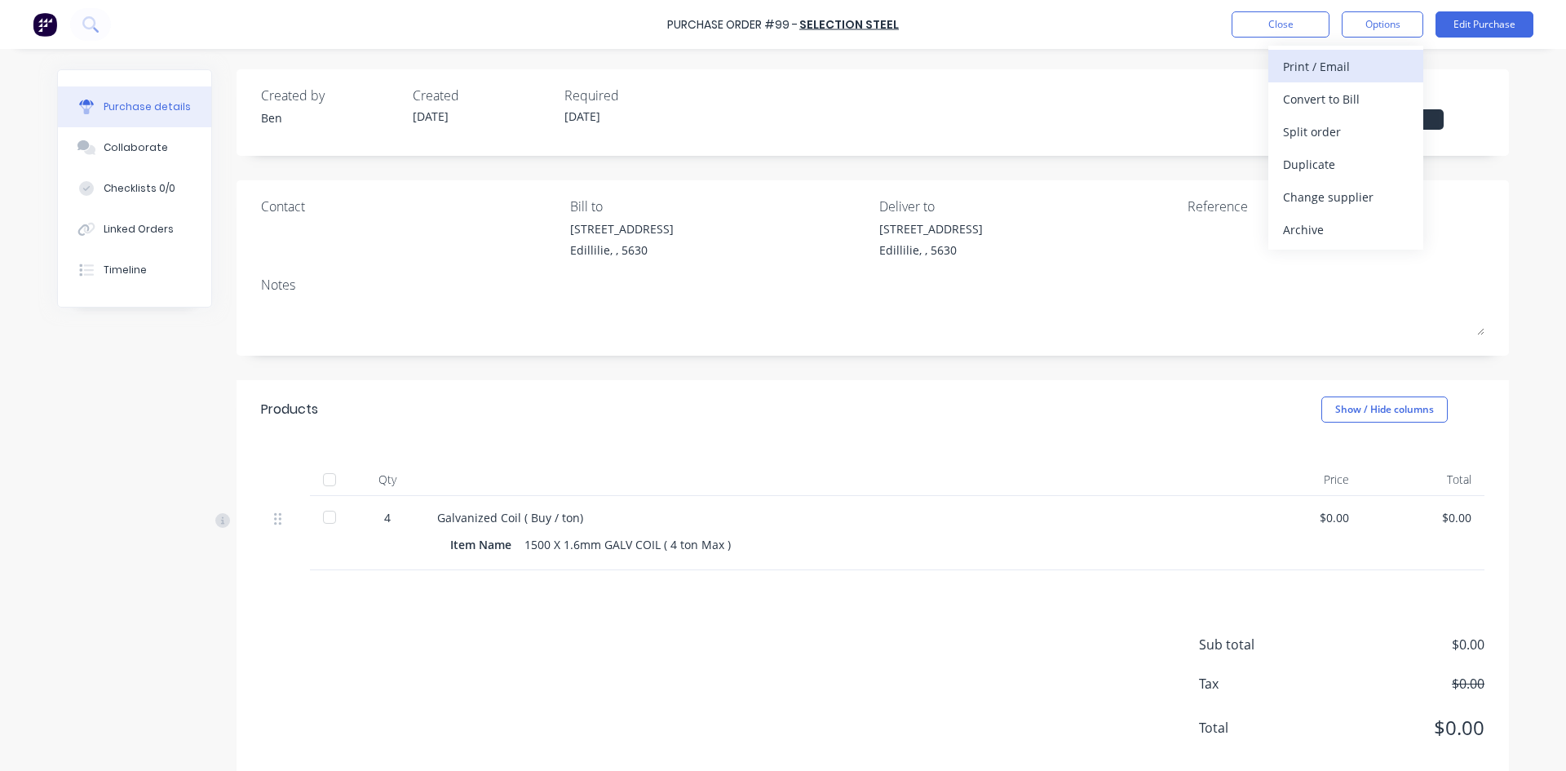
click at [1379, 68] on div "Print / Email" at bounding box center [1346, 67] width 126 height 24
click at [1337, 519] on div "$0.00" at bounding box center [1300, 517] width 96 height 17
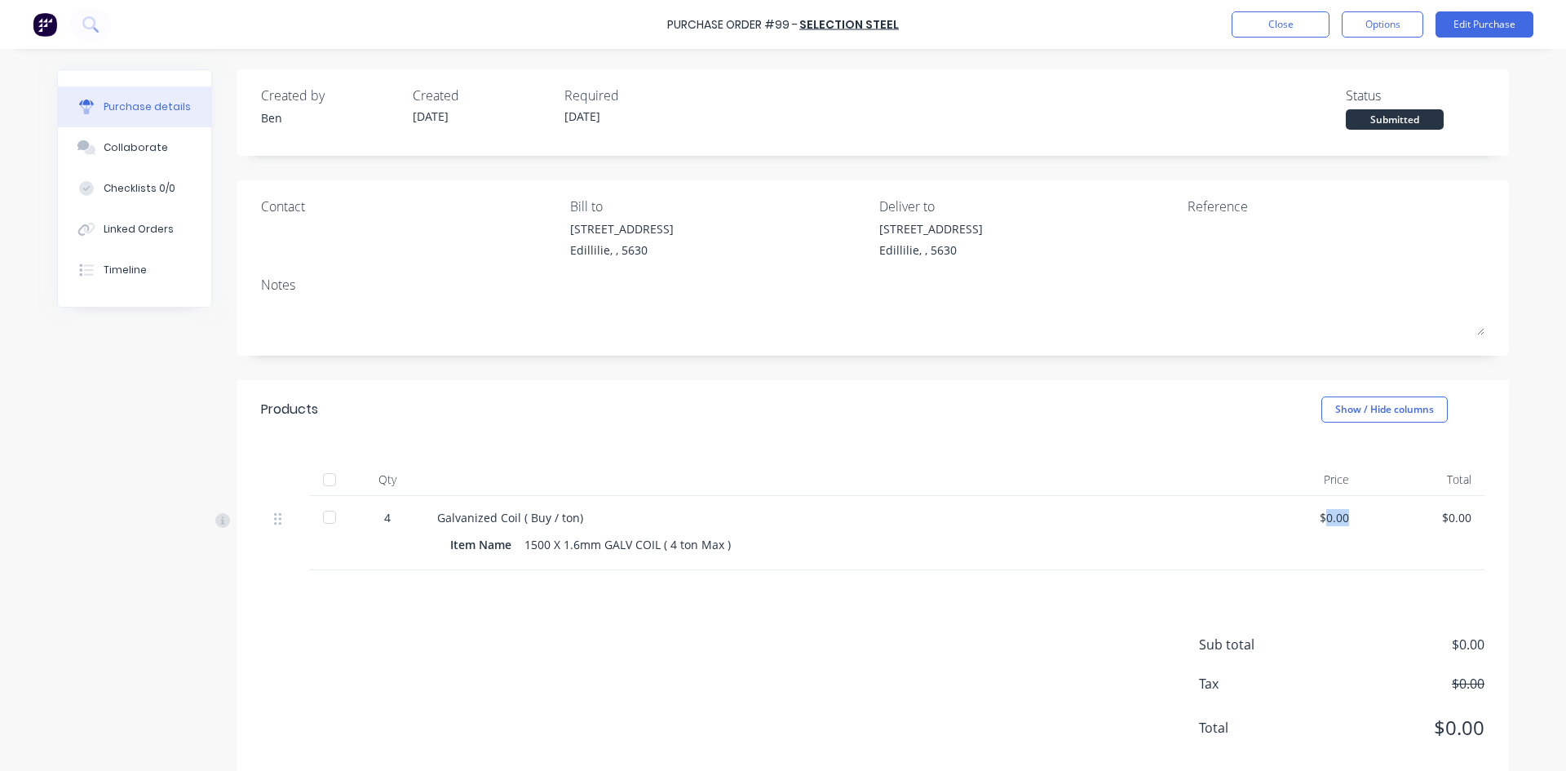
click at [1337, 519] on div "$0.00" at bounding box center [1300, 517] width 96 height 17
click at [1490, 20] on button "Edit Purchase" at bounding box center [1484, 24] width 98 height 26
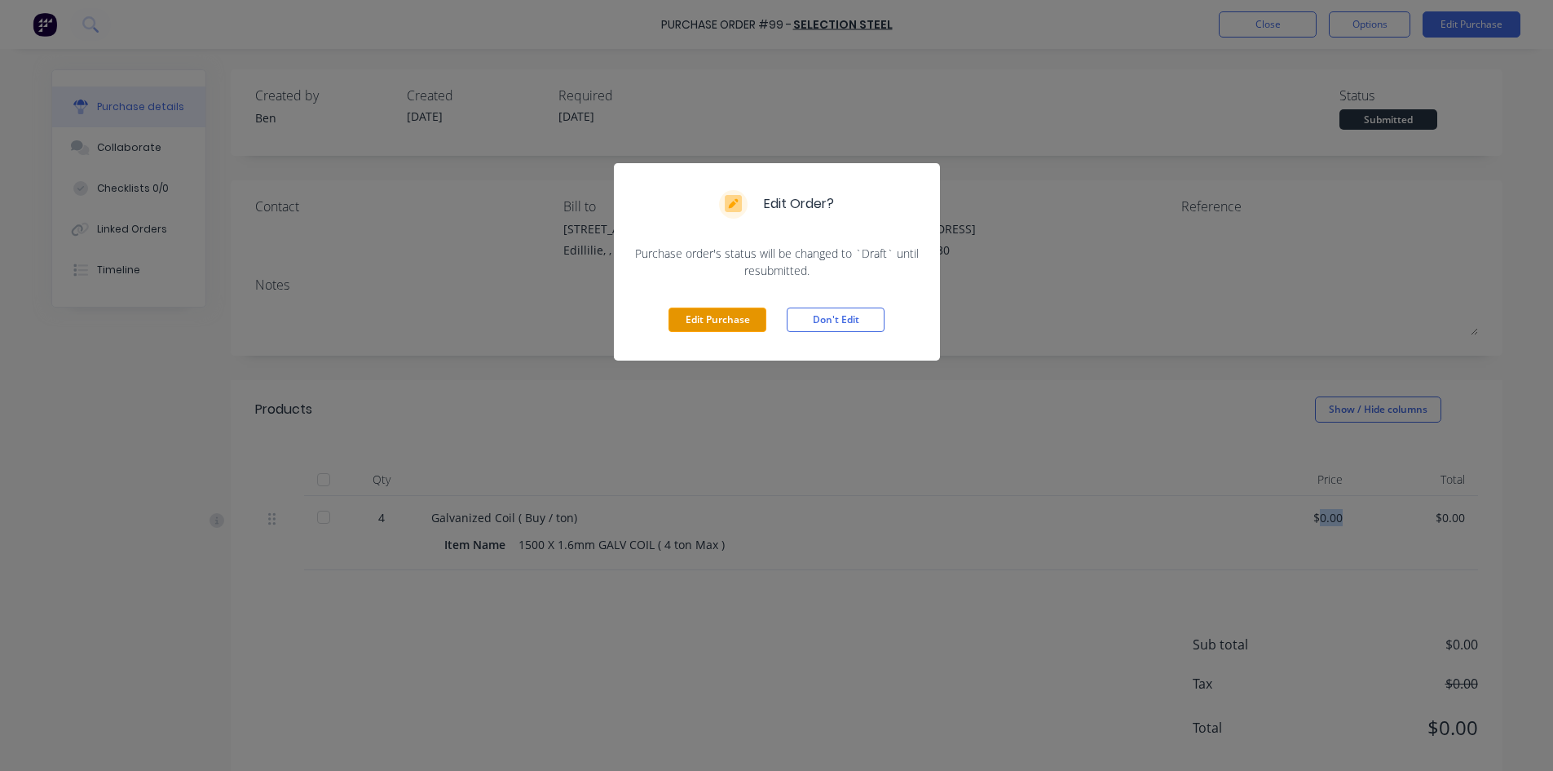
click at [687, 329] on button "Edit Purchase" at bounding box center [718, 319] width 98 height 24
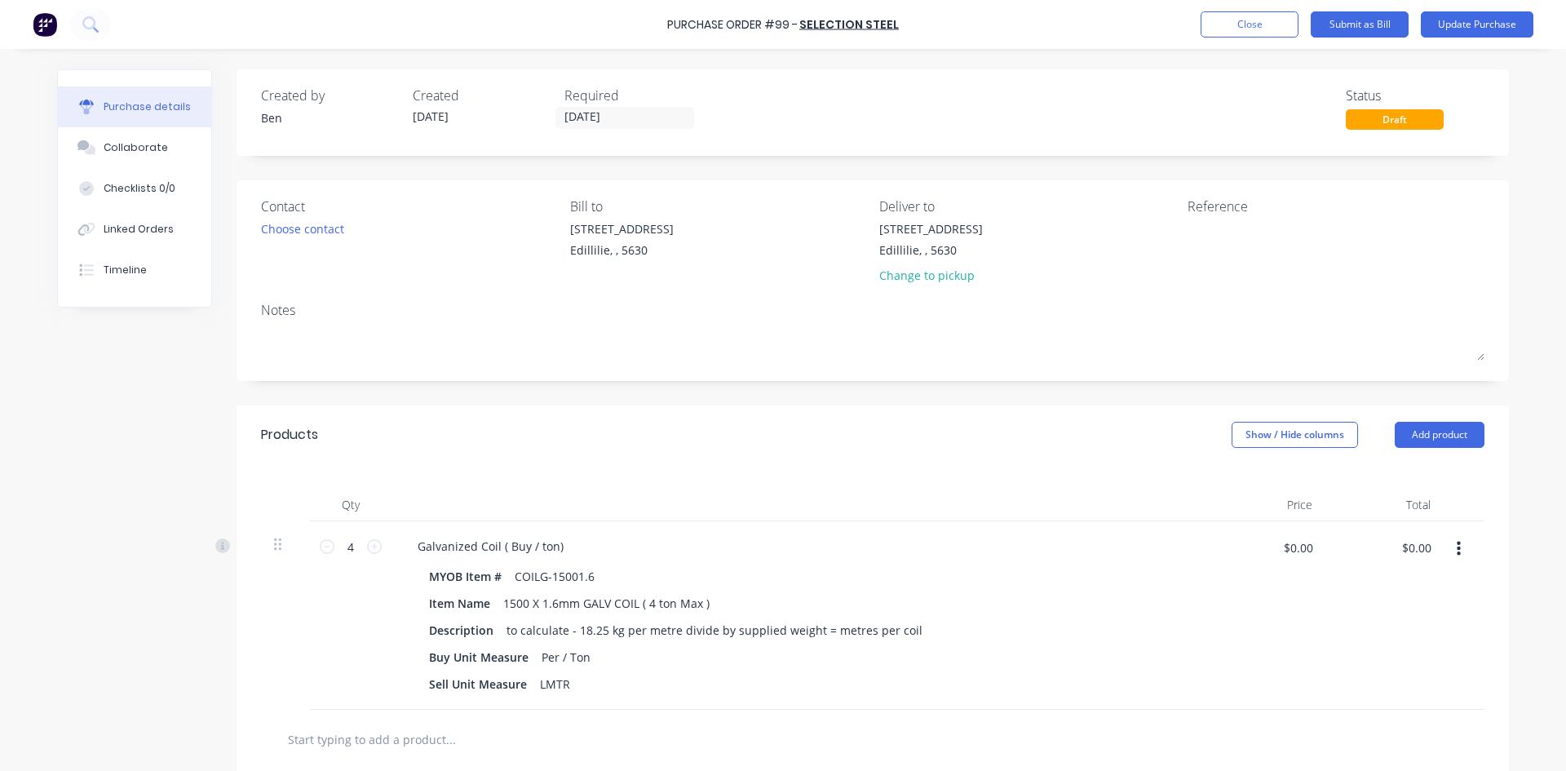
click at [1318, 548] on div "$0.00 $0.00" at bounding box center [1266, 615] width 118 height 188
drag, startPoint x: 1307, startPoint y: 550, endPoint x: 1198, endPoint y: 559, distance: 109.6
click at [1198, 559] on div "4 4 Galvanized Coil ( Buy / ton) MYOB Item # COILG-15001.6 Item Name 1500 X 1.6…" at bounding box center [872, 615] width 1223 height 188
type input "$1,795.00"
type input "$7,180.00"
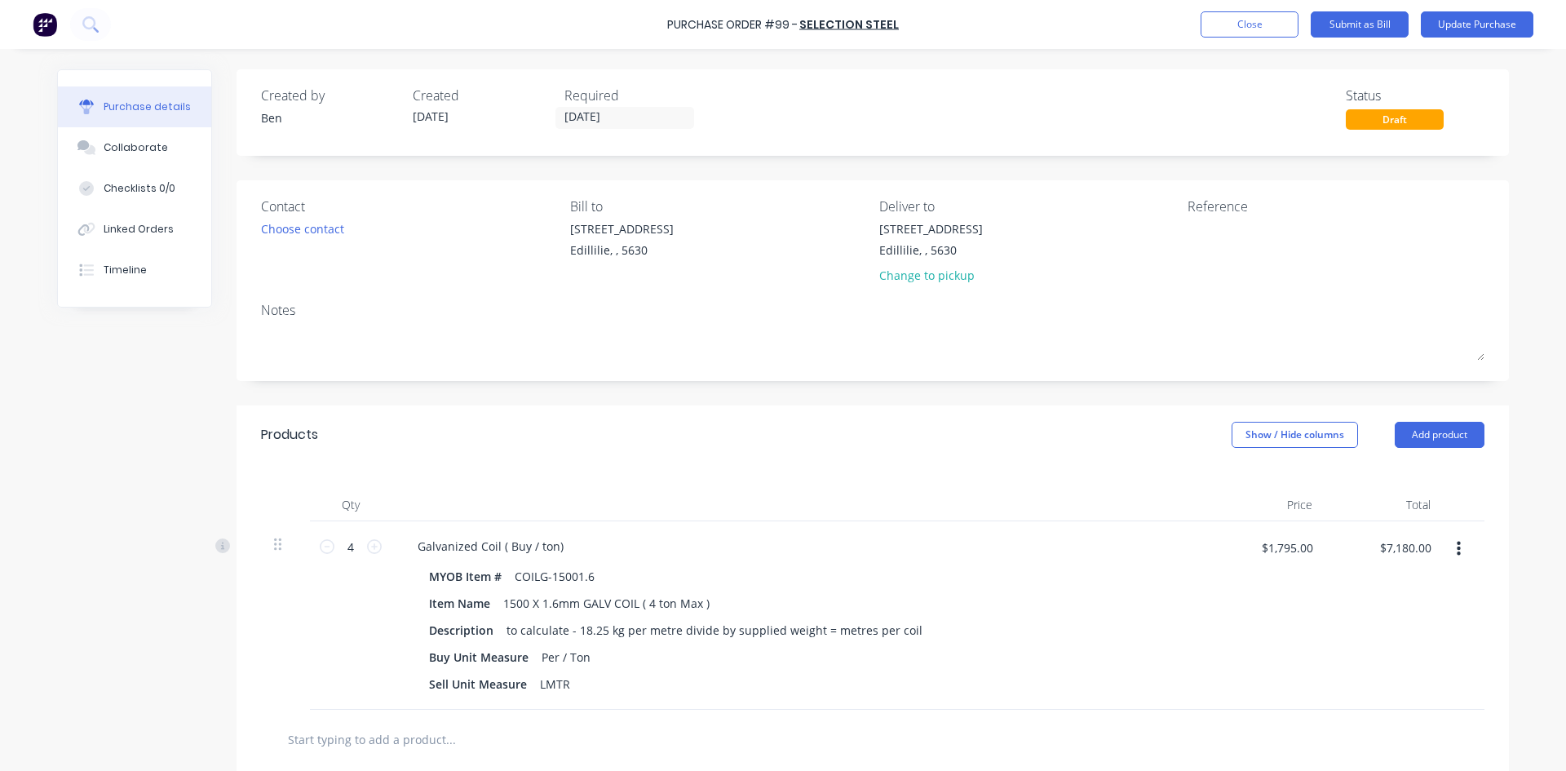
click at [1239, 616] on div "$1,795.00 $1,795.00" at bounding box center [1266, 615] width 118 height 188
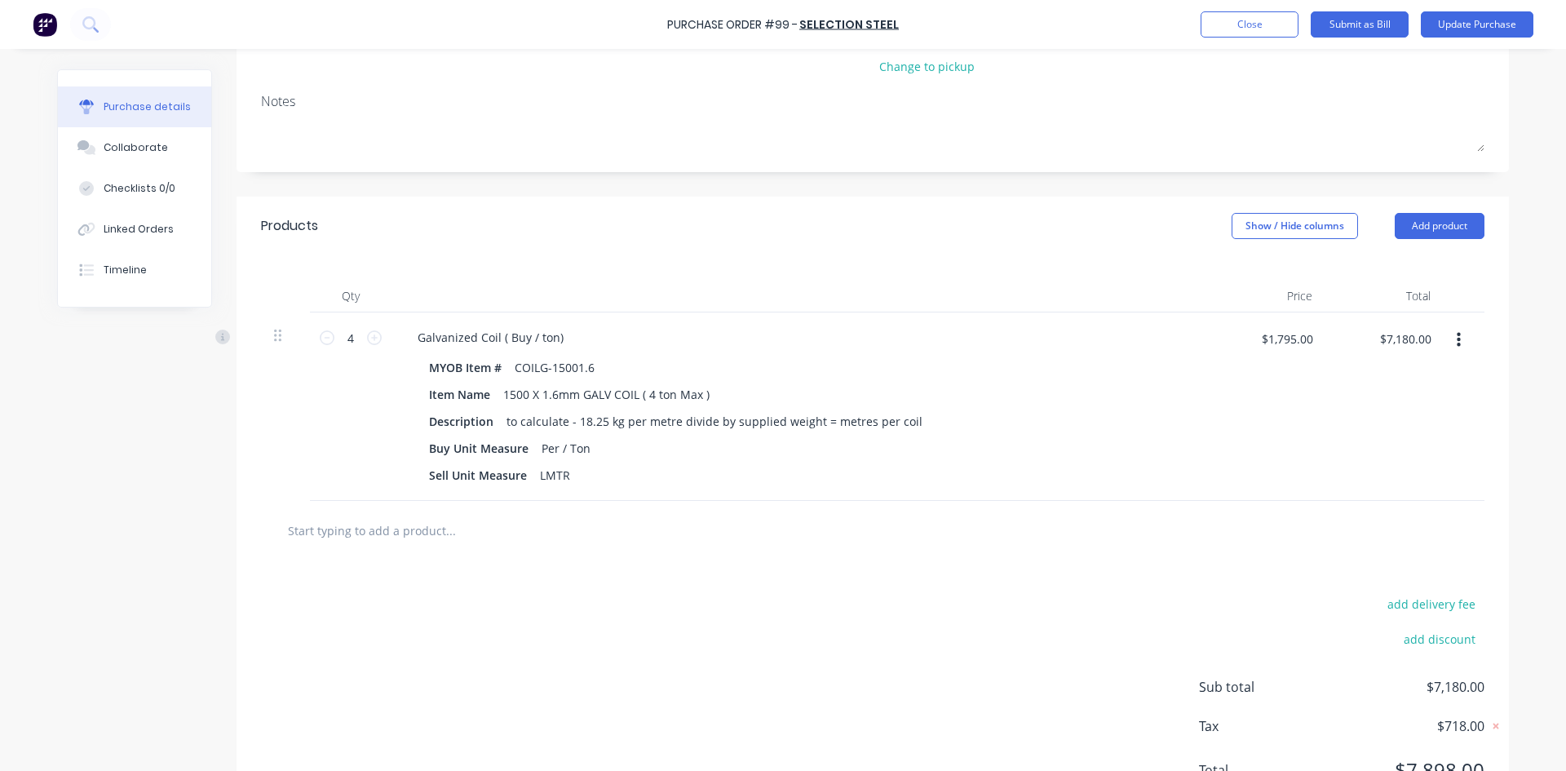
scroll to position [245, 0]
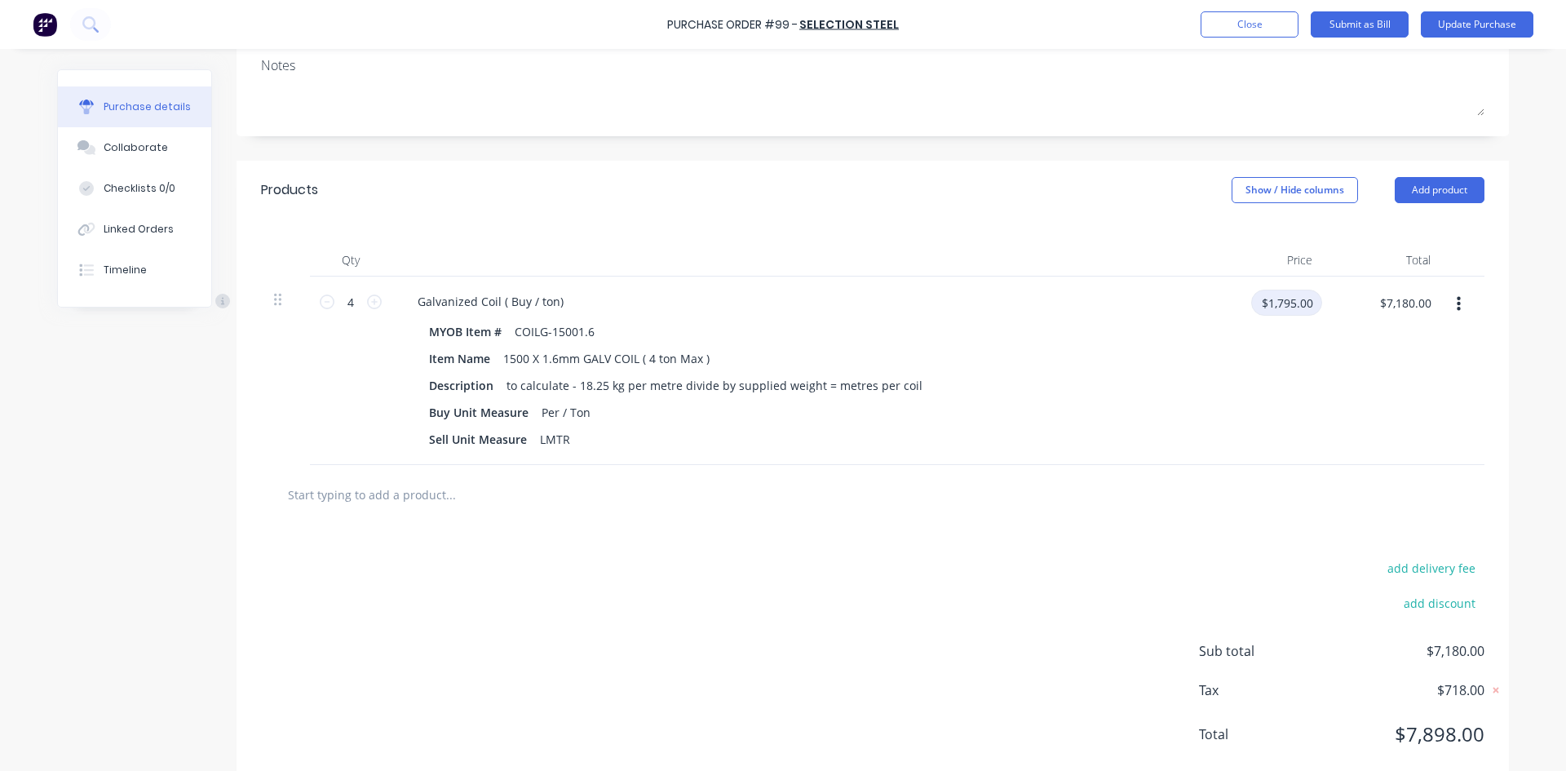
click at [1293, 308] on input "$1,795.00" at bounding box center [1286, 302] width 71 height 26
type input "$1,795.00"
drag, startPoint x: 946, startPoint y: 420, endPoint x: 965, endPoint y: 403, distance: 25.4
click at [949, 416] on div "Buy Unit Measure Per / Ton" at bounding box center [795, 412] width 747 height 24
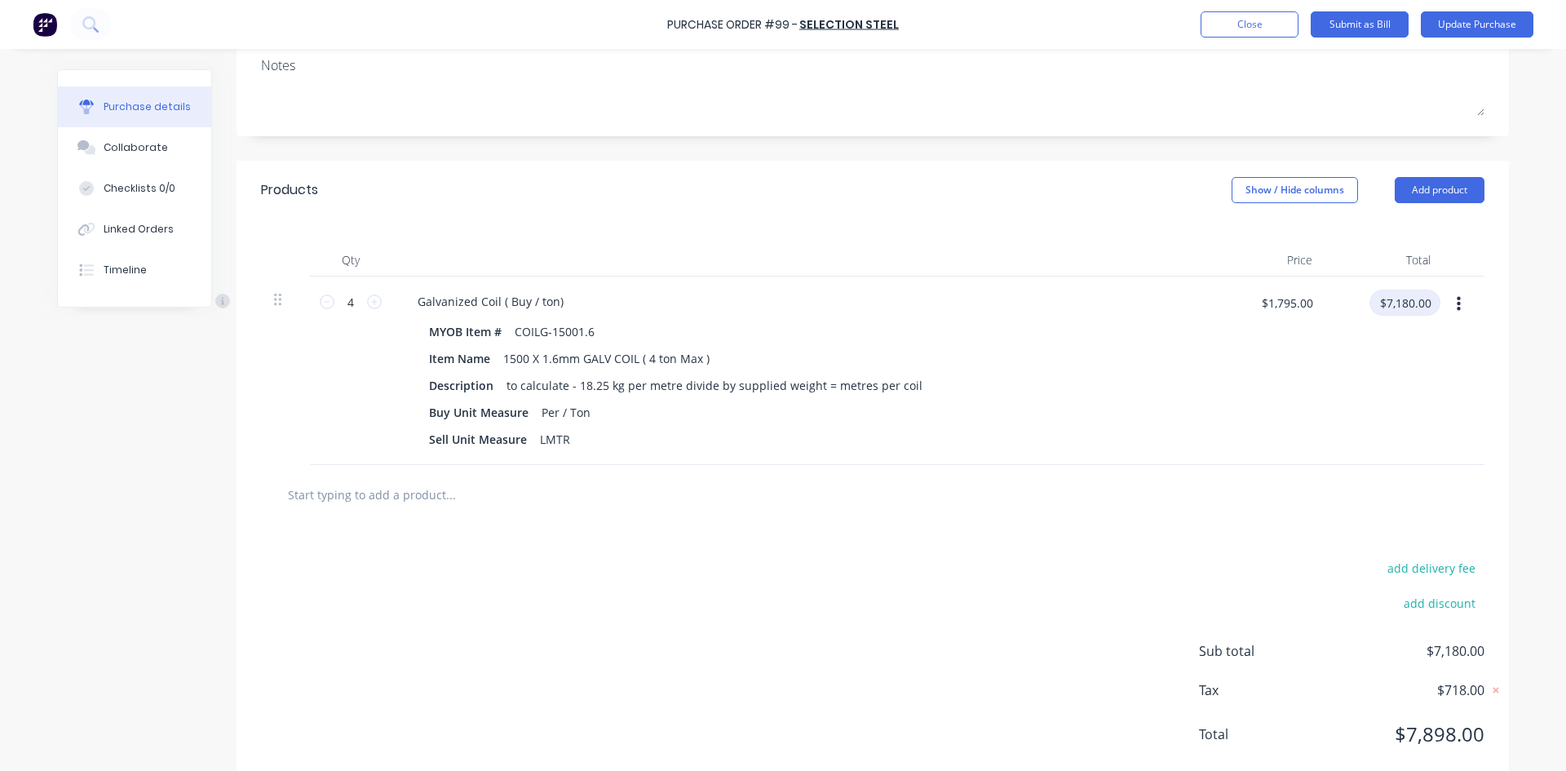
drag, startPoint x: 1371, startPoint y: 310, endPoint x: 1345, endPoint y: 318, distance: 27.3
click at [1345, 318] on div "$7,180.00 $7,180.00" at bounding box center [1389, 308] width 102 height 38
click at [1439, 300] on button "button" at bounding box center [1458, 303] width 38 height 29
click at [1410, 298] on div "4 4 Galvanized Coil ( Buy / ton) MYOB Item # COILG-15001.6 Item Name 1500 X 1.6…" at bounding box center [872, 370] width 1223 height 188
click at [1362, 351] on button "Edit" at bounding box center [1408, 347] width 139 height 33
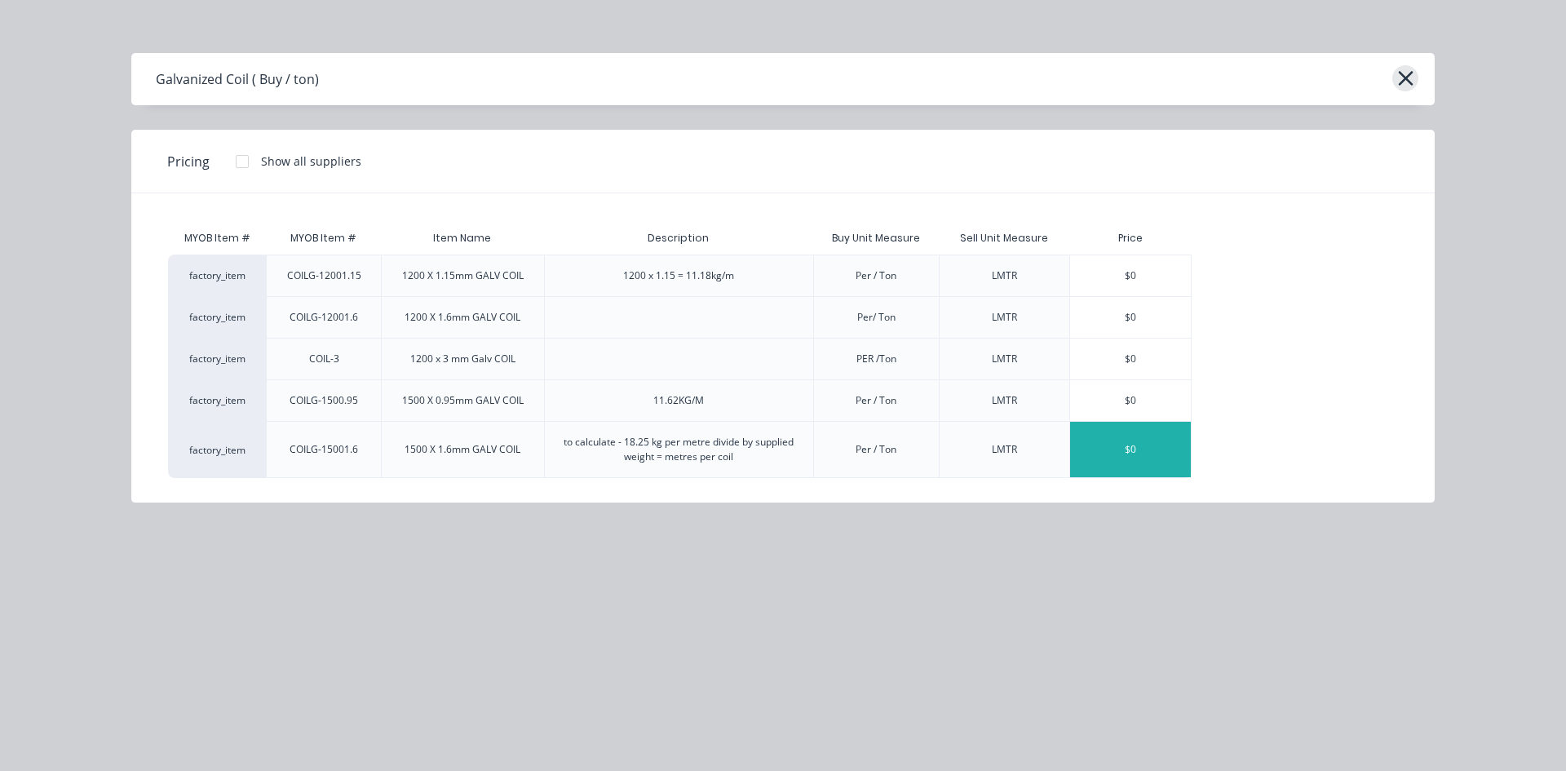
click at [1401, 82] on icon "button" at bounding box center [1405, 78] width 15 height 15
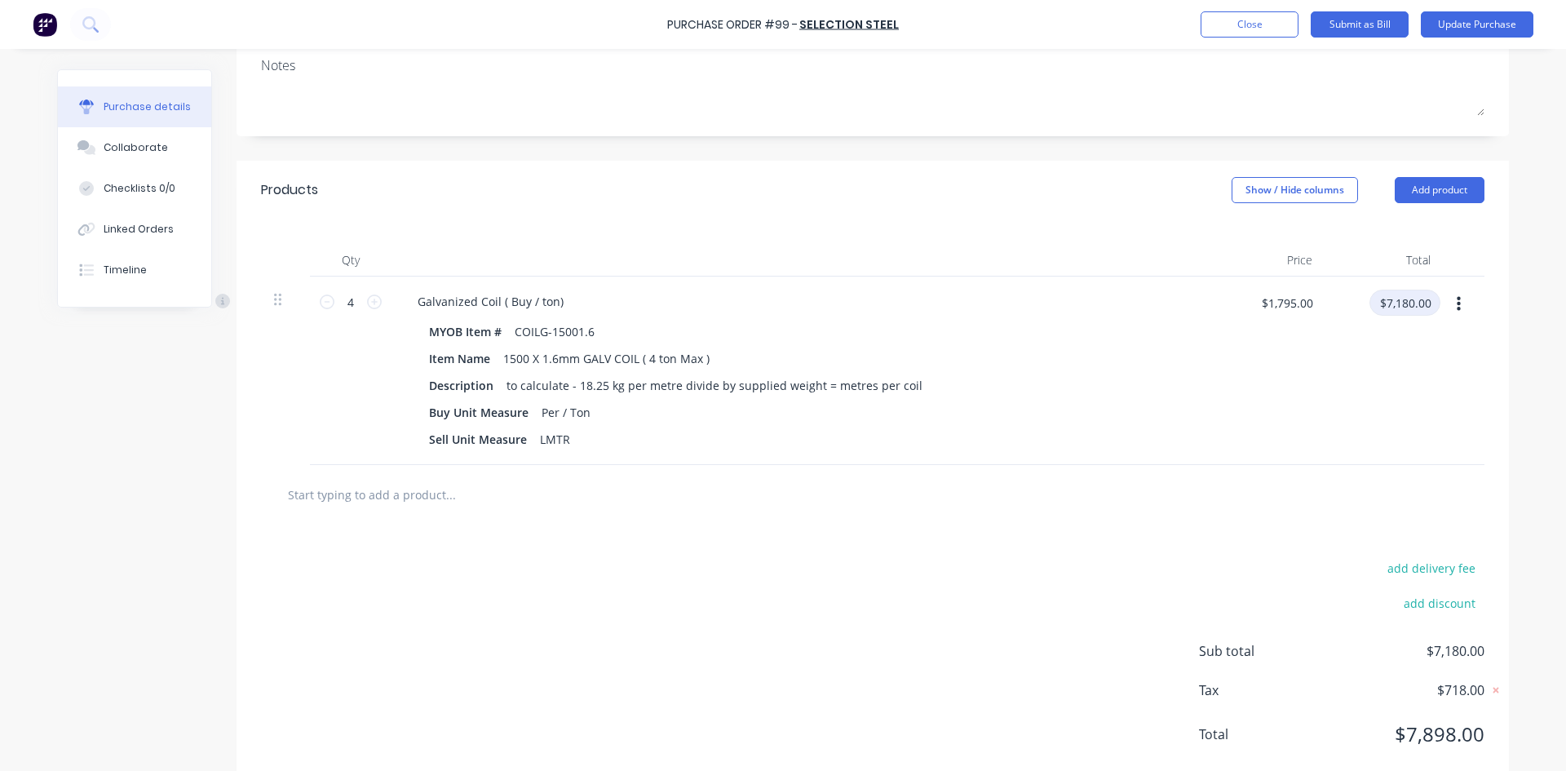
drag, startPoint x: 1428, startPoint y: 308, endPoint x: 1338, endPoint y: 332, distance: 92.8
click at [1338, 332] on div "$7,180.00 $7,180.00" at bounding box center [1384, 370] width 118 height 188
type input "$7,180.00"
click at [1242, 370] on div "$1,795.00 $1,795.00" at bounding box center [1266, 370] width 118 height 188
drag, startPoint x: 1293, startPoint y: 308, endPoint x: 1208, endPoint y: 340, distance: 91.3
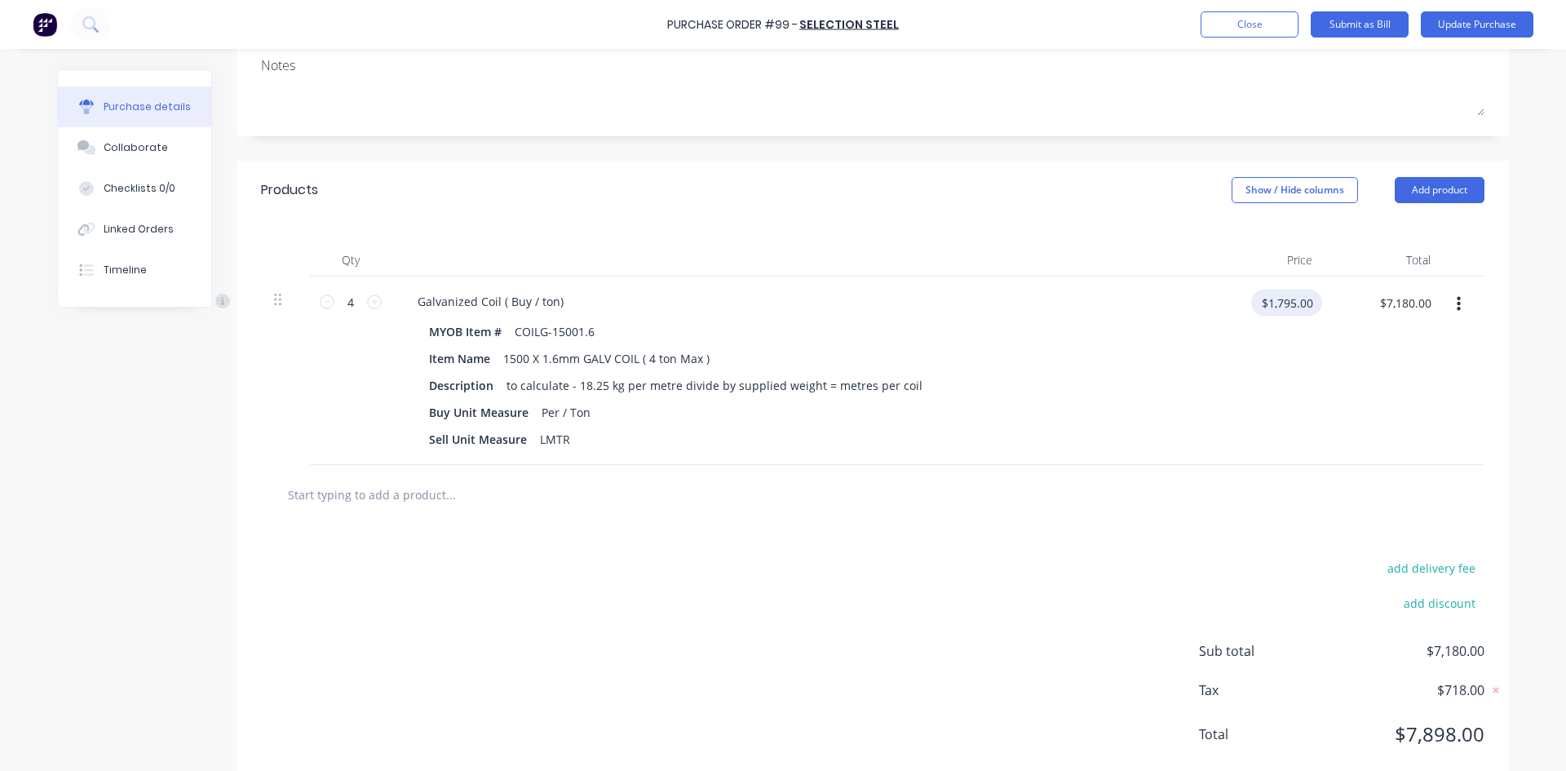
click at [1199, 334] on div "4 4 Galvanized Coil ( Buy / ton) MYOB Item # COILG-15001.6 Item Name 1500 X 1.6…" at bounding box center [872, 370] width 1223 height 188
type input "$1,795.00"
click at [1212, 391] on div "$1,795.00" at bounding box center [1266, 370] width 118 height 188
click at [1456, 306] on icon "button" at bounding box center [1458, 304] width 4 height 18
click at [1353, 443] on button "Delete" at bounding box center [1408, 445] width 139 height 33
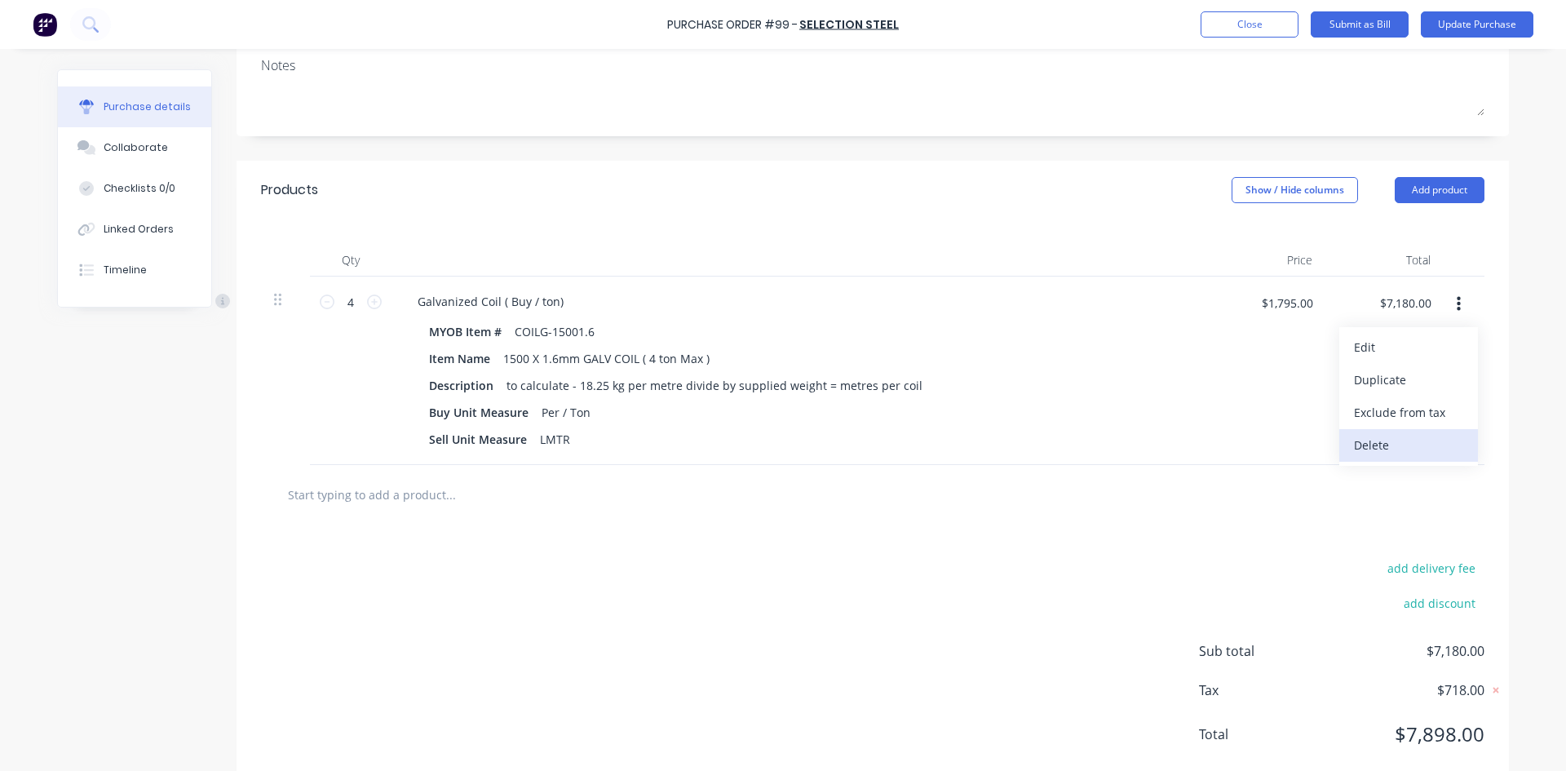
scroll to position [64, 0]
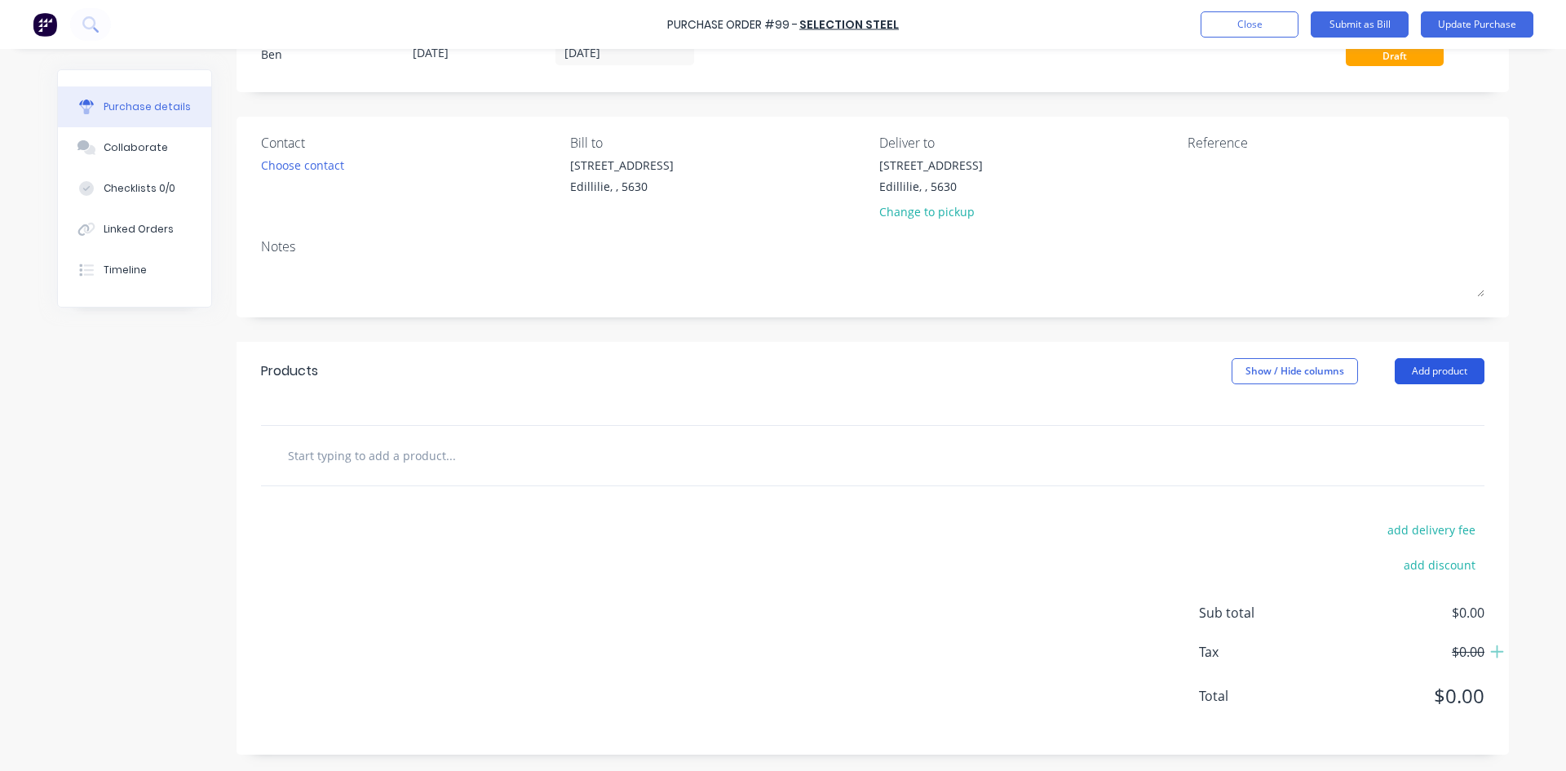
click at [1426, 373] on button "Add product" at bounding box center [1439, 371] width 90 height 26
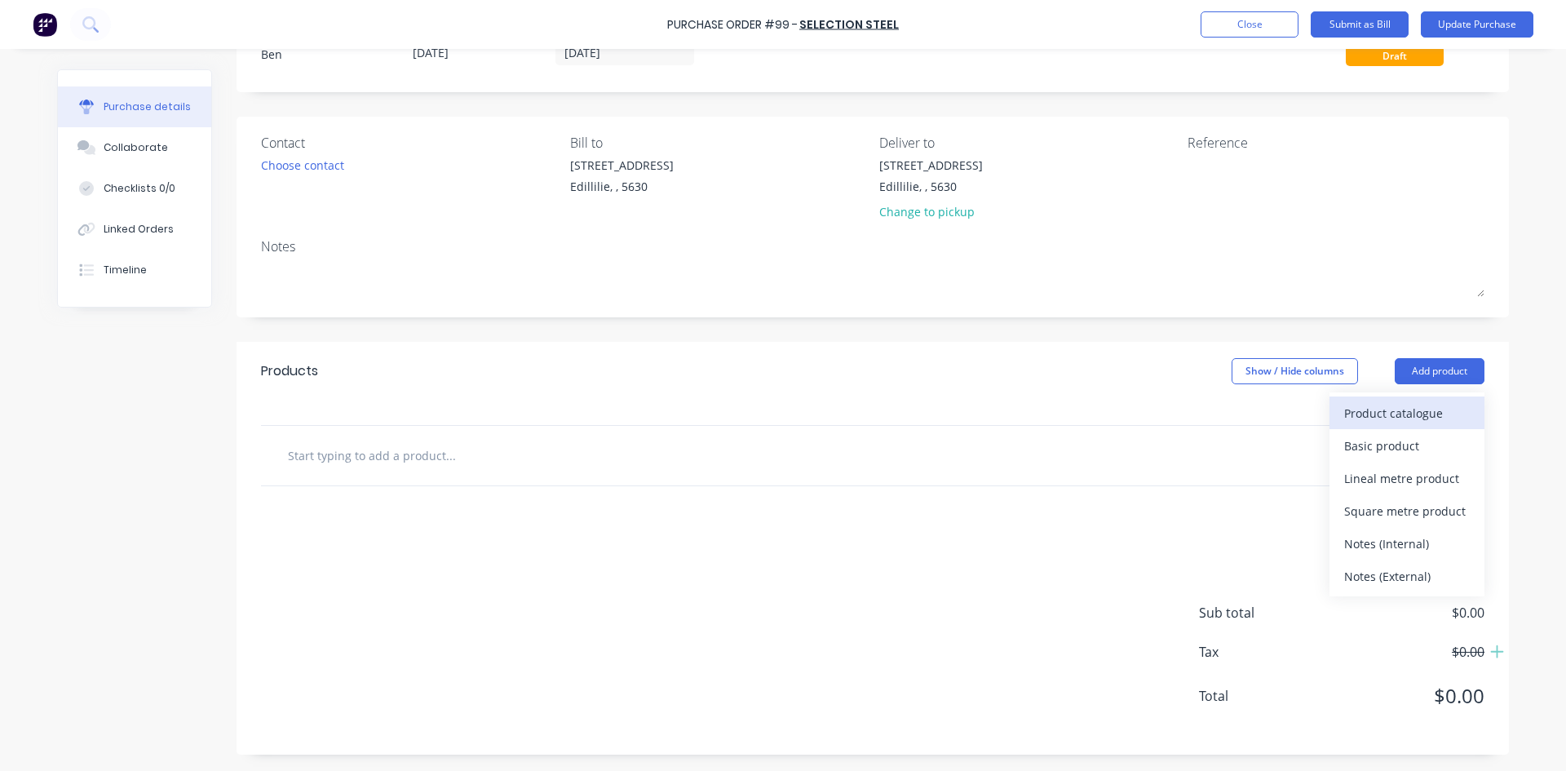
click at [1397, 411] on div "Product catalogue" at bounding box center [1407, 413] width 126 height 24
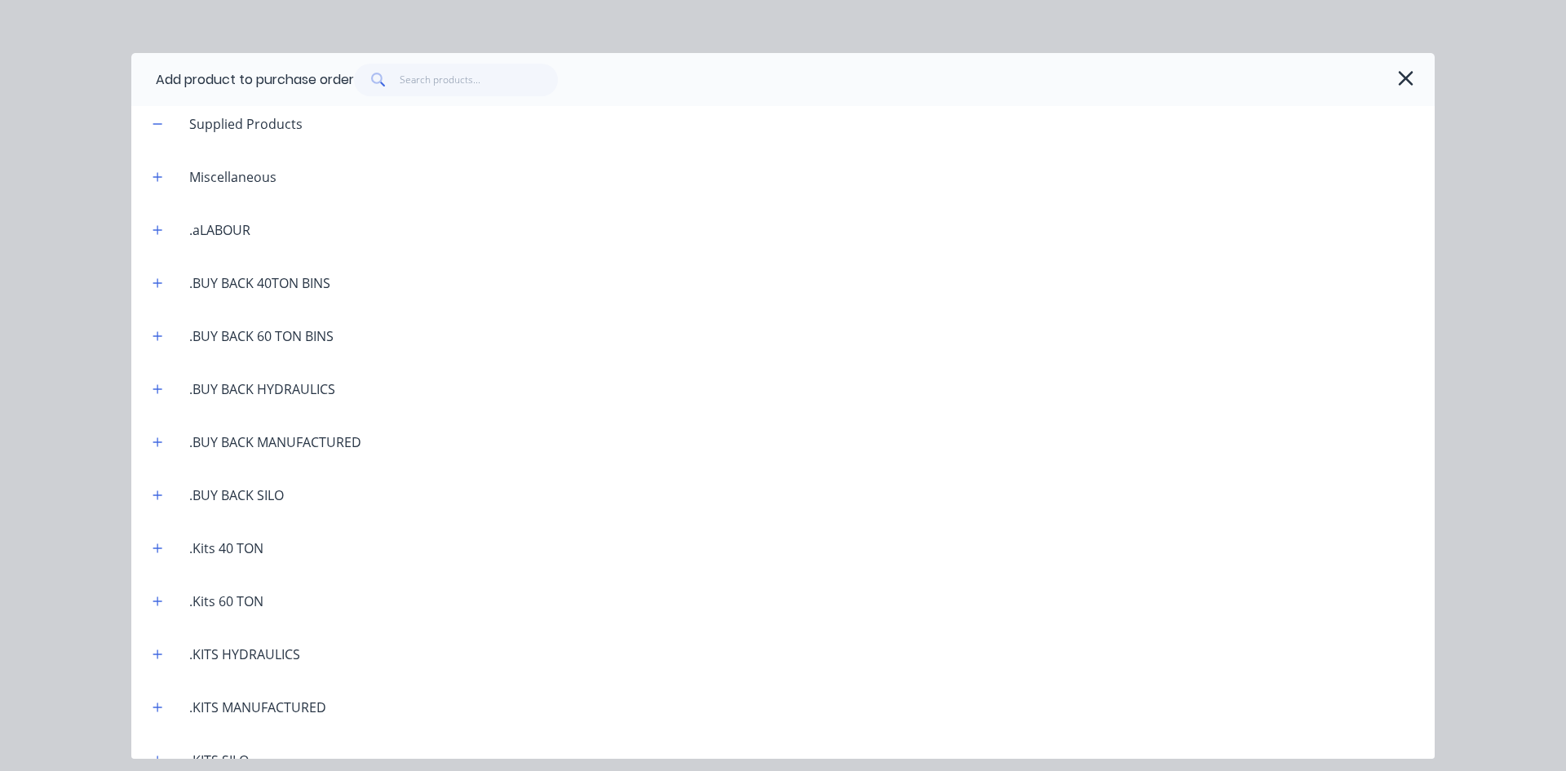
scroll to position [0, 0]
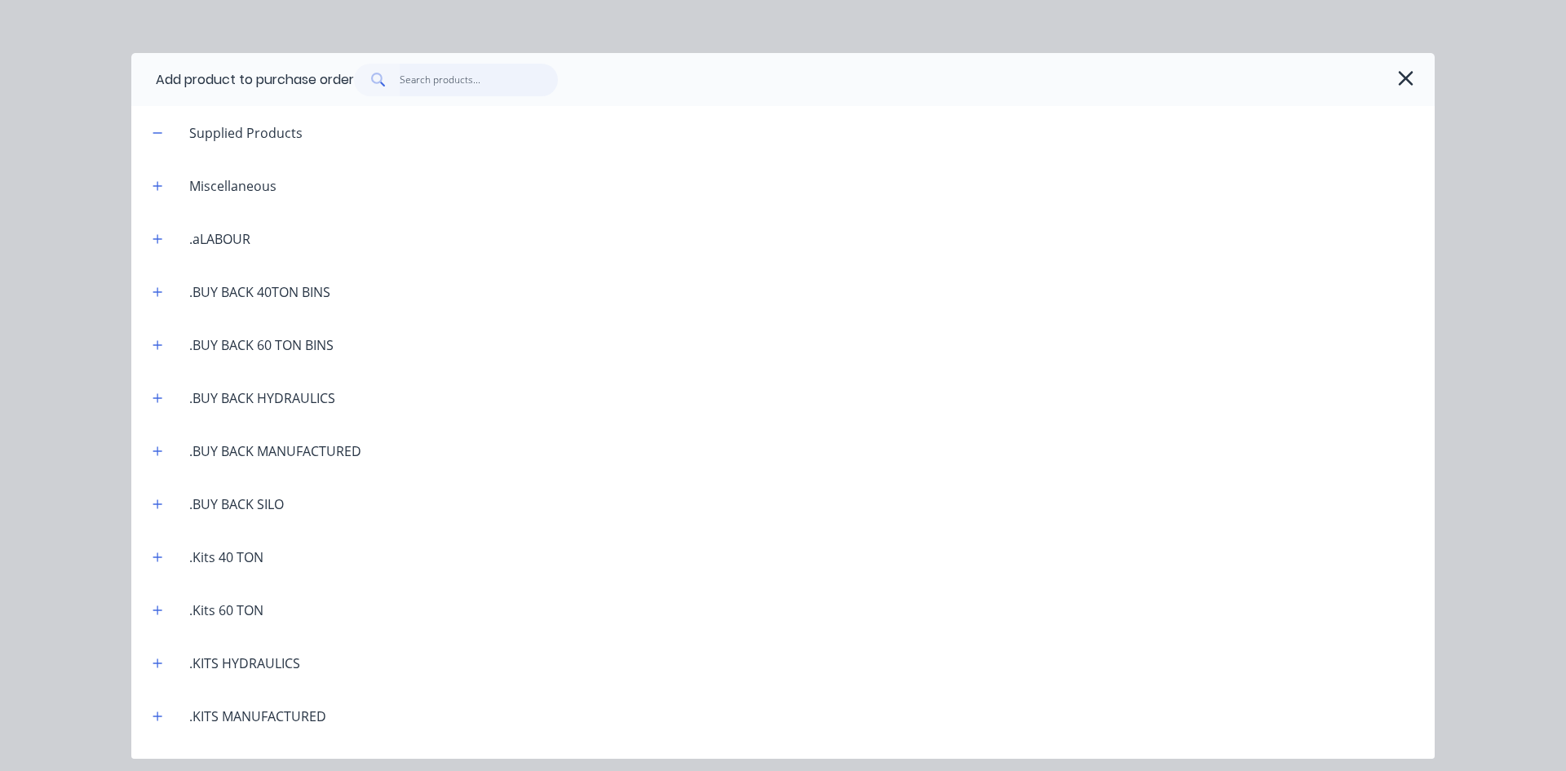
drag, startPoint x: 416, startPoint y: 77, endPoint x: 430, endPoint y: 77, distance: 13.9
click at [430, 77] on input "text" at bounding box center [479, 80] width 159 height 33
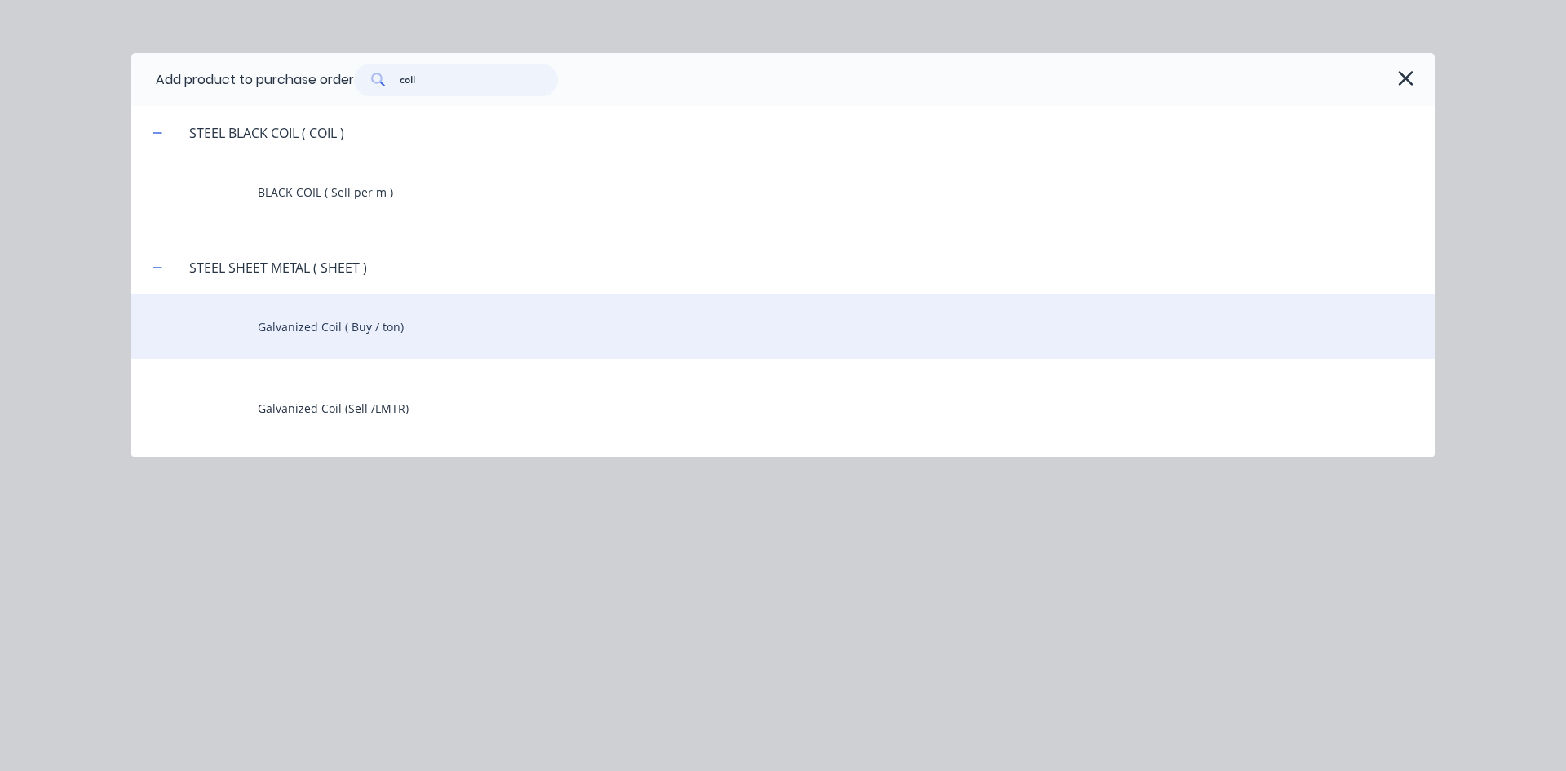
type input "coil"
click at [307, 321] on div "Galvanized Coil ( Buy / ton)" at bounding box center [782, 326] width 1303 height 65
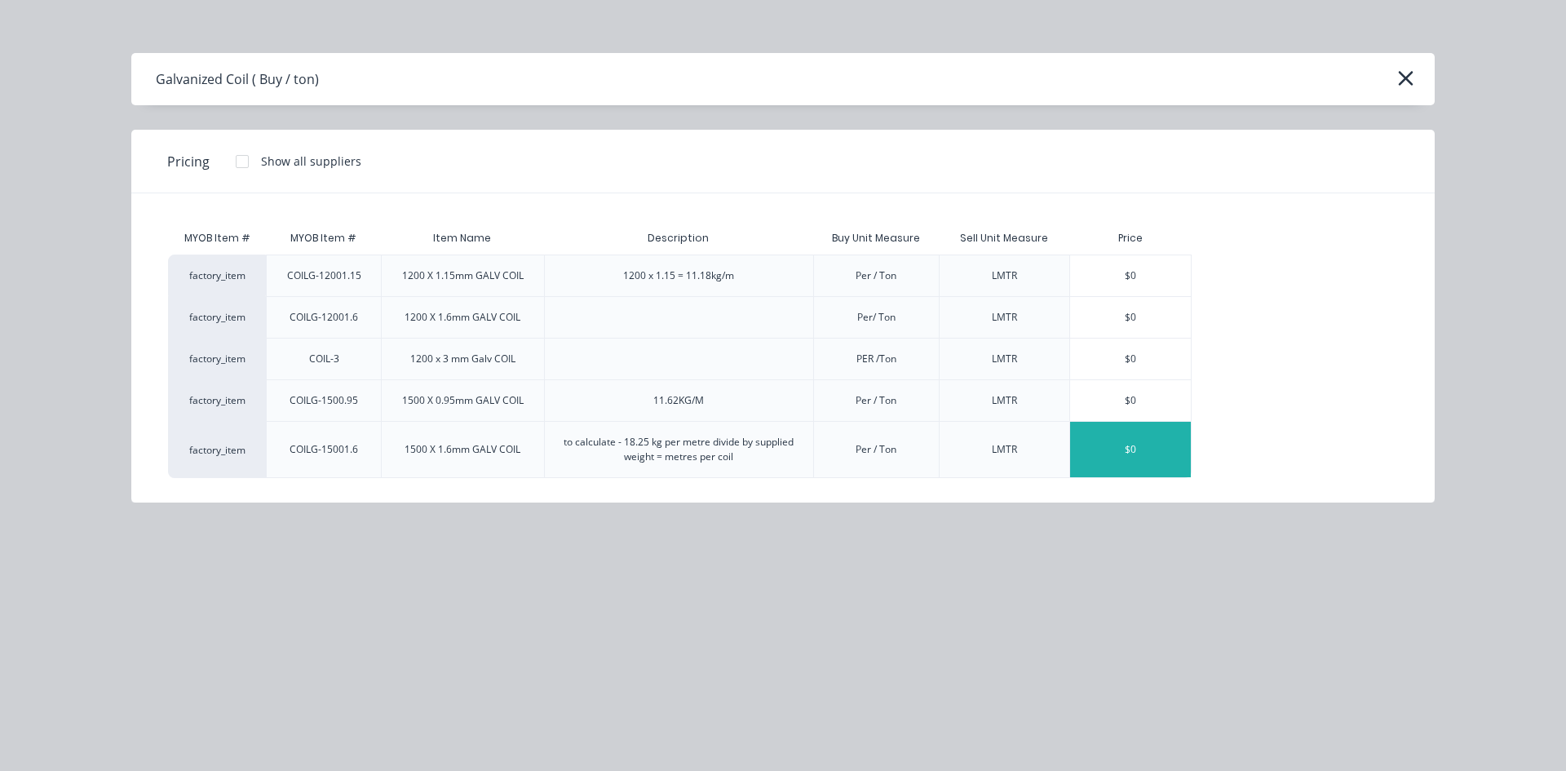
click at [1099, 439] on div "$0" at bounding box center [1130, 449] width 121 height 55
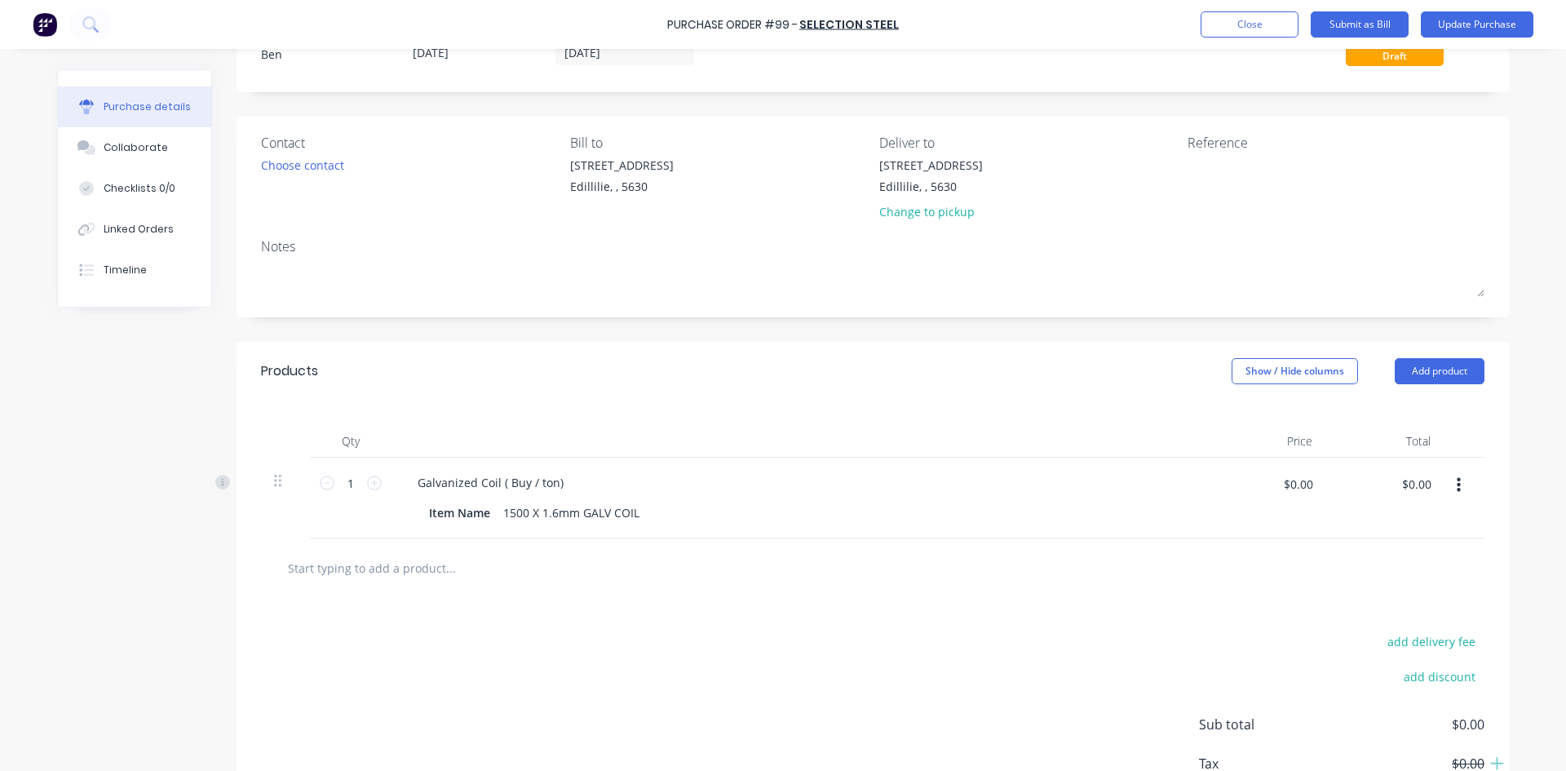
click at [1099, 484] on div "Galvanized Coil ( Buy / ton)" at bounding box center [798, 482] width 789 height 24
click at [657, 515] on div "Item Name 1500 X 1.6mm GALV COIL" at bounding box center [795, 513] width 747 height 24
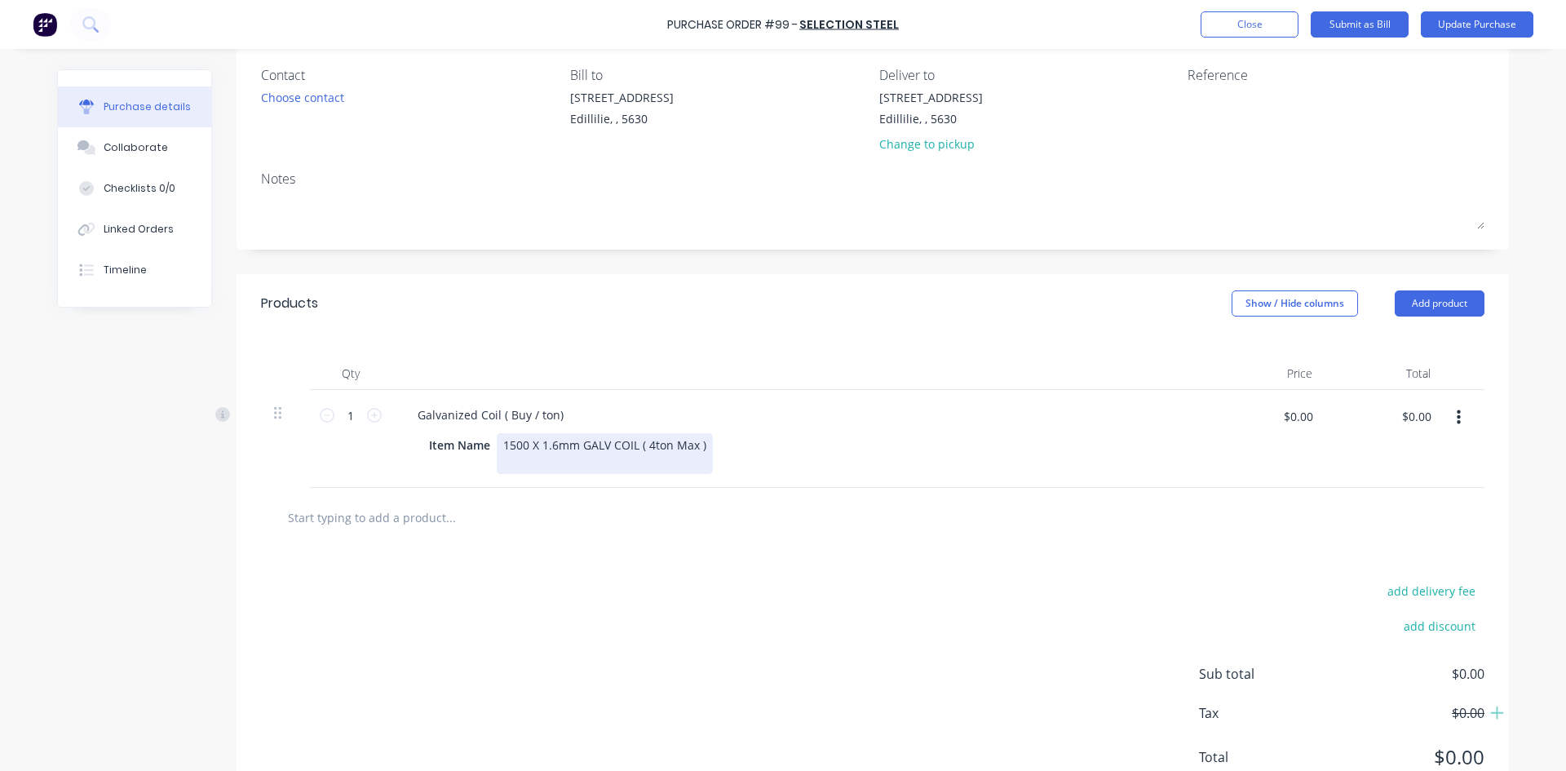
scroll to position [94, 0]
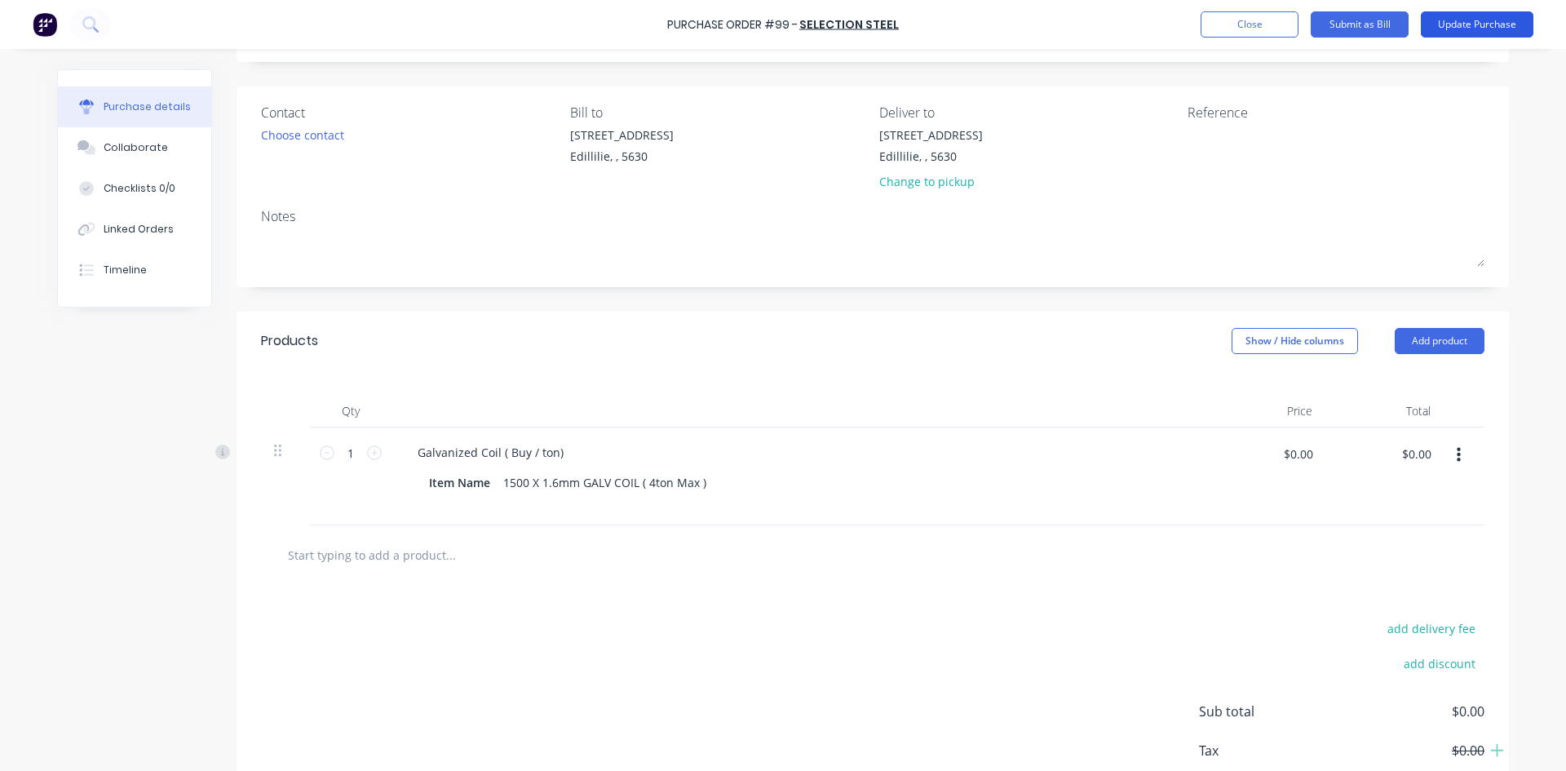
click at [1471, 25] on button "Update Purchase" at bounding box center [1476, 24] width 113 height 26
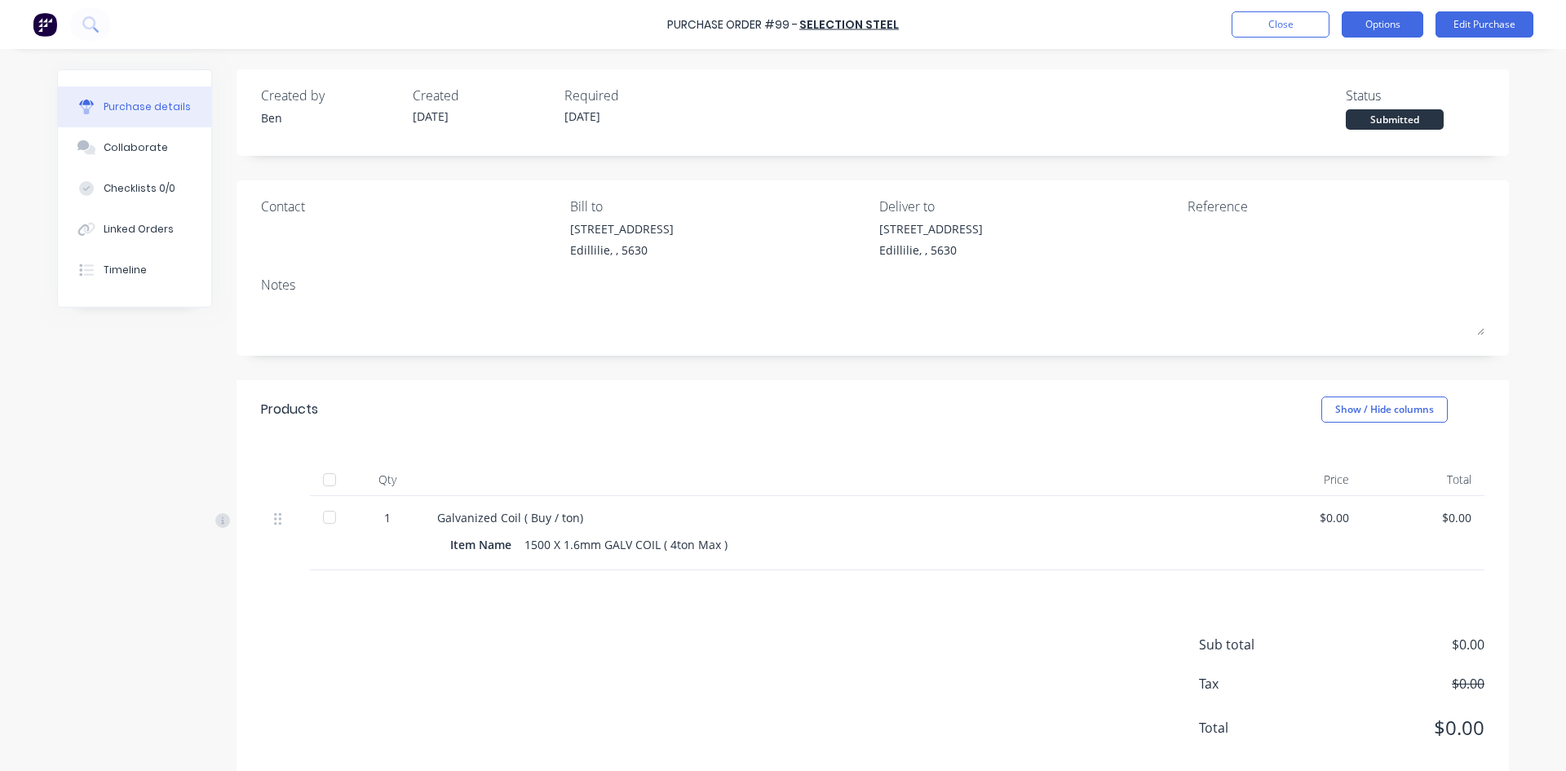
click at [1414, 28] on button "Options" at bounding box center [1382, 24] width 82 height 26
click at [1338, 133] on div "Without pricing" at bounding box center [1346, 132] width 126 height 24
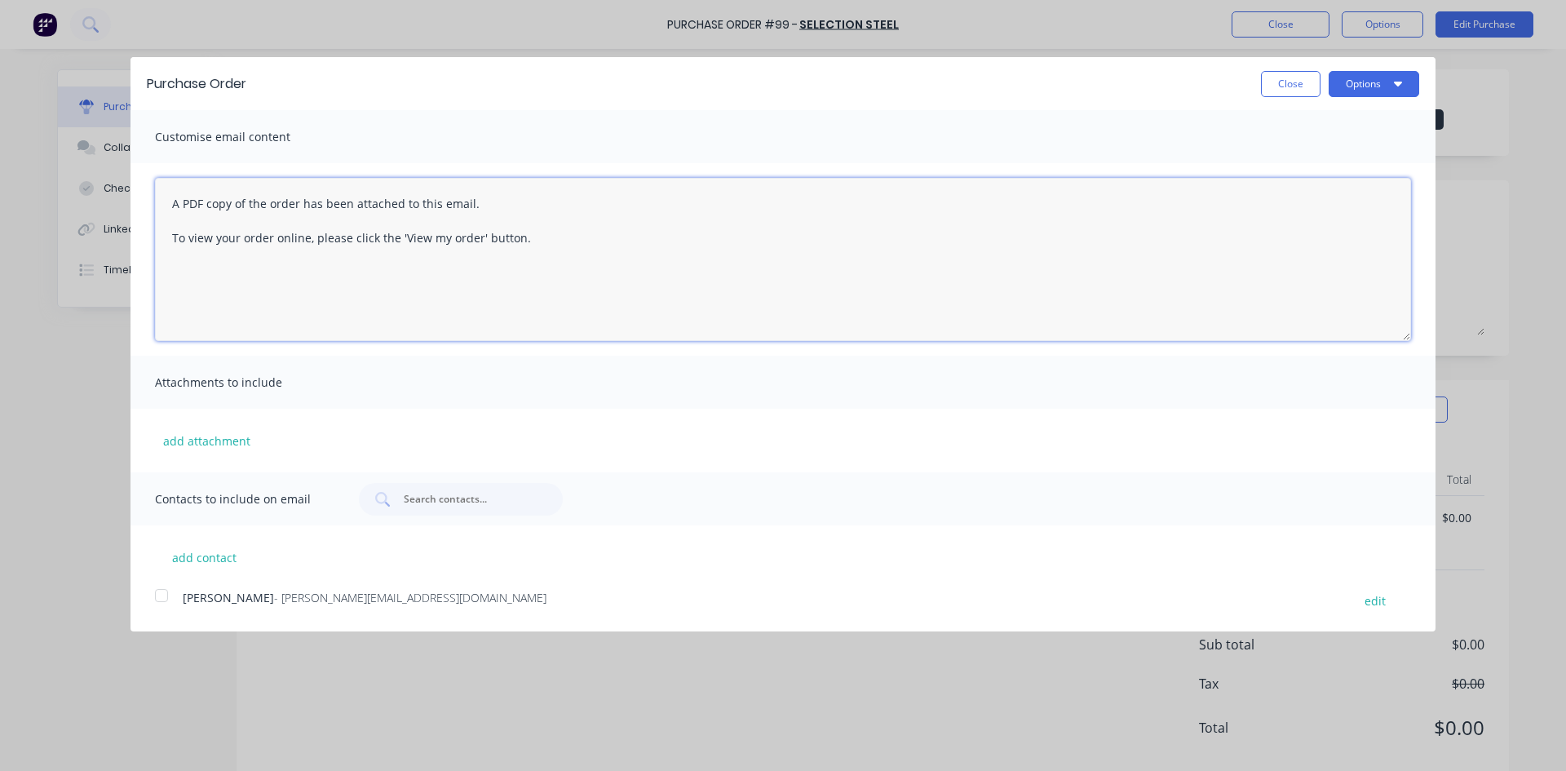
click at [546, 236] on textarea "A PDF copy of the order has been attached to this email. To view your order onl…" at bounding box center [783, 259] width 1256 height 163
type textarea "A"
click at [749, 238] on textarea "Hi Matt or Shane Morning as per our phone conversation could you please supply …" at bounding box center [783, 259] width 1256 height 163
drag, startPoint x: 610, startPoint y: 236, endPoint x: 678, endPoint y: 306, distance: 98.0
click at [610, 238] on textarea "Hi Matt or Shane Morning as per our phone conversation could you please supply …" at bounding box center [783, 259] width 1256 height 163
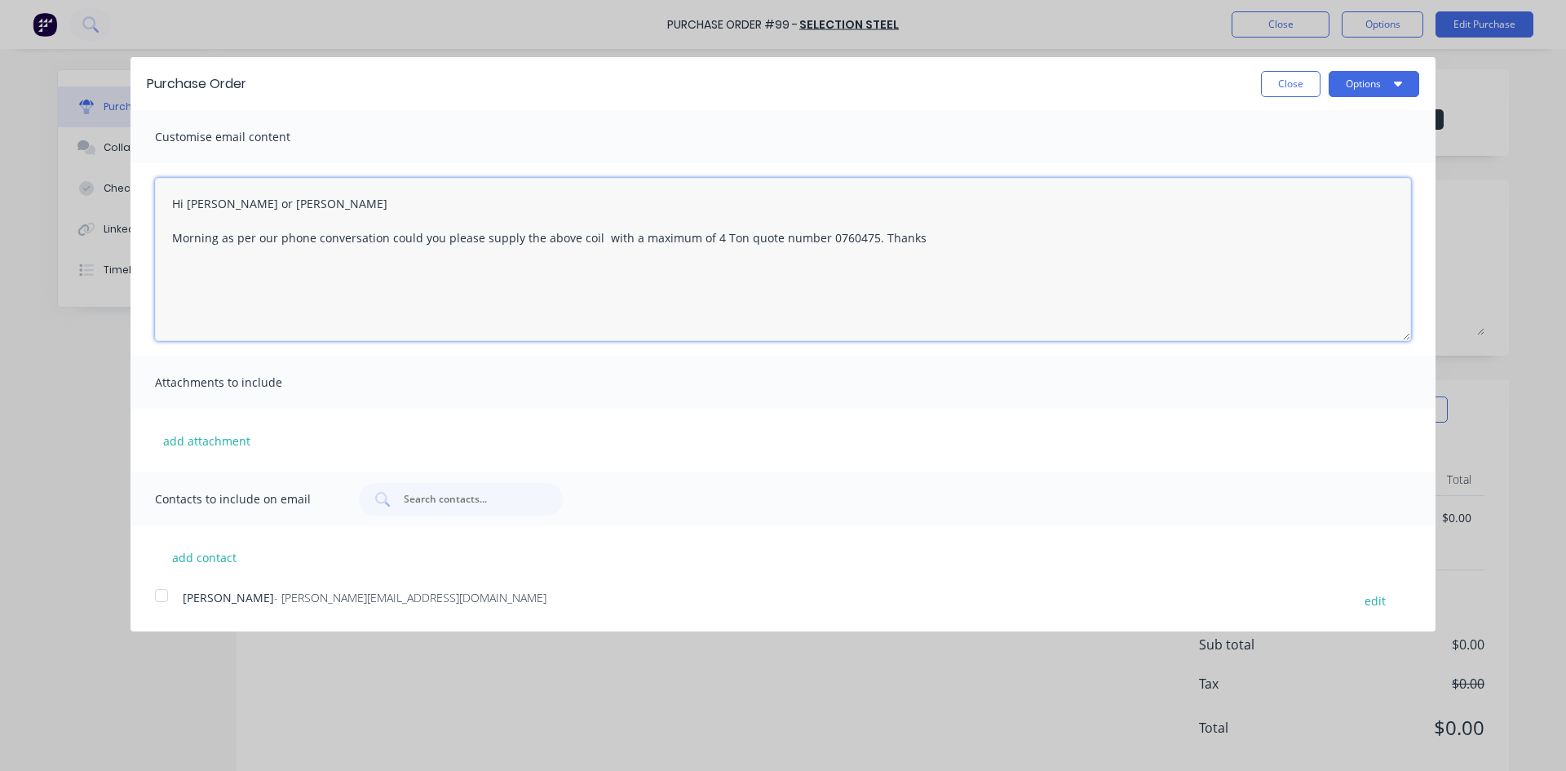
click at [687, 236] on textarea "Hi Matt or Shane Morning as per our phone conversation could you please supply …" at bounding box center [783, 259] width 1256 height 163
click at [970, 241] on textarea "Hi Matt or Shane Morning as per our phone conversation could you please supply …" at bounding box center [783, 259] width 1256 height 163
click at [162, 595] on div at bounding box center [161, 595] width 33 height 33
type textarea "Hi Matt or Shane Morning as per our phone conversation could you please supply …"
click at [1348, 86] on button "Options" at bounding box center [1373, 84] width 91 height 26
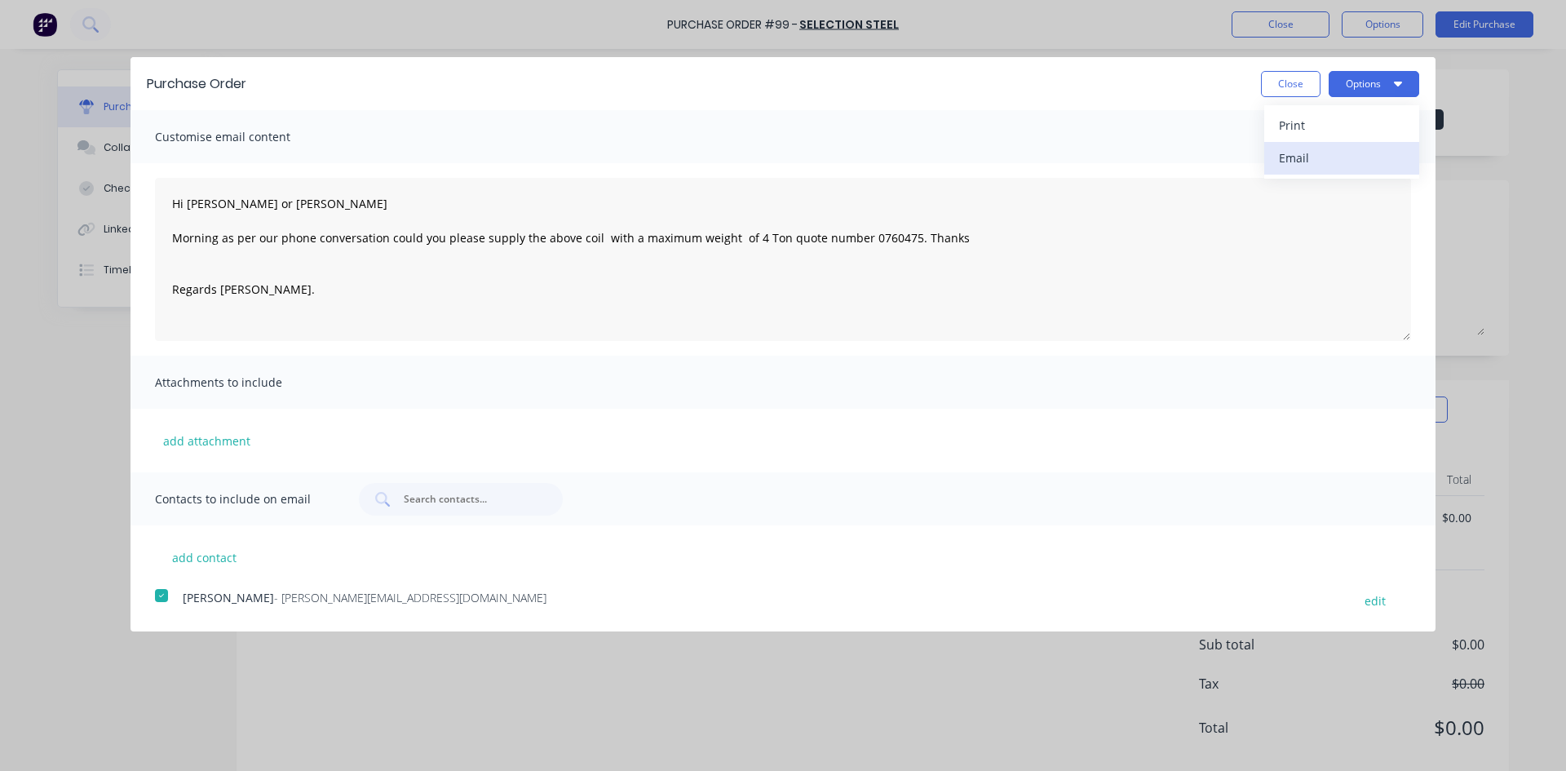
click at [1301, 153] on div "Email" at bounding box center [1342, 158] width 126 height 24
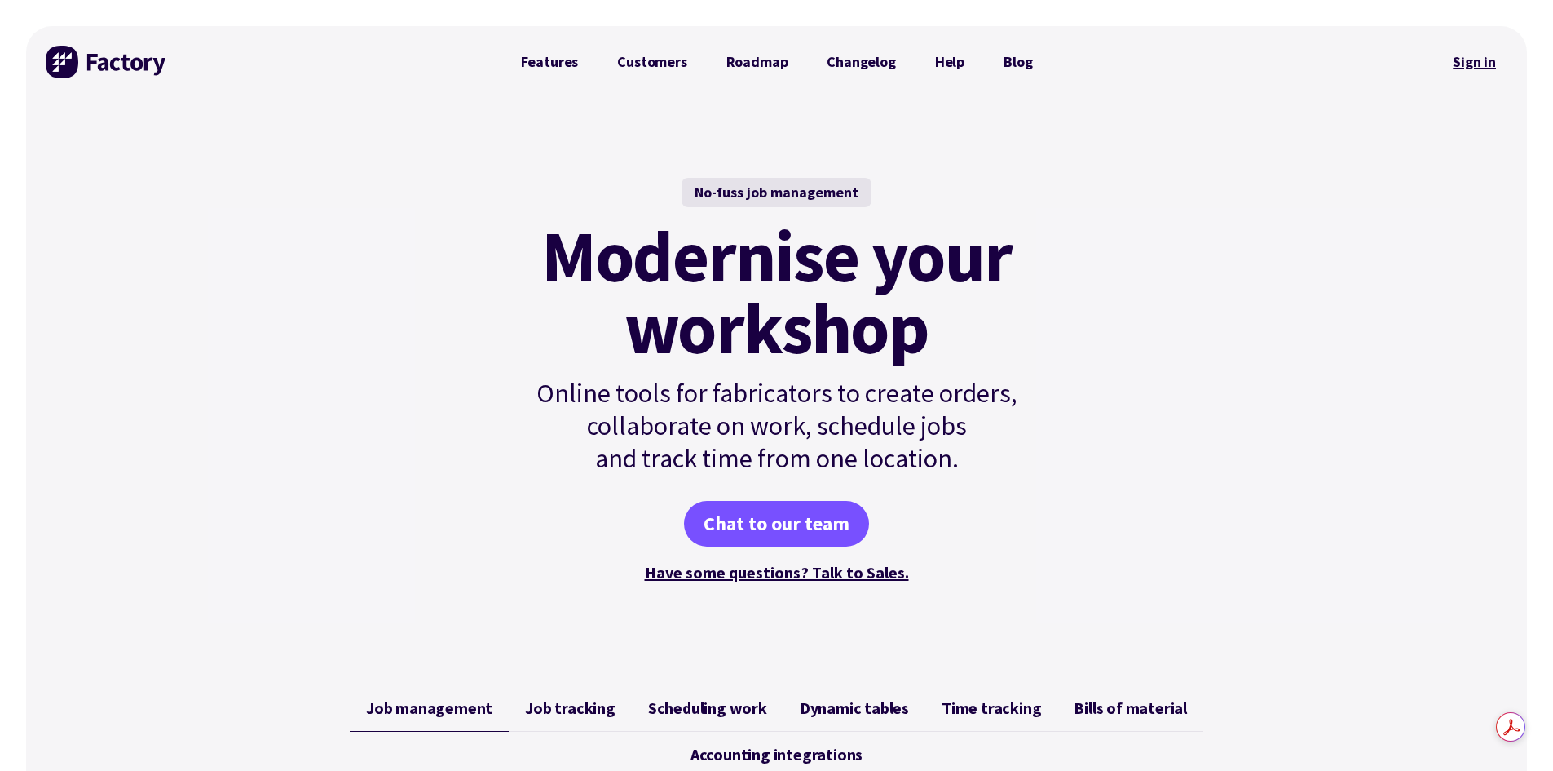
click at [1490, 60] on link "Sign in" at bounding box center [1475, 62] width 66 height 38
